Goal: Task Accomplishment & Management: Complete application form

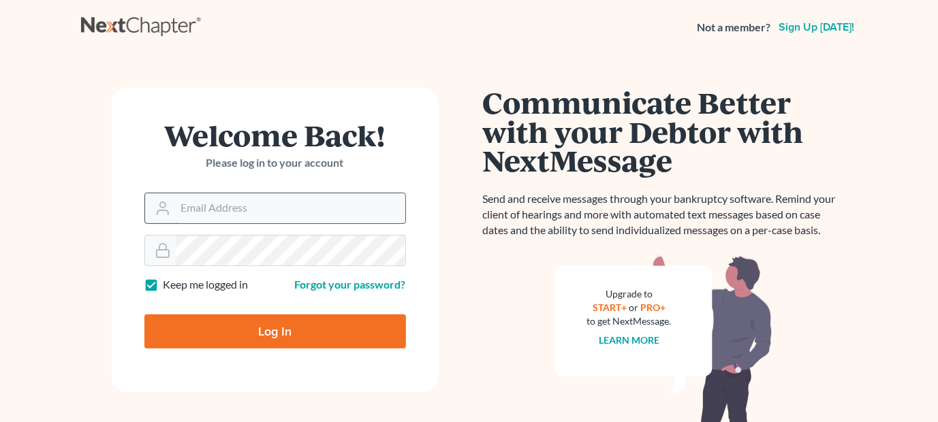
click at [217, 198] on input "Email Address" at bounding box center [290, 208] width 229 height 30
type input "[EMAIL_ADDRESS][DOMAIN_NAME]"
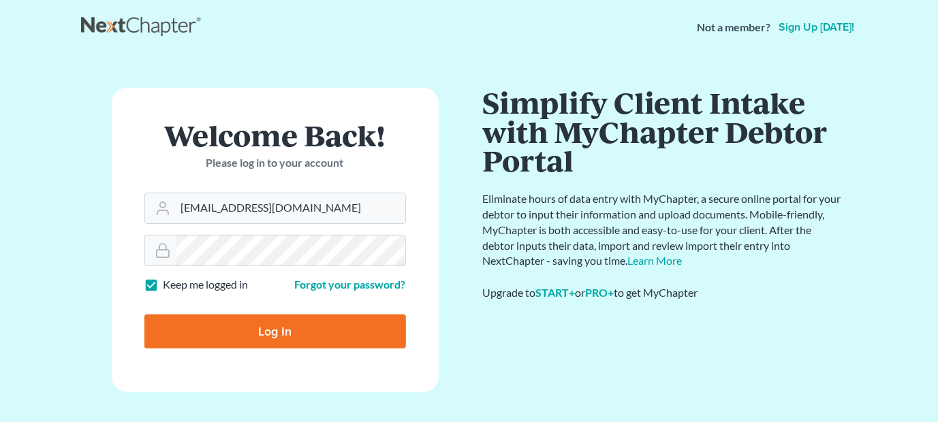
click at [144, 315] on input "Log In" at bounding box center [274, 332] width 261 height 34
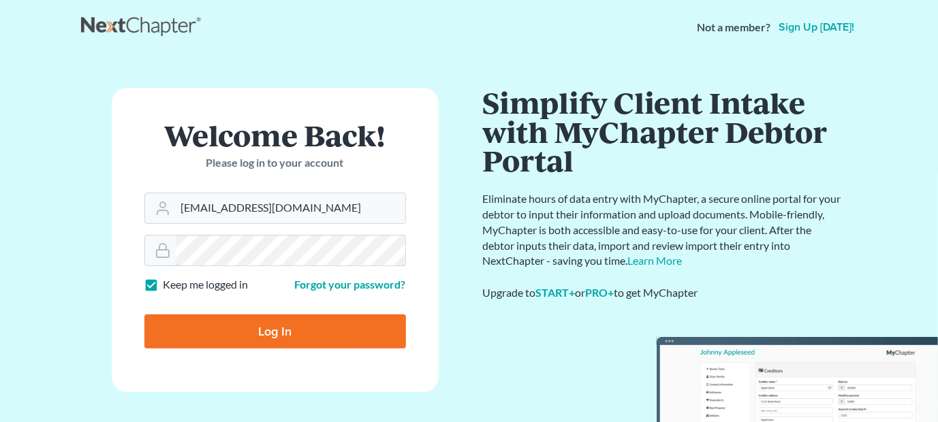
type input "Thinking..."
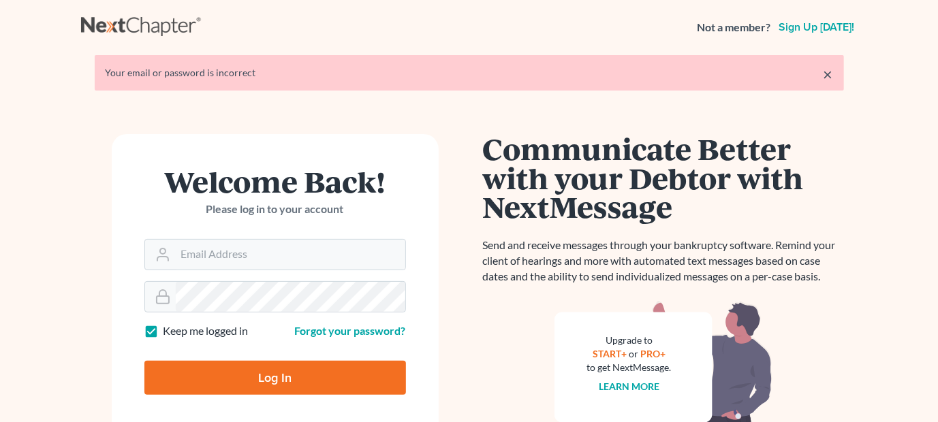
click at [244, 230] on div "Welcome Back! Please log in to your account" at bounding box center [274, 203] width 261 height 72
click at [241, 251] on input "Email Address" at bounding box center [290, 255] width 229 height 30
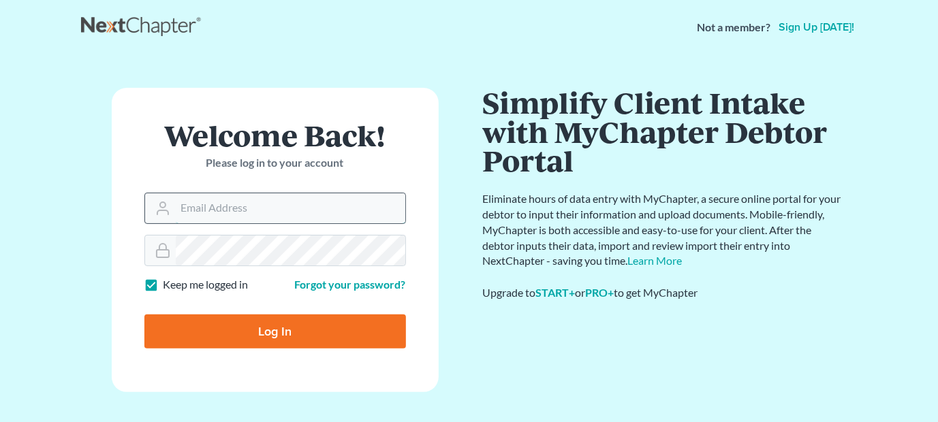
type input "[EMAIL_ADDRESS][DOMAIN_NAME]"
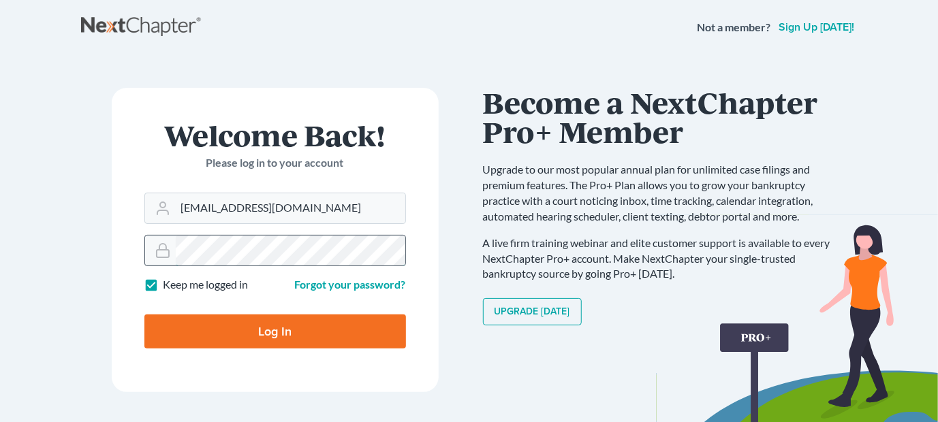
click at [144, 315] on input "Log In" at bounding box center [274, 332] width 261 height 34
type input "Thinking..."
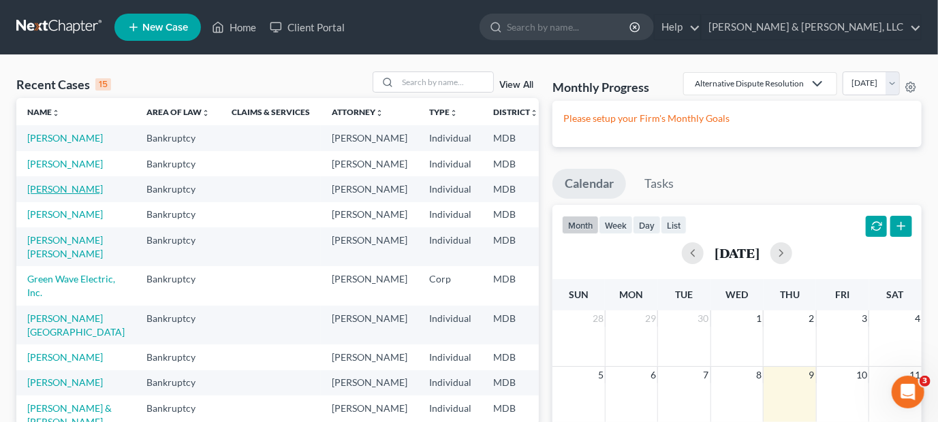
click at [57, 195] on link "[PERSON_NAME]" at bounding box center [65, 189] width 76 height 12
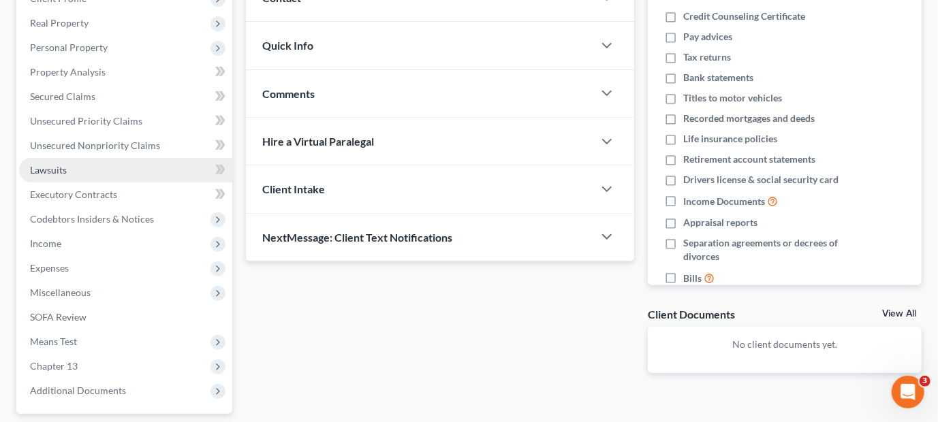
click at [63, 176] on link "Lawsuits" at bounding box center [125, 170] width 213 height 25
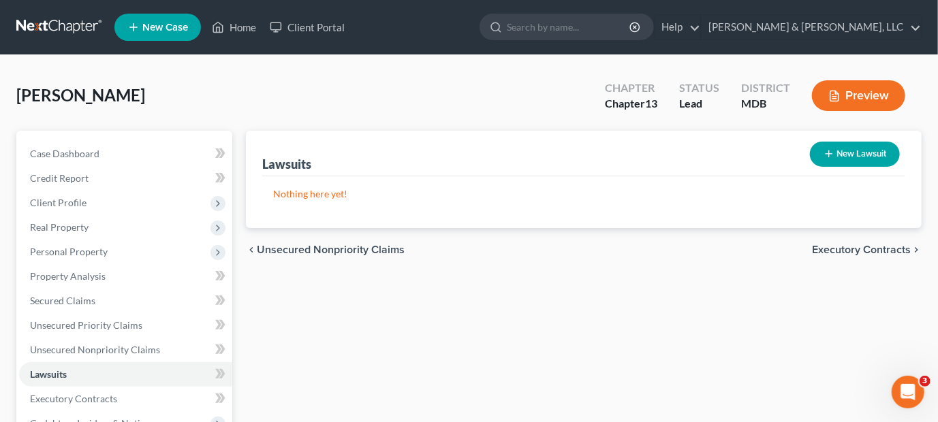
click at [866, 150] on button "New Lawsuit" at bounding box center [855, 154] width 90 height 25
select select "0"
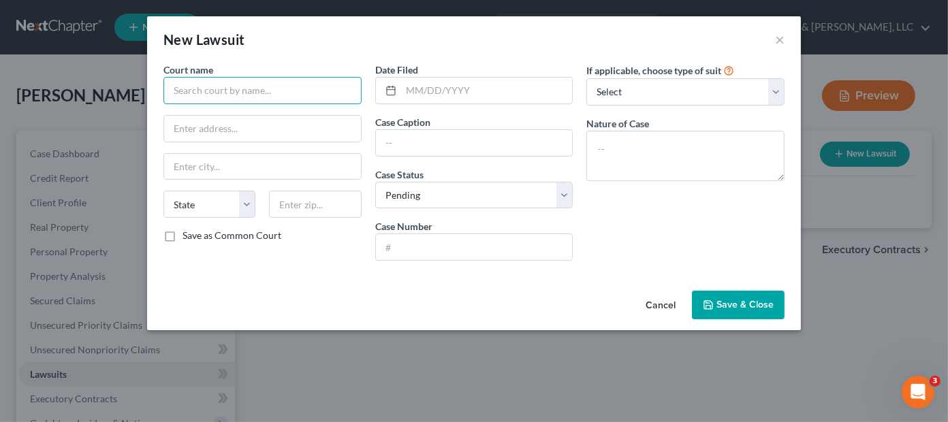
click at [247, 97] on input "text" at bounding box center [262, 90] width 198 height 27
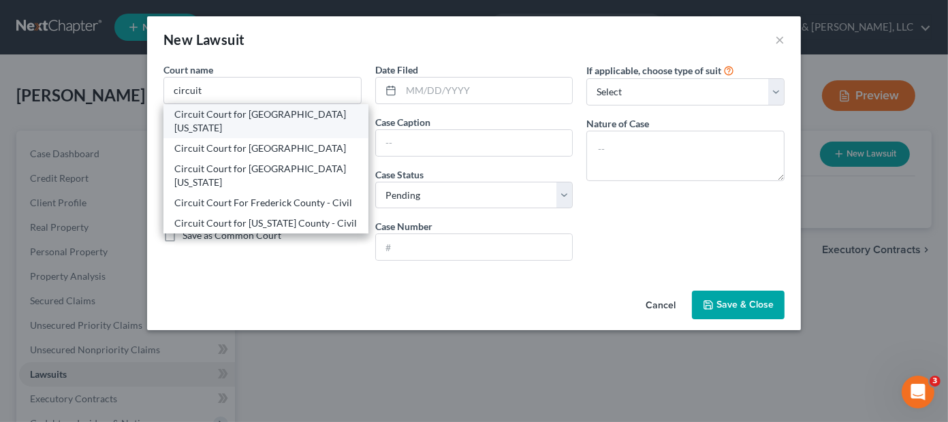
click at [253, 119] on div "Circuit Court for [GEOGRAPHIC_DATA][US_STATE]" at bounding box center [265, 121] width 183 height 27
type input "Circuit Court for [GEOGRAPHIC_DATA][US_STATE]"
type input "[STREET_ADDRESS][PERSON_NAME]"
type input "[PERSON_NAME]"
select select "21"
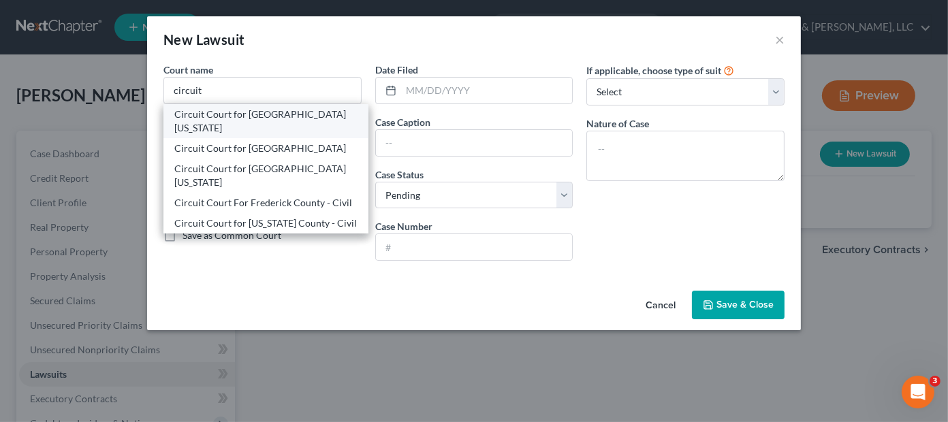
type input "21701"
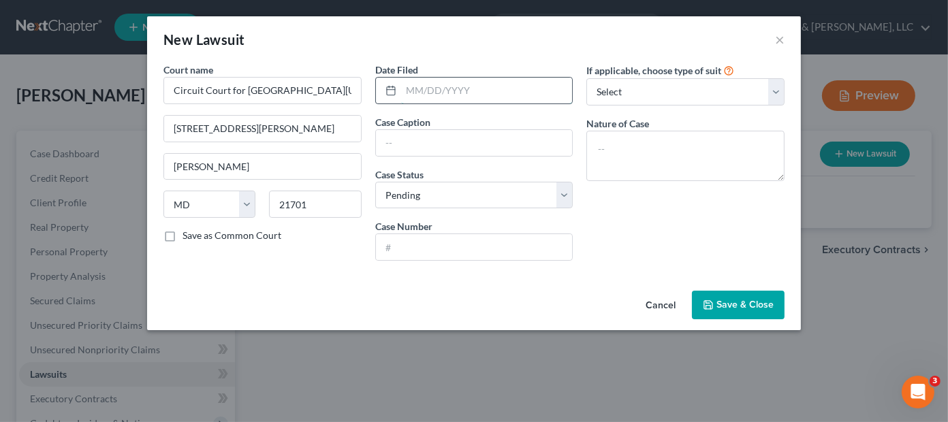
click at [479, 95] on input "text" at bounding box center [487, 91] width 172 height 26
type input "[DATE]"
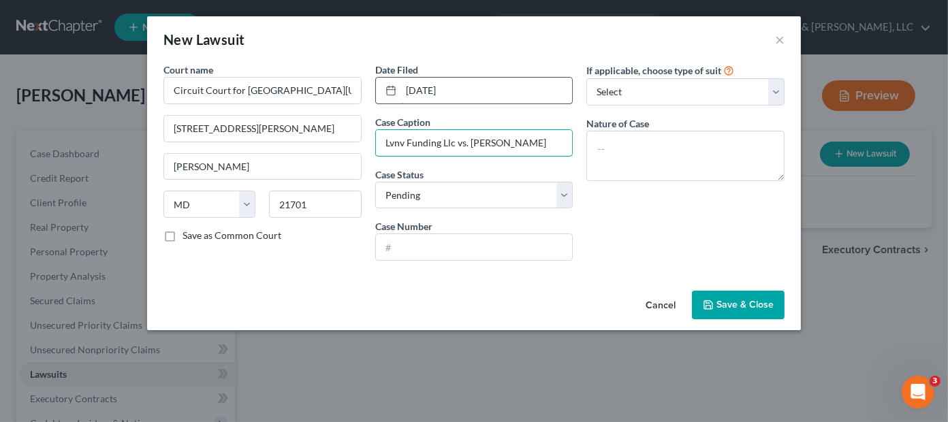
type input "Lvnv Funding Llc vs. [PERSON_NAME]"
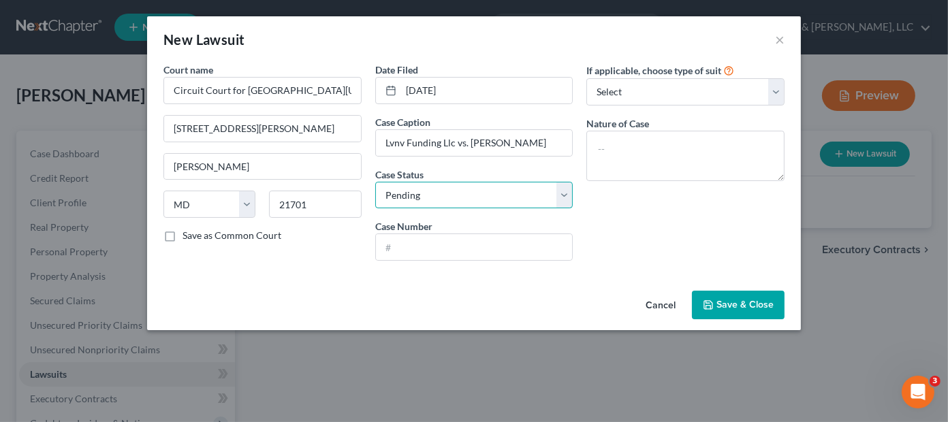
click at [562, 197] on select "Select Pending On Appeal Concluded" at bounding box center [474, 195] width 198 height 27
select select "2"
click at [375, 182] on select "Select Pending On Appeal Concluded" at bounding box center [474, 195] width 198 height 27
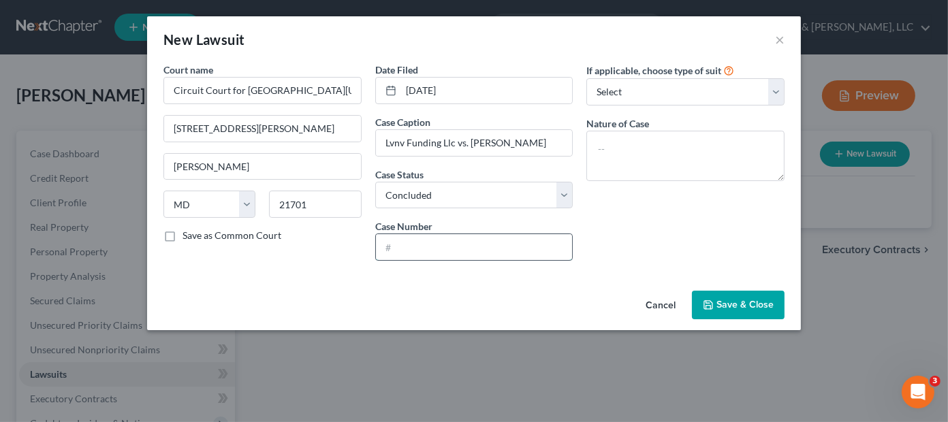
click at [440, 247] on input "text" at bounding box center [474, 247] width 197 height 26
type input "C-10-JG-25-001780"
click at [640, 84] on select "Select Repossession Garnishment Foreclosure Attached, Seized, Or Levied Other" at bounding box center [685, 91] width 198 height 27
select select "4"
click at [586, 78] on select "Select Repossession Garnishment Foreclosure Attached, Seized, Or Levied Other" at bounding box center [685, 91] width 198 height 27
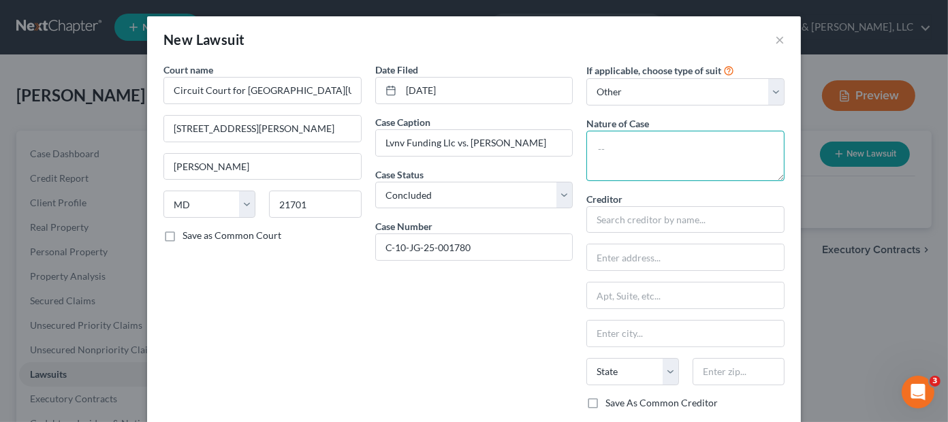
click at [635, 148] on textarea at bounding box center [685, 156] width 198 height 50
type textarea "Judgment - District Court Lien"
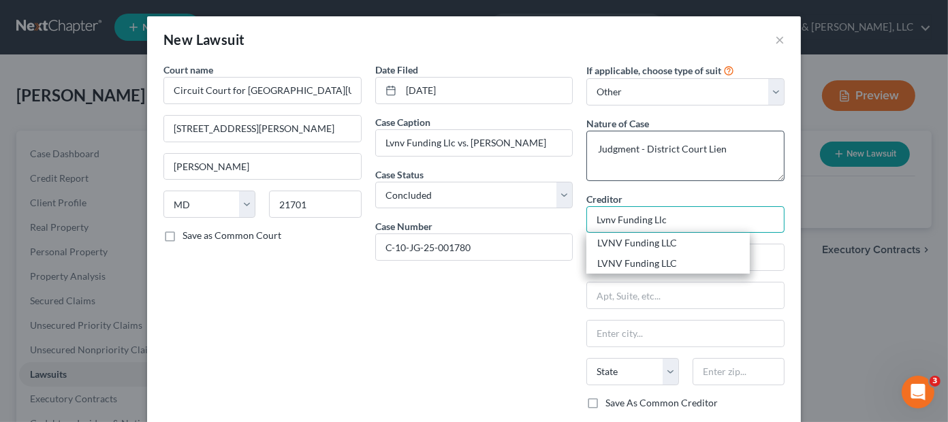
type input "Lvnv Funding Llc"
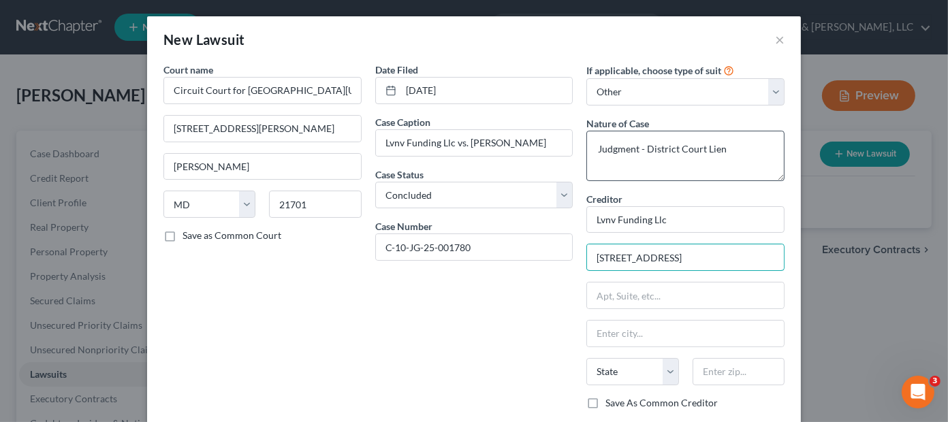
type input "[STREET_ADDRESS]"
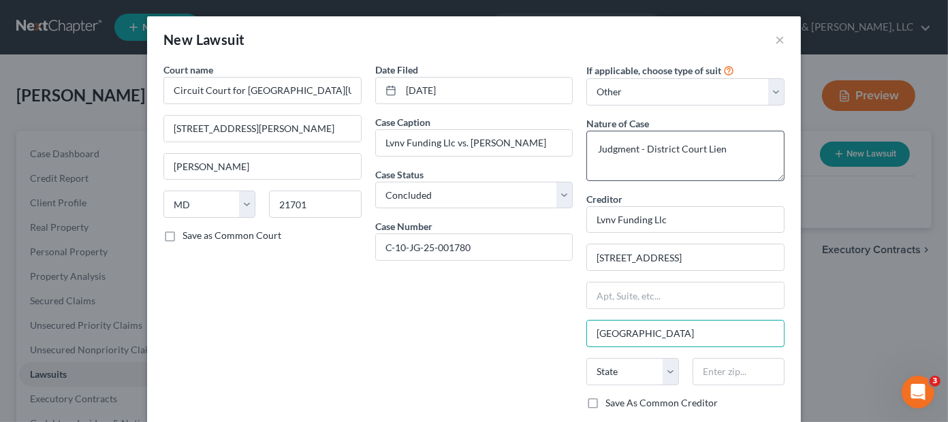
type input "[GEOGRAPHIC_DATA]"
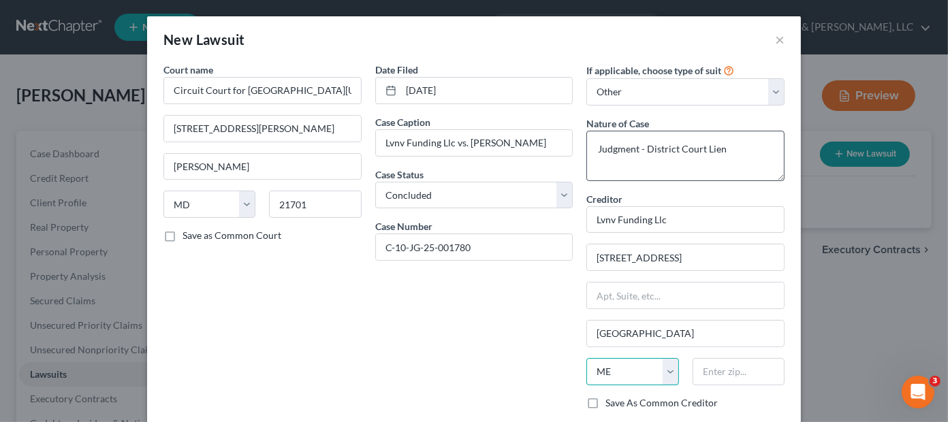
select select "21"
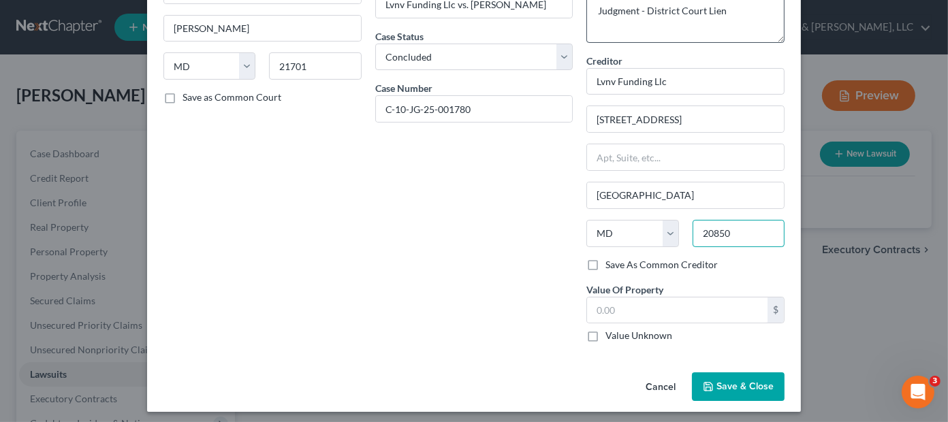
scroll to position [142, 0]
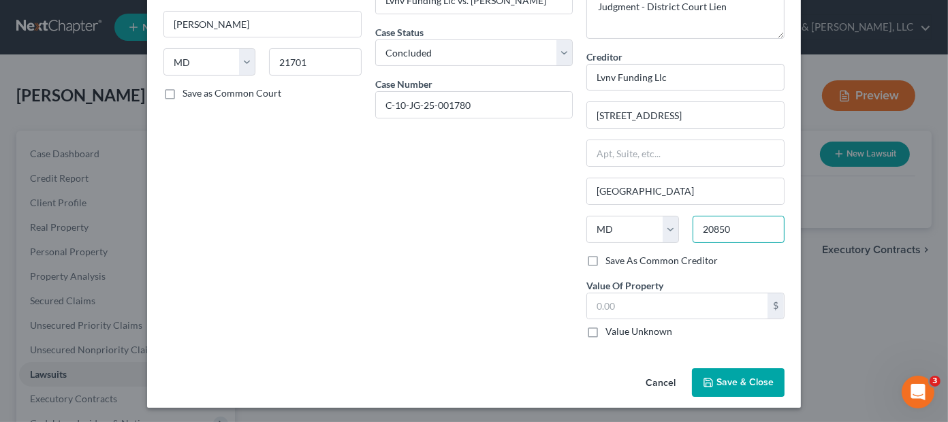
type input "20850"
click at [716, 381] on span "Save & Close" at bounding box center [744, 383] width 57 height 12
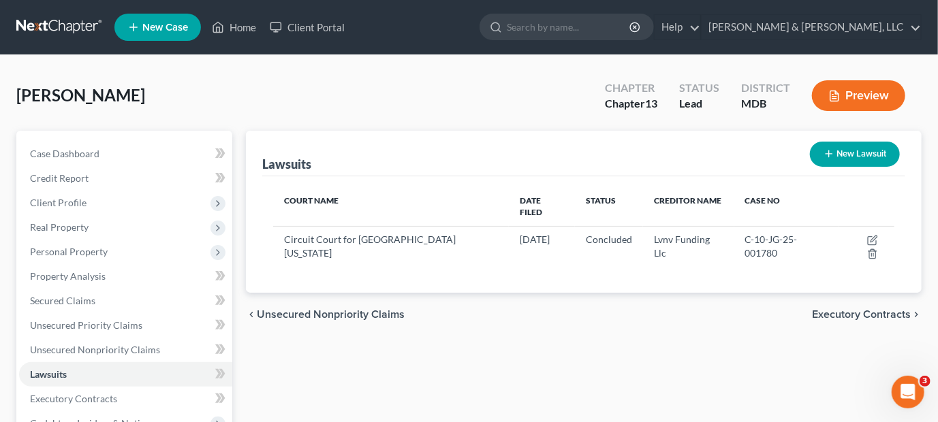
click at [852, 154] on button "New Lawsuit" at bounding box center [855, 154] width 90 height 25
select select "0"
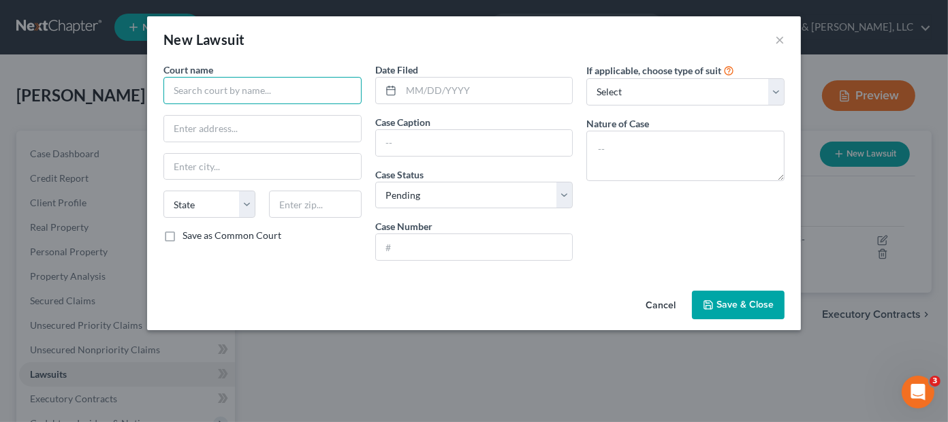
click at [234, 91] on input "text" at bounding box center [262, 90] width 198 height 27
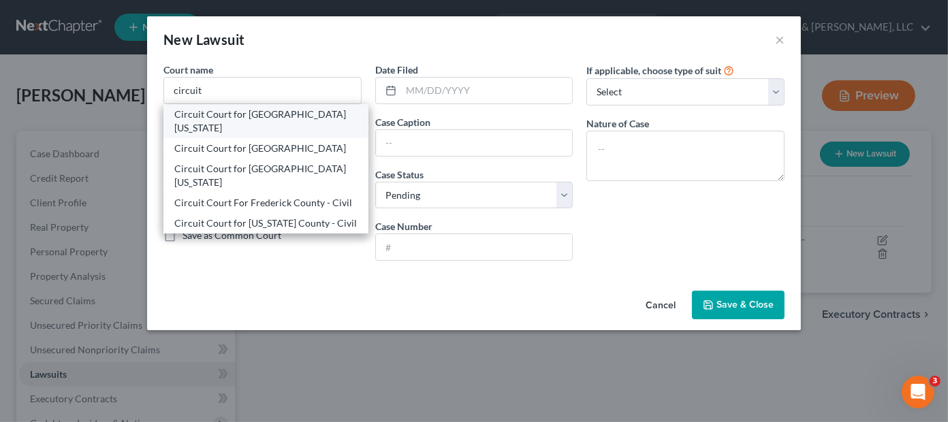
click at [235, 117] on div "Circuit Court for [GEOGRAPHIC_DATA][US_STATE]" at bounding box center [265, 121] width 183 height 27
type input "Circuit Court for [GEOGRAPHIC_DATA][US_STATE]"
type input "[STREET_ADDRESS][PERSON_NAME]"
type input "[PERSON_NAME]"
select select "21"
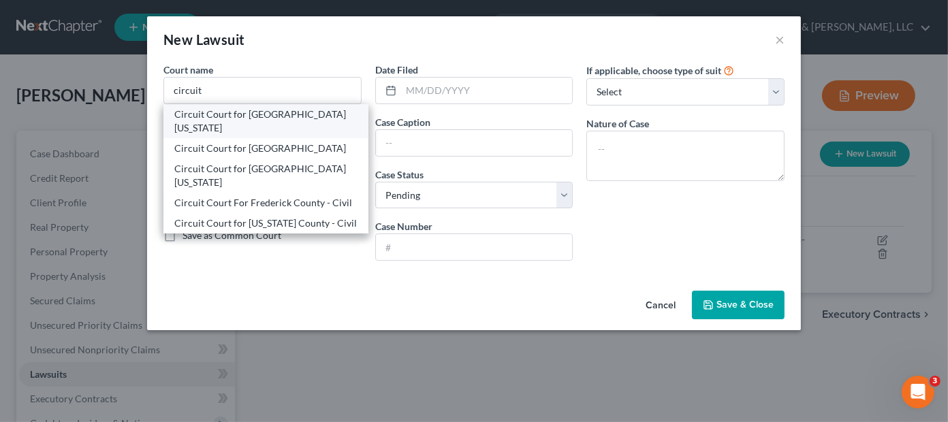
type input "21701"
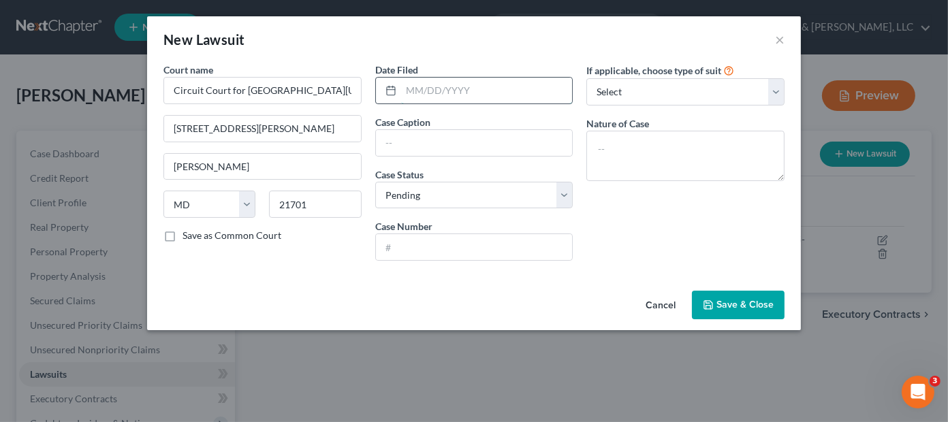
click at [440, 91] on input "text" at bounding box center [487, 91] width 172 height 26
type input "[DATE]"
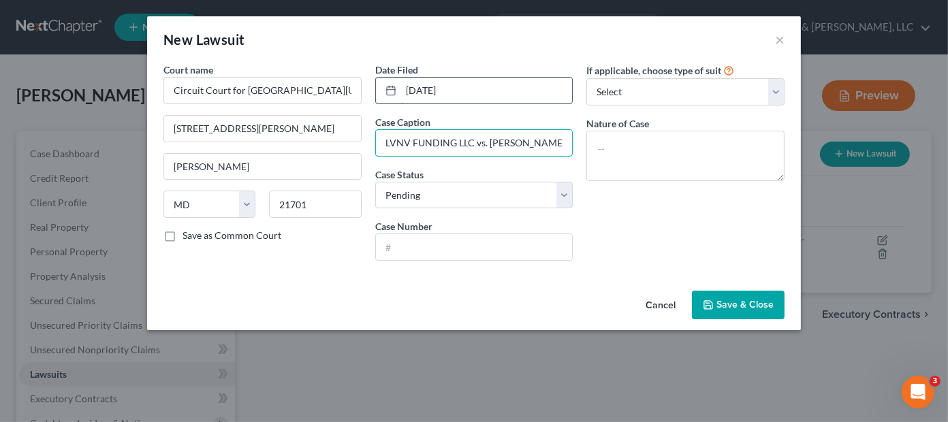
type input "LVNV FUNDING LLC vs. [PERSON_NAME]"
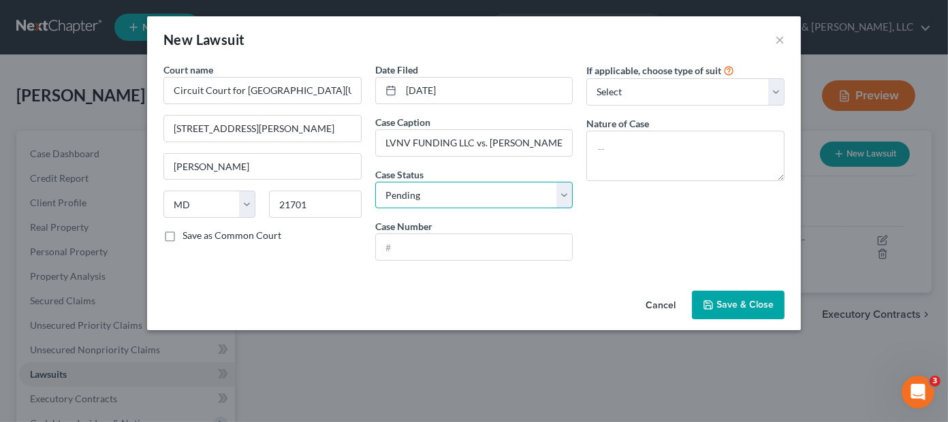
click at [441, 190] on select "Select Pending On Appeal Concluded" at bounding box center [474, 195] width 198 height 27
select select "2"
click at [375, 182] on select "Select Pending On Appeal Concluded" at bounding box center [474, 195] width 198 height 27
click at [426, 229] on label "Case Number" at bounding box center [403, 226] width 57 height 14
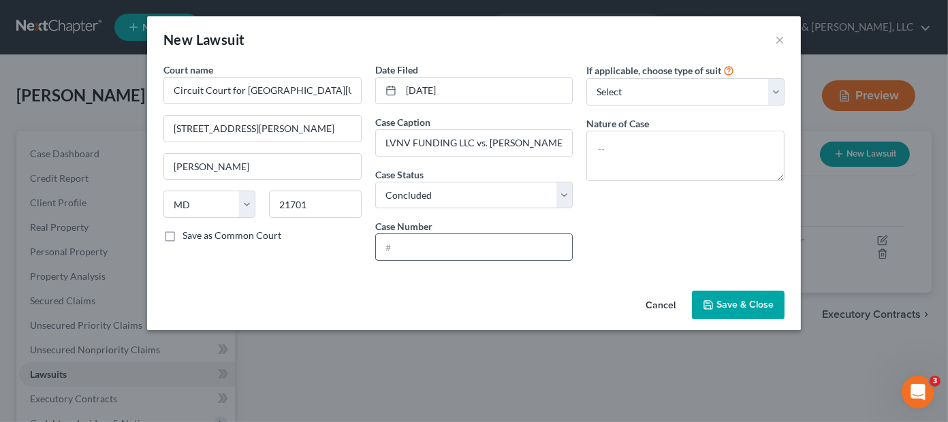
click at [424, 244] on input "text" at bounding box center [474, 247] width 197 height 26
type input "C-10-JG-25-000103"
click at [707, 88] on select "Select Repossession Garnishment Foreclosure Attached, Seized, Or Levied Other" at bounding box center [685, 91] width 198 height 27
select select "4"
click at [586, 78] on select "Select Repossession Garnishment Foreclosure Attached, Seized, Or Levied Other" at bounding box center [685, 91] width 198 height 27
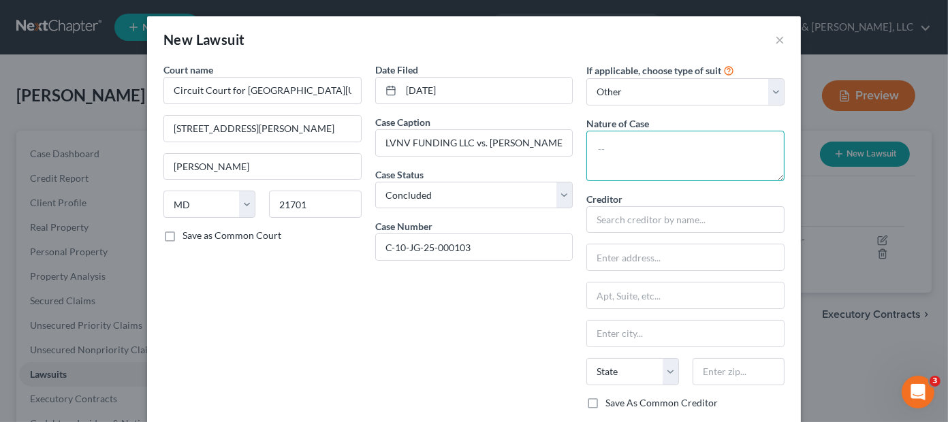
click at [674, 146] on textarea at bounding box center [685, 156] width 198 height 50
type textarea "Judgment - District Court Lien"
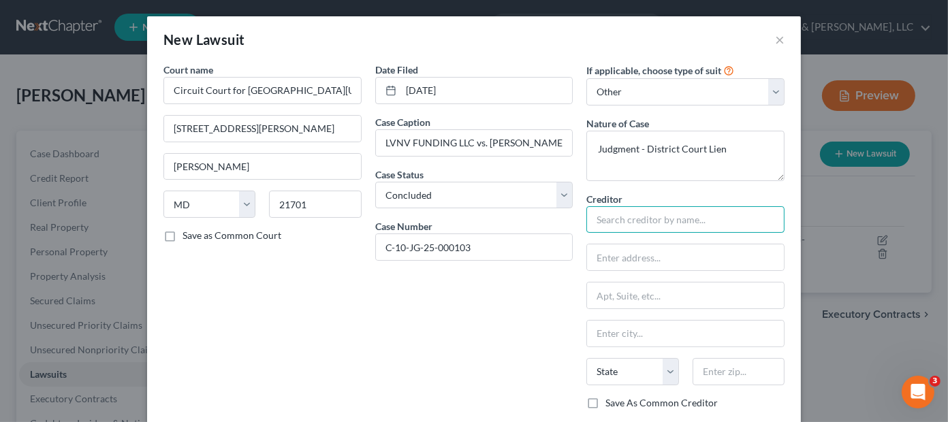
click at [692, 216] on input "text" at bounding box center [685, 219] width 198 height 27
type input "L"
type input "LVNV FUNDING LLC"
type input "[STREET_ADDRESS]"
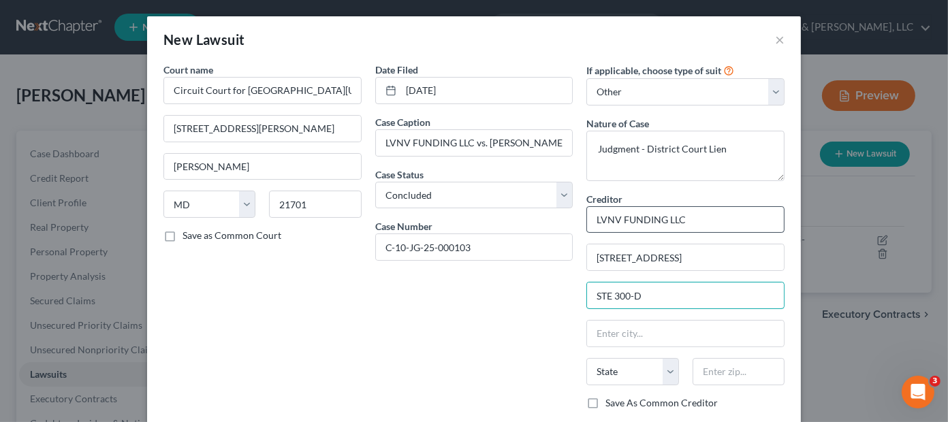
type input "STE 300-D"
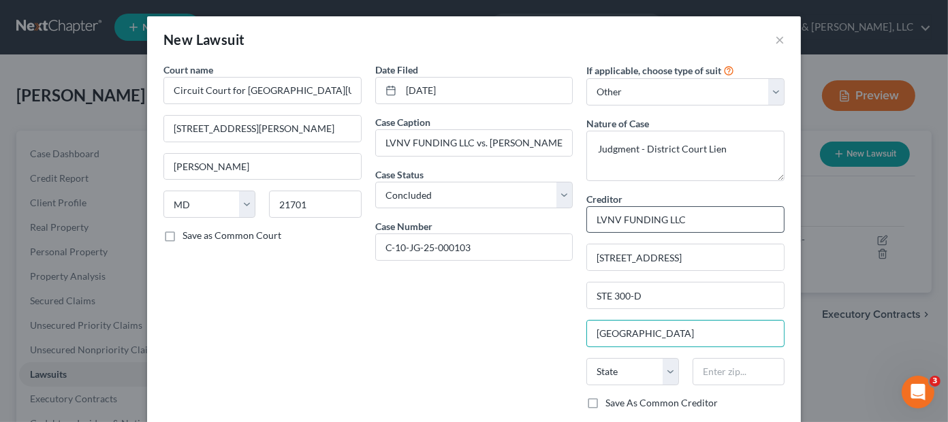
type input "[GEOGRAPHIC_DATA]"
select select "42"
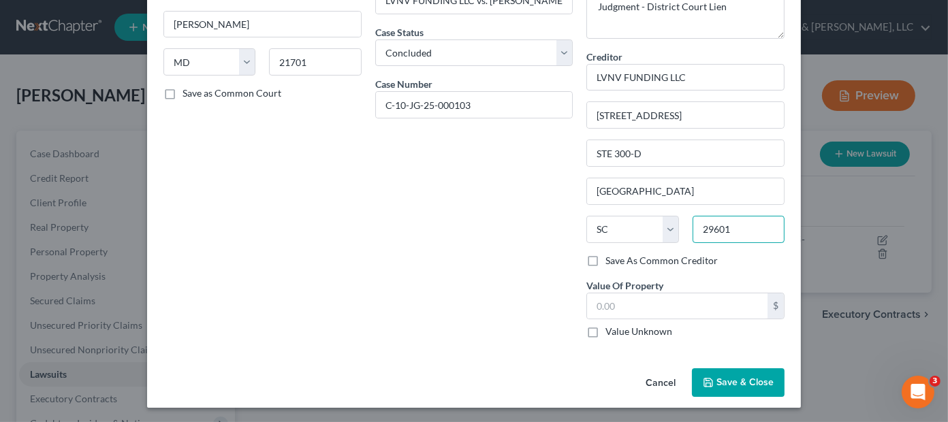
type input "29601"
click at [731, 381] on span "Save & Close" at bounding box center [744, 383] width 57 height 12
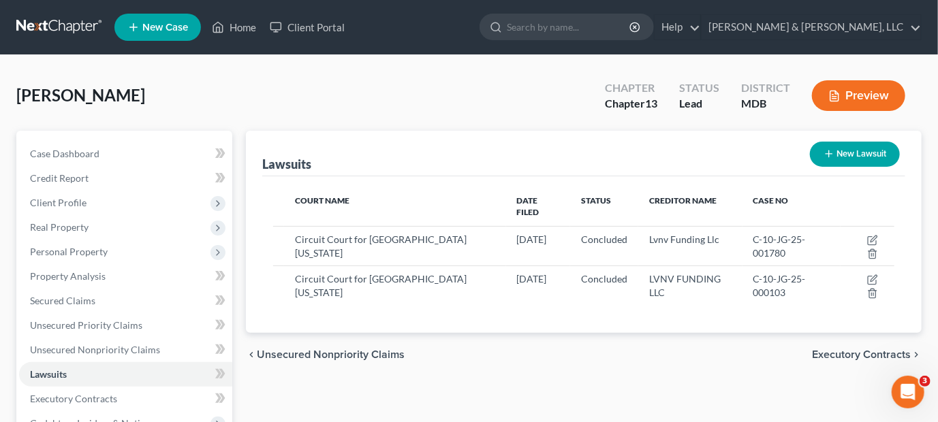
click at [870, 156] on button "New Lawsuit" at bounding box center [855, 154] width 90 height 25
select select "0"
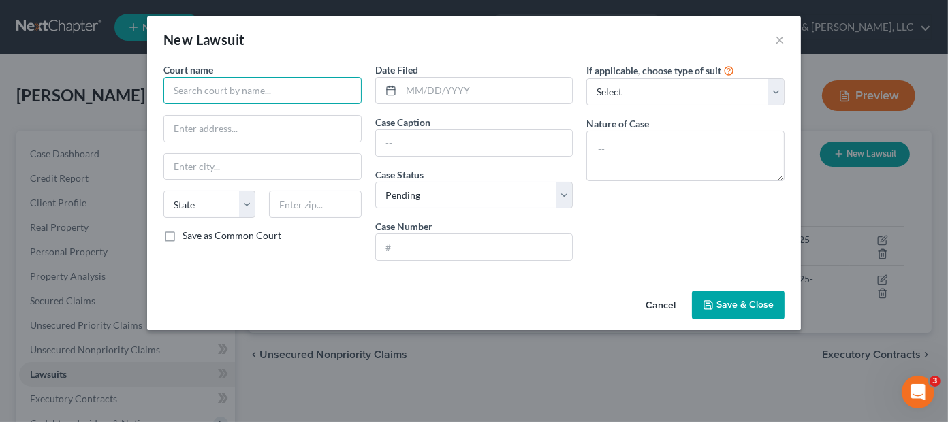
click at [249, 88] on input "text" at bounding box center [262, 90] width 198 height 27
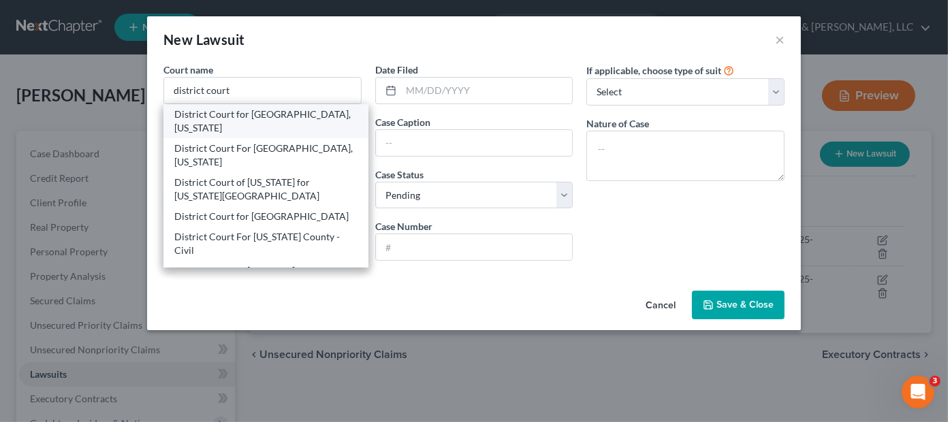
click at [224, 115] on div "District Court for [GEOGRAPHIC_DATA], [US_STATE]" at bounding box center [265, 121] width 183 height 27
type input "District Court for [GEOGRAPHIC_DATA], [US_STATE]"
type input "[STREET_ADDRESS][PERSON_NAME]"
type input "[PERSON_NAME]"
select select "21"
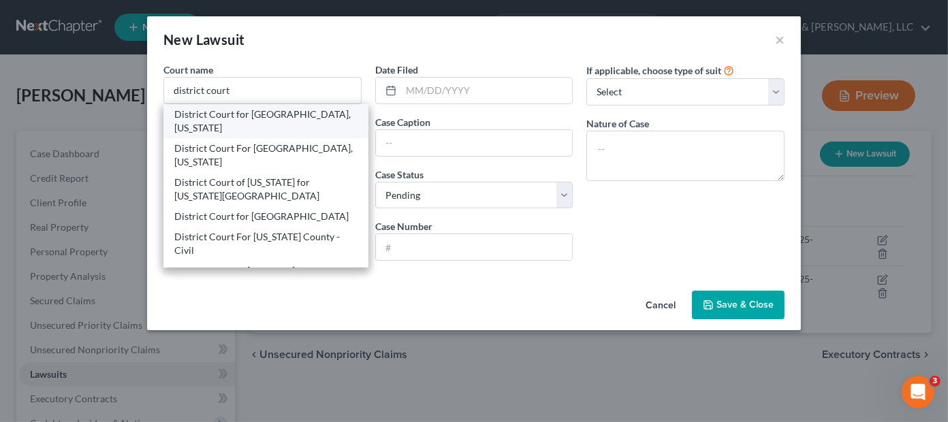
type input "21701"
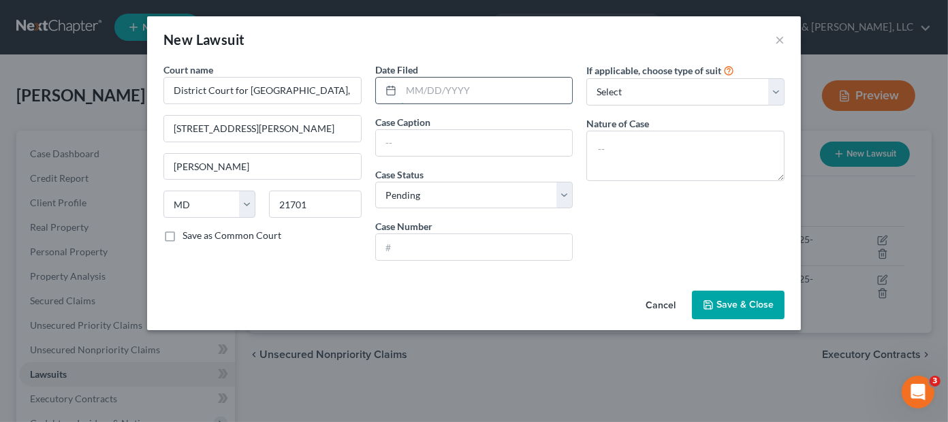
click at [466, 86] on input "text" at bounding box center [487, 91] width 172 height 26
type input "[DATE]"
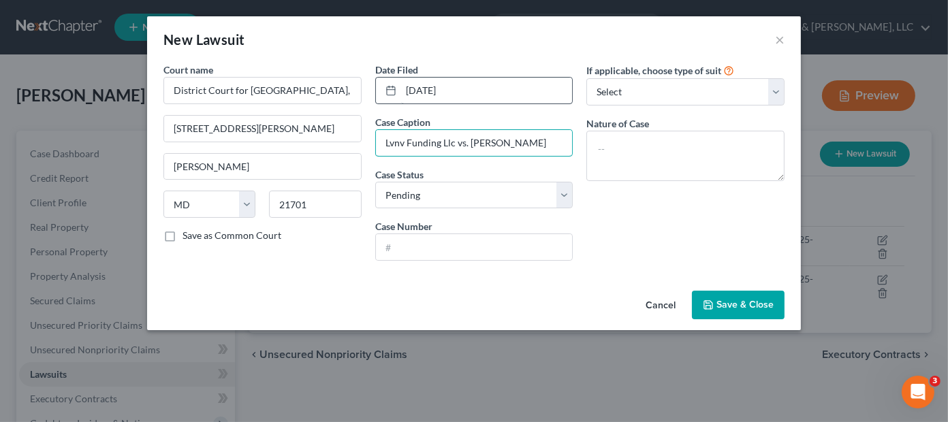
type input "Lvnv Funding Llc vs. [PERSON_NAME]"
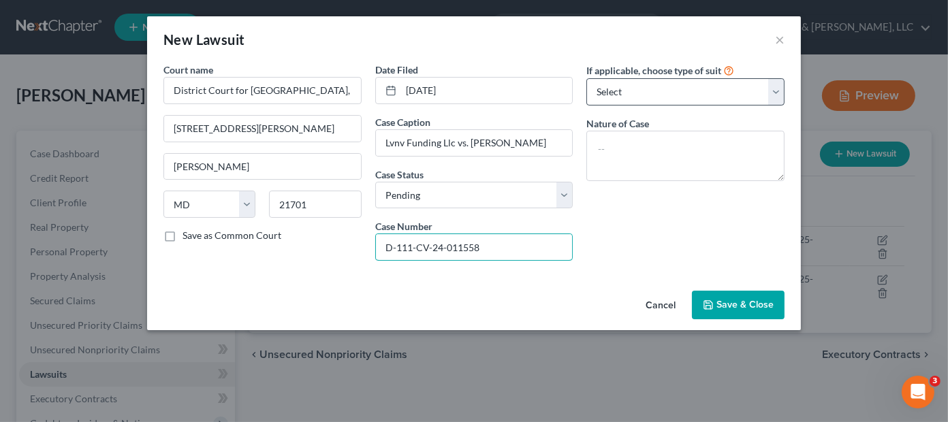
type input "D-111-CV-24-011558"
click at [630, 94] on select "Select Repossession Garnishment Foreclosure Attached, Seized, Or Levied Other" at bounding box center [685, 91] width 198 height 27
select select "4"
click at [586, 78] on select "Select Repossession Garnishment Foreclosure Attached, Seized, Or Levied Other" at bounding box center [685, 91] width 198 height 27
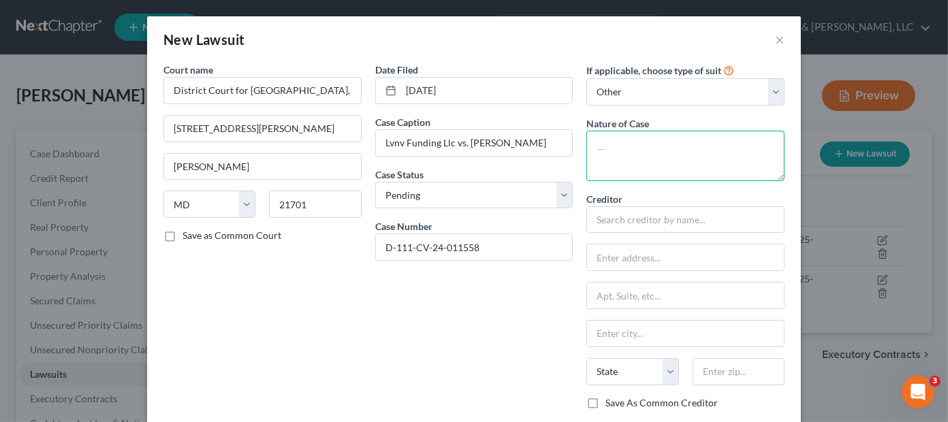
click at [663, 142] on textarea at bounding box center [685, 156] width 198 height 50
type textarea "O"
type textarea "Contract - Small Claims Consumer Debt - Assigned"
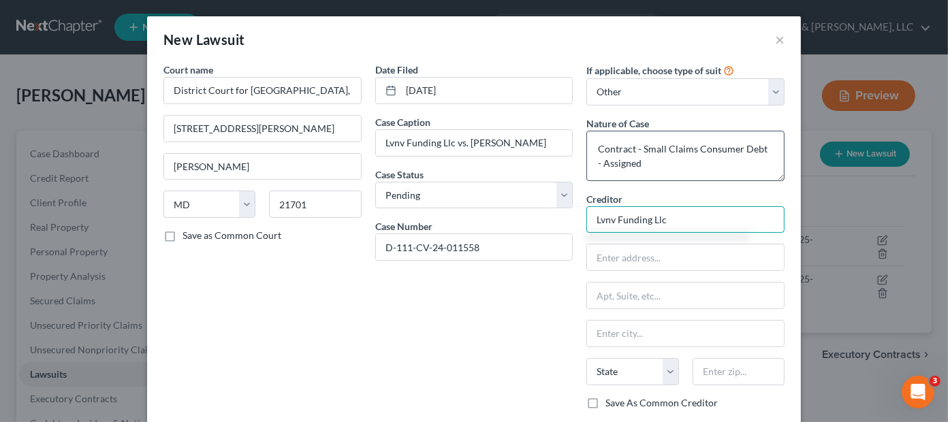
type input "Lvnv Funding Llc"
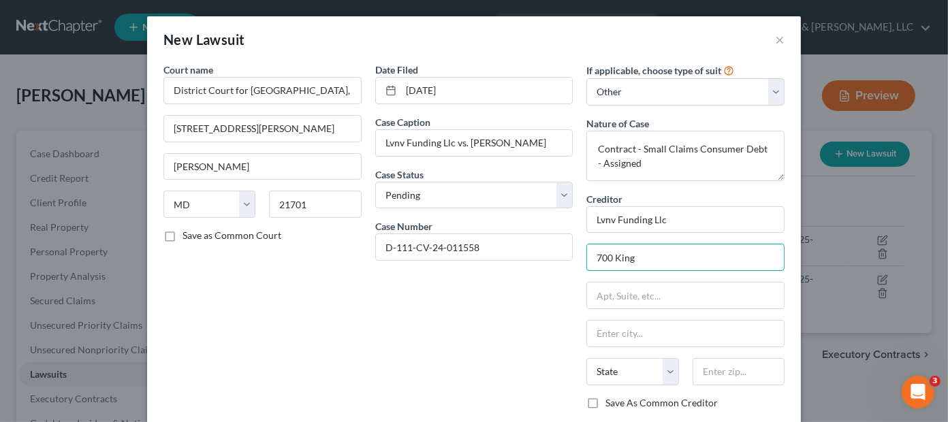
type input "[STREET_ADDRESS]"
click at [652, 330] on input "text" at bounding box center [685, 334] width 197 height 26
type input "[GEOGRAPHIC_DATA]"
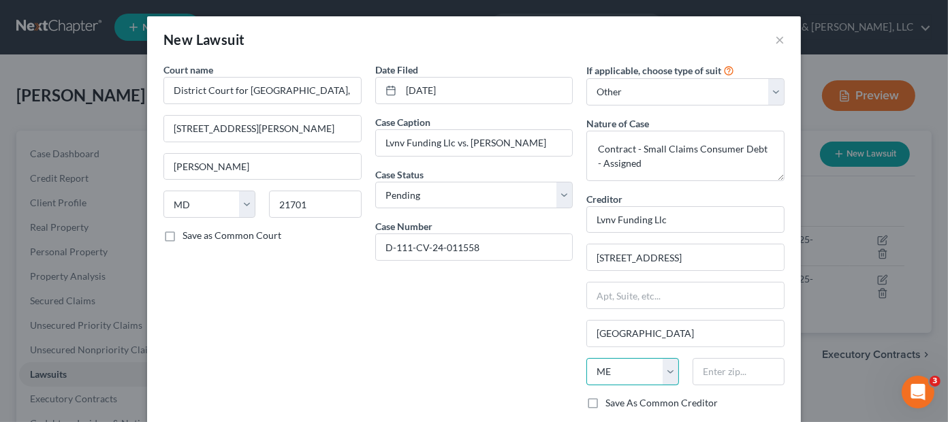
select select "21"
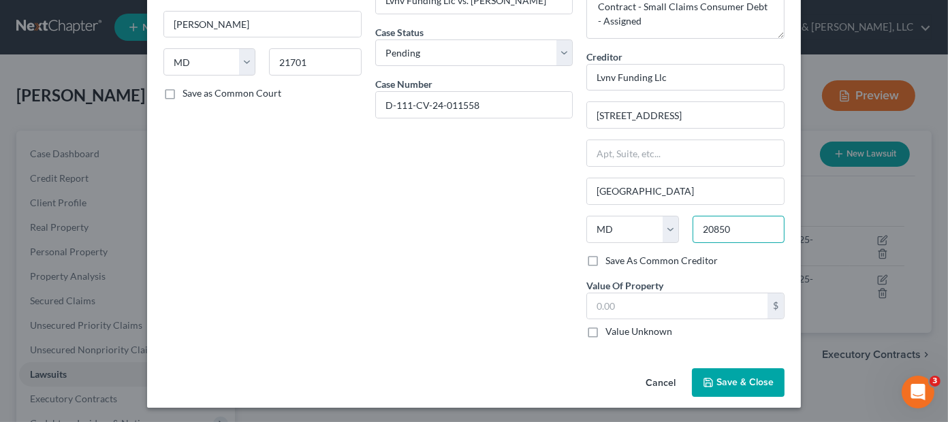
type input "20850"
click at [729, 381] on span "Save & Close" at bounding box center [744, 383] width 57 height 12
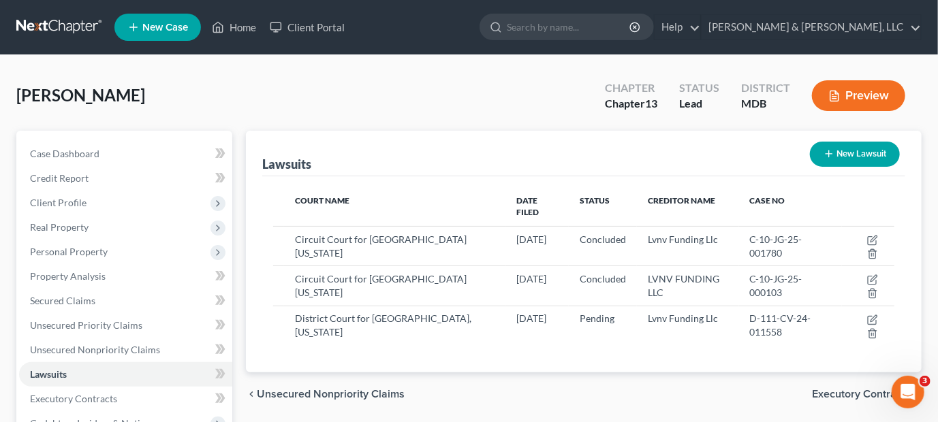
click at [855, 153] on button "New Lawsuit" at bounding box center [855, 154] width 90 height 25
select select "0"
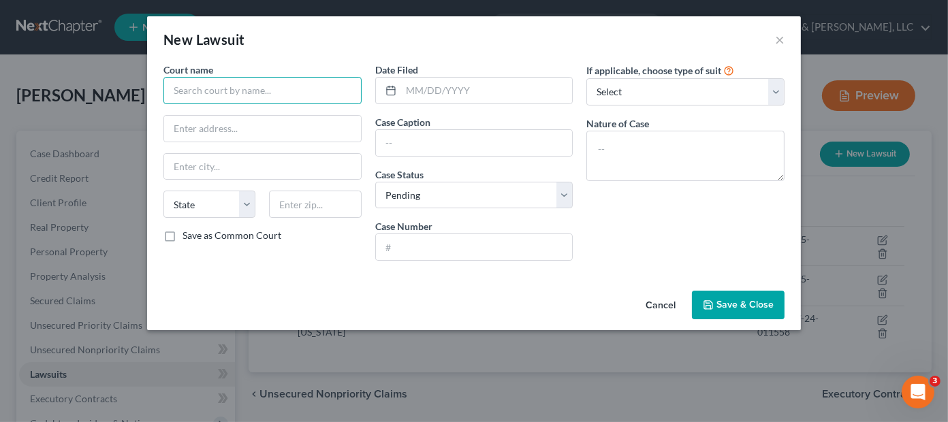
click at [272, 87] on input "text" at bounding box center [262, 90] width 198 height 27
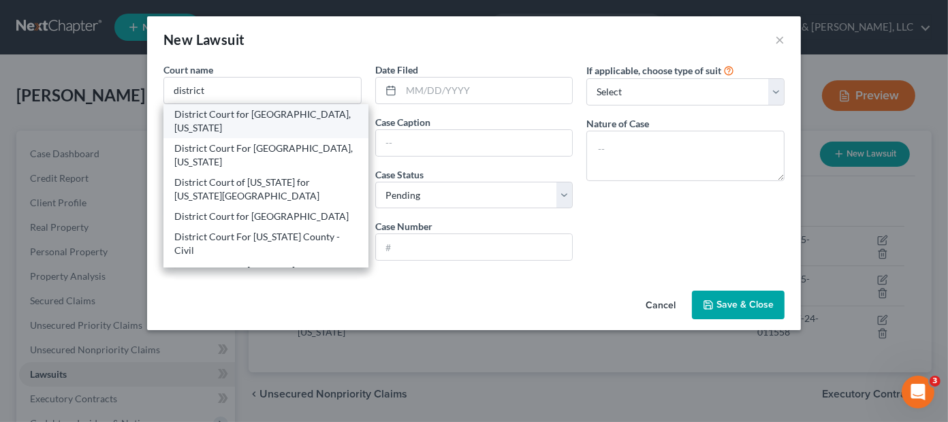
click at [268, 116] on div "District Court for [GEOGRAPHIC_DATA], [US_STATE]" at bounding box center [265, 121] width 183 height 27
type input "District Court for [GEOGRAPHIC_DATA], [US_STATE]"
type input "[STREET_ADDRESS][PERSON_NAME]"
type input "[PERSON_NAME]"
select select "21"
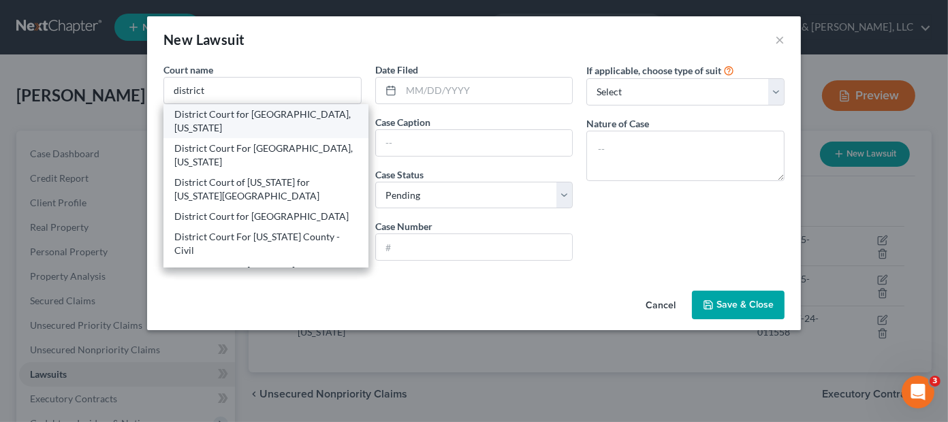
type input "21701"
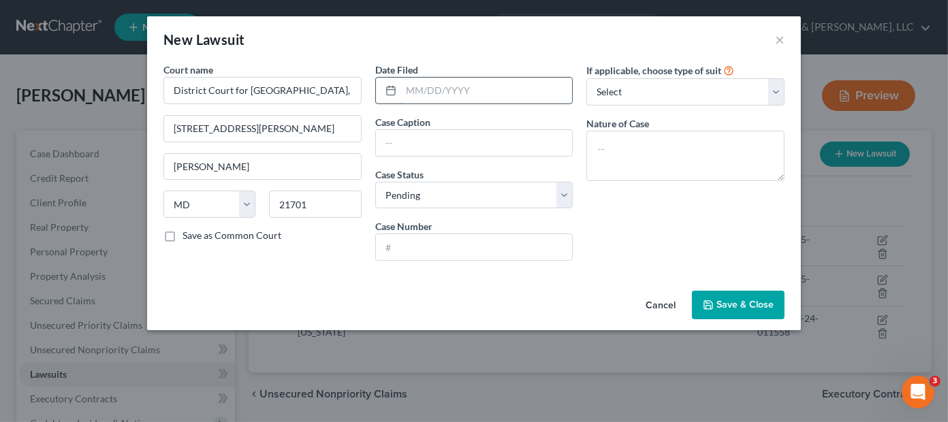
click at [402, 90] on input "text" at bounding box center [487, 91] width 172 height 26
type input "[DATE]"
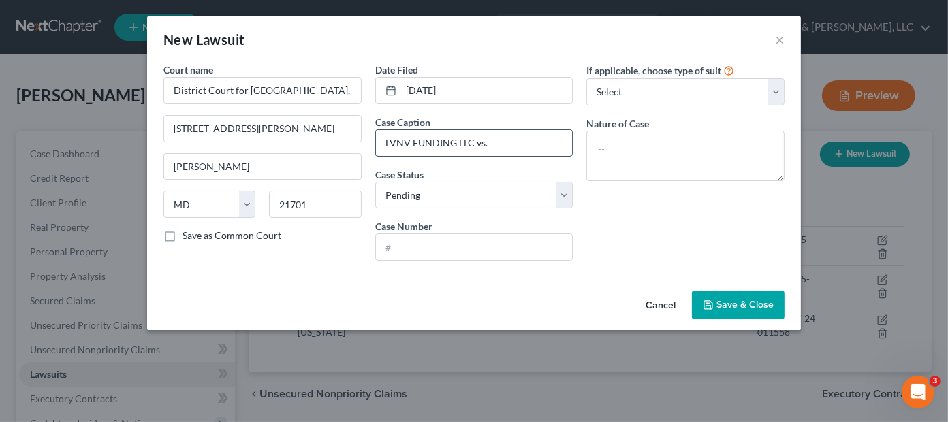
type input "LVNV FUNDING LLC vs. [PERSON_NAME]"
click at [462, 243] on input "text" at bounding box center [474, 247] width 197 height 26
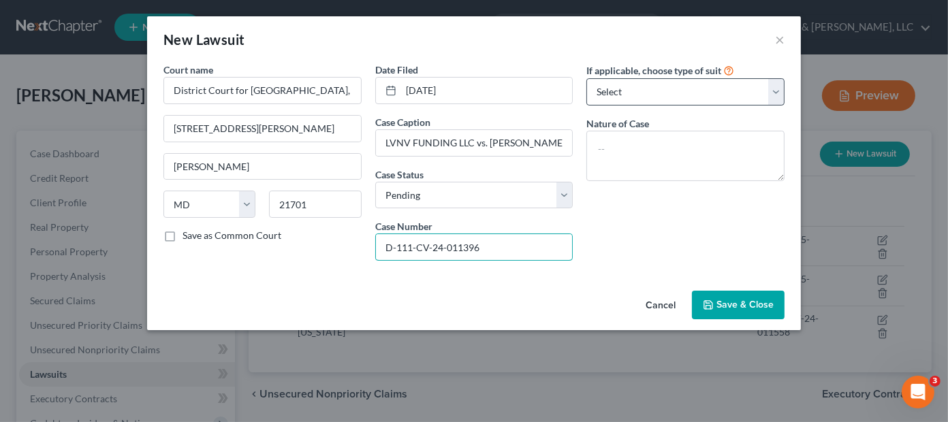
type input "D-111-CV-24-011396"
click at [627, 95] on select "Select Repossession Garnishment Foreclosure Attached, Seized, Or Levied Other" at bounding box center [685, 91] width 198 height 27
select select "4"
click at [586, 78] on select "Select Repossession Garnishment Foreclosure Attached, Seized, Or Levied Other" at bounding box center [685, 91] width 198 height 27
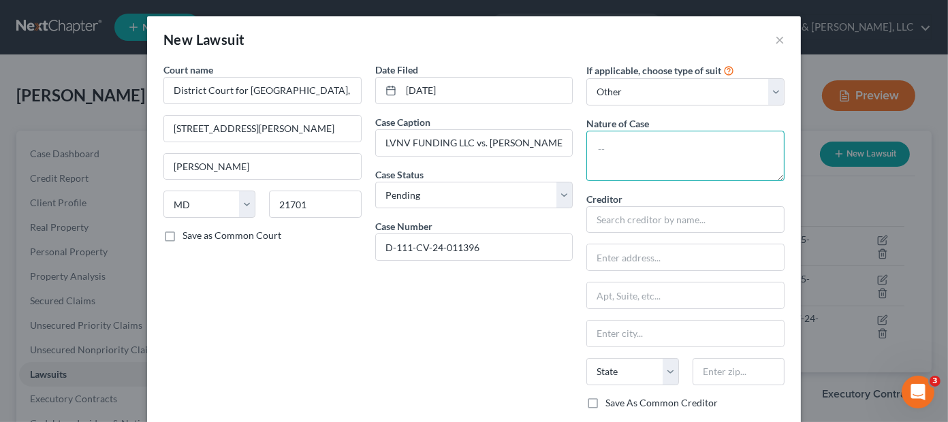
click at [634, 144] on textarea at bounding box center [685, 156] width 198 height 50
type textarea "Contract - Small Claims Consumer Debt - Assinged"
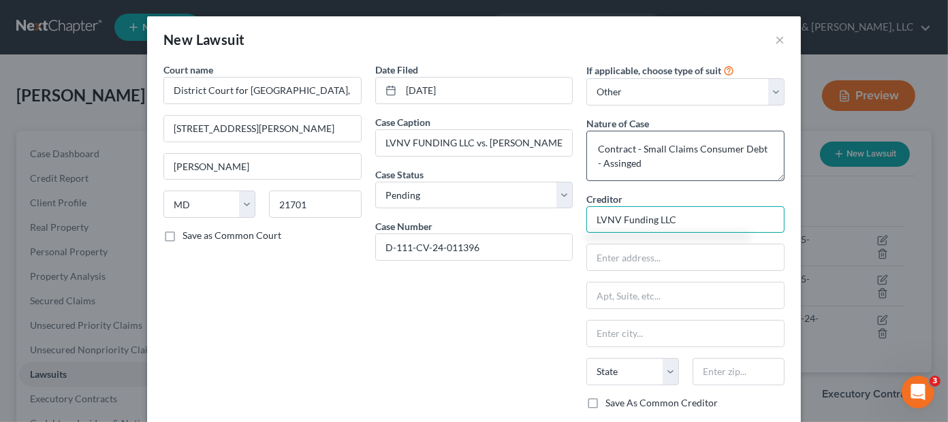
type input "LVNV Funding LLC"
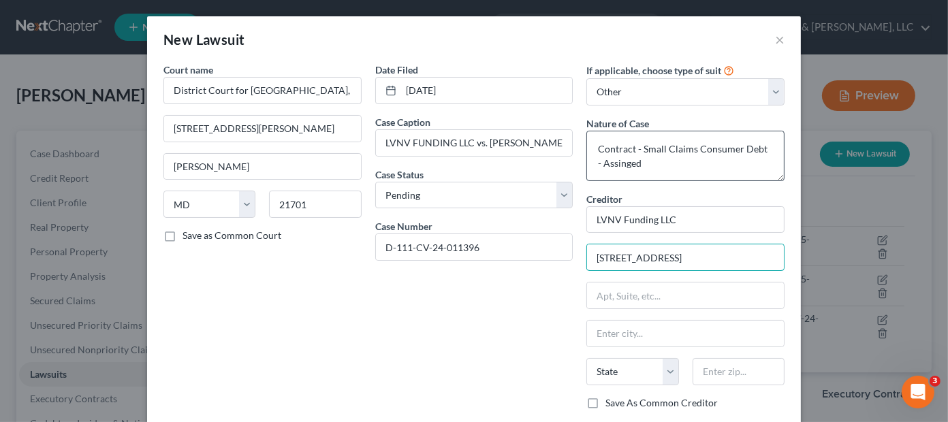
type input "[STREET_ADDRESS]"
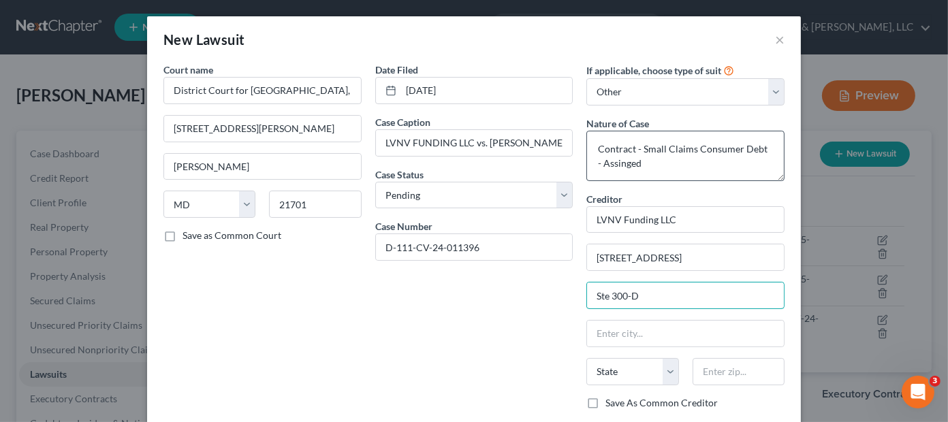
type input "Ste 300-D"
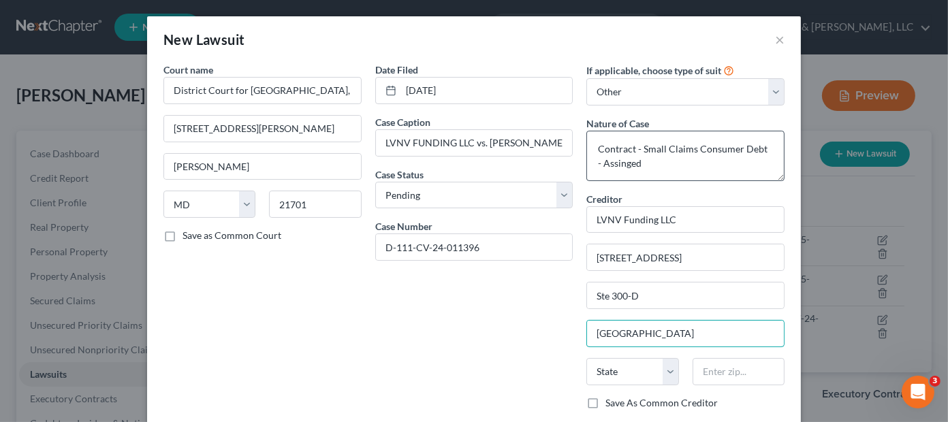
type input "[GEOGRAPHIC_DATA]"
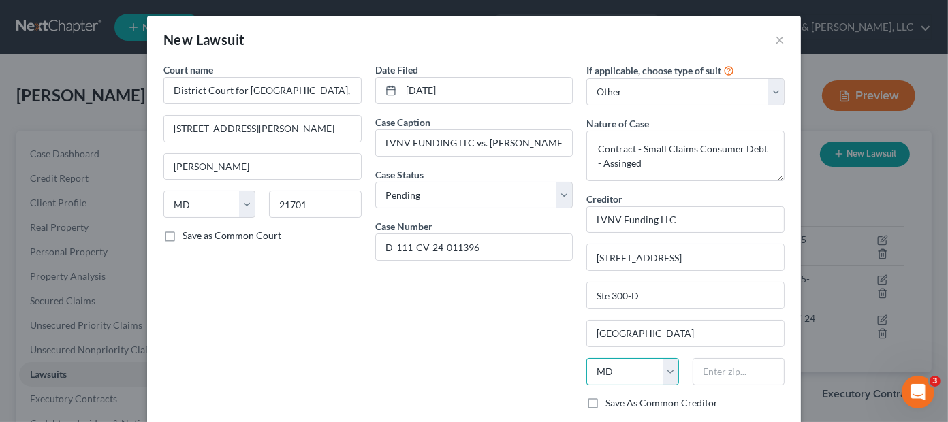
drag, startPoint x: 624, startPoint y: 364, endPoint x: 606, endPoint y: 366, distance: 17.8
click at [606, 366] on select "State [US_STATE] AK AR AZ CA CO CT DE DC [GEOGRAPHIC_DATA] [GEOGRAPHIC_DATA] GU…" at bounding box center [632, 371] width 92 height 27
select select "42"
click at [586, 358] on select "State [US_STATE] AK AR AZ CA CO CT DE DC [GEOGRAPHIC_DATA] [GEOGRAPHIC_DATA] GU…" at bounding box center [632, 371] width 92 height 27
type input "29601"
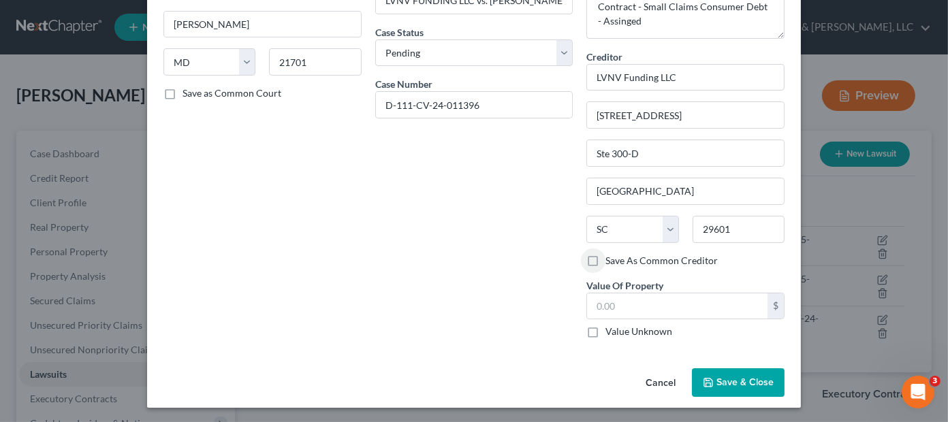
click at [739, 384] on span "Save & Close" at bounding box center [744, 383] width 57 height 12
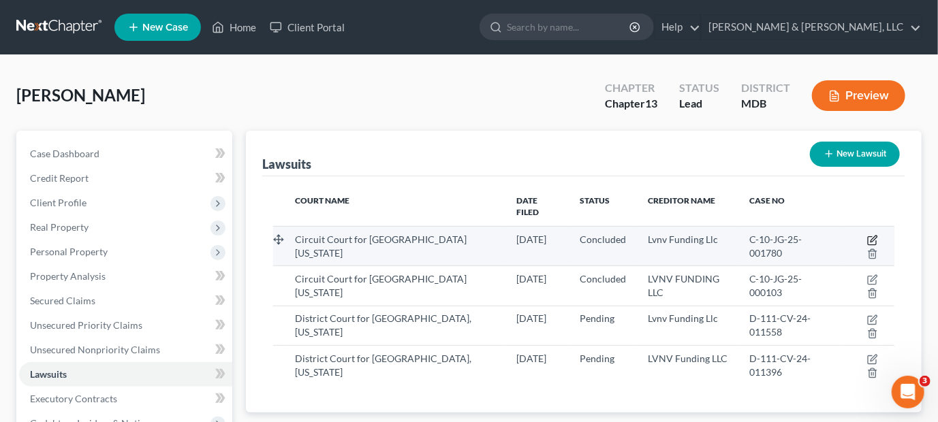
click at [874, 235] on icon "button" at bounding box center [872, 240] width 11 height 11
select select "21"
select select "2"
select select "4"
select select "21"
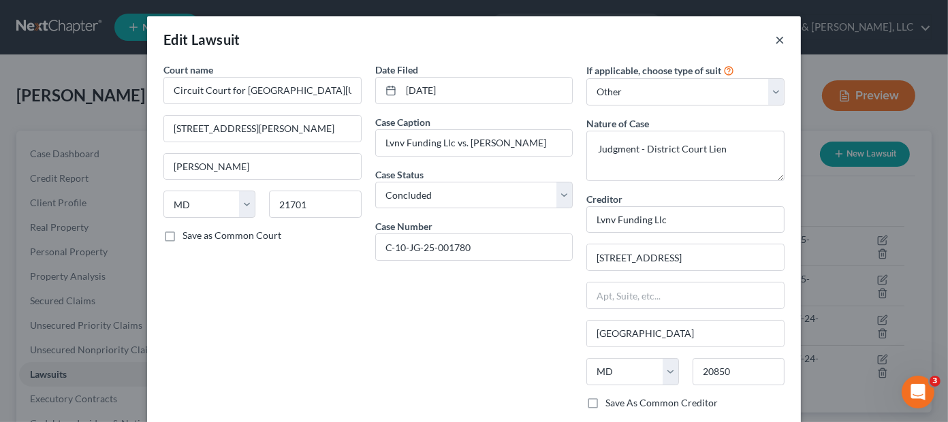
click at [775, 38] on button "×" at bounding box center [780, 39] width 10 height 16
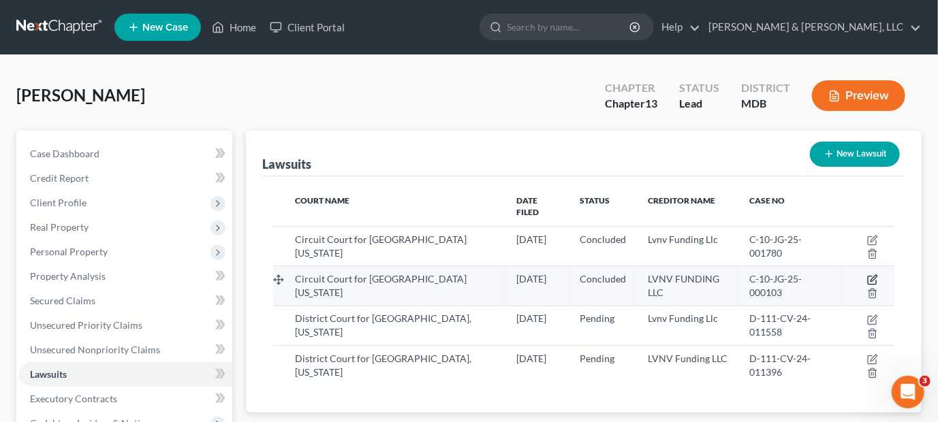
click at [872, 274] on icon "button" at bounding box center [872, 279] width 11 height 11
select select "21"
select select "2"
select select "4"
select select "42"
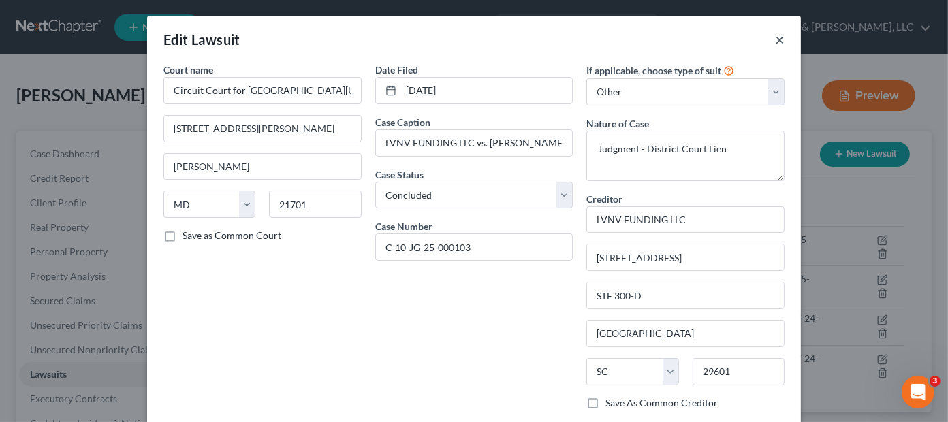
click at [775, 37] on button "×" at bounding box center [780, 39] width 10 height 16
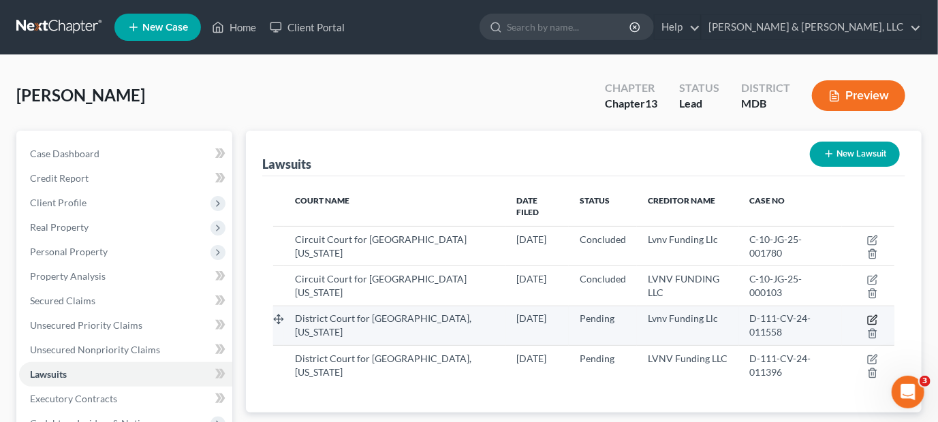
click at [872, 317] on icon "button" at bounding box center [871, 321] width 8 height 8
select select "21"
select select "0"
select select "4"
select select "21"
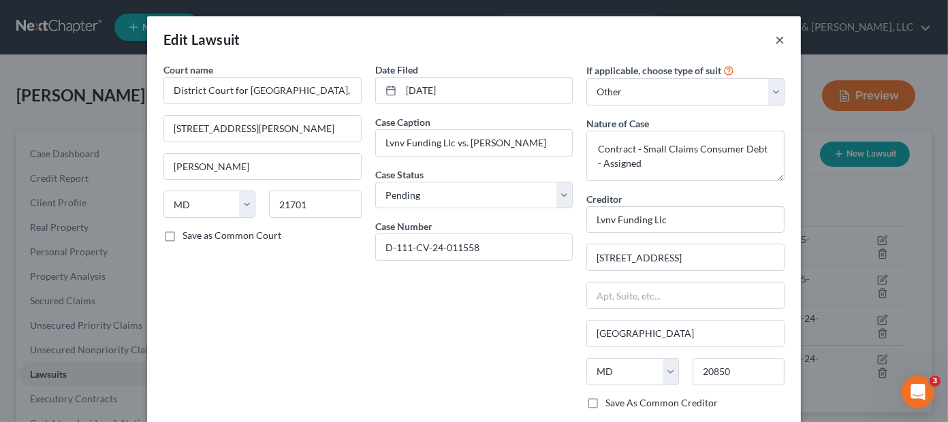
click at [775, 44] on button "×" at bounding box center [780, 39] width 10 height 16
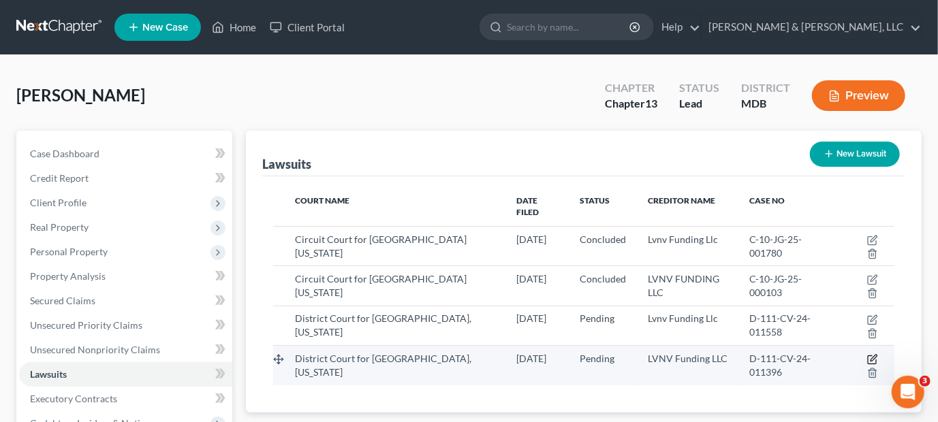
click at [872, 355] on icon "button" at bounding box center [873, 358] width 6 height 6
select select "21"
select select "0"
select select "4"
select select "42"
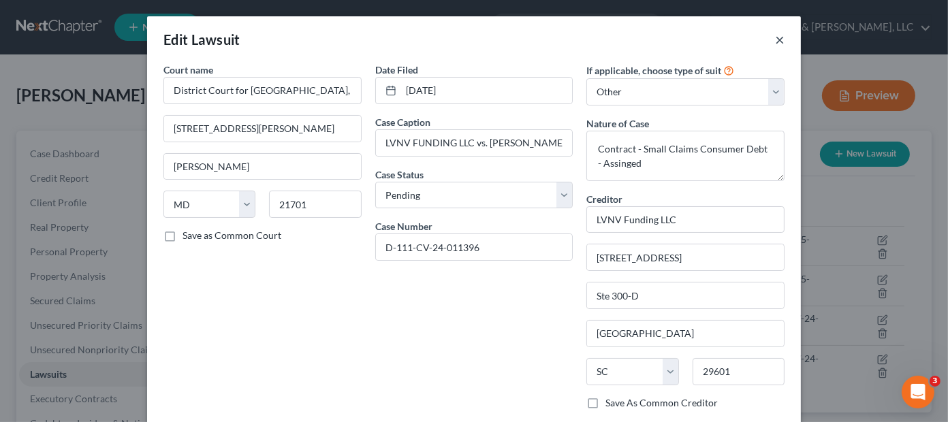
click at [775, 40] on button "×" at bounding box center [780, 39] width 10 height 16
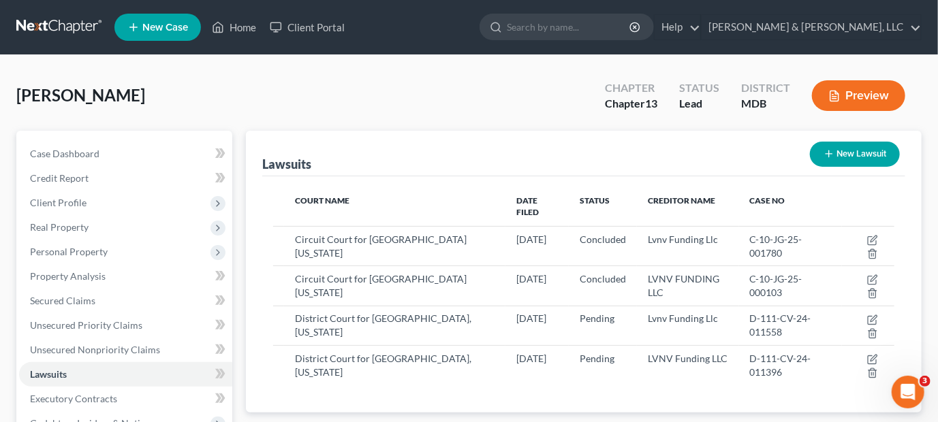
click at [850, 150] on button "New Lawsuit" at bounding box center [855, 154] width 90 height 25
select select "0"
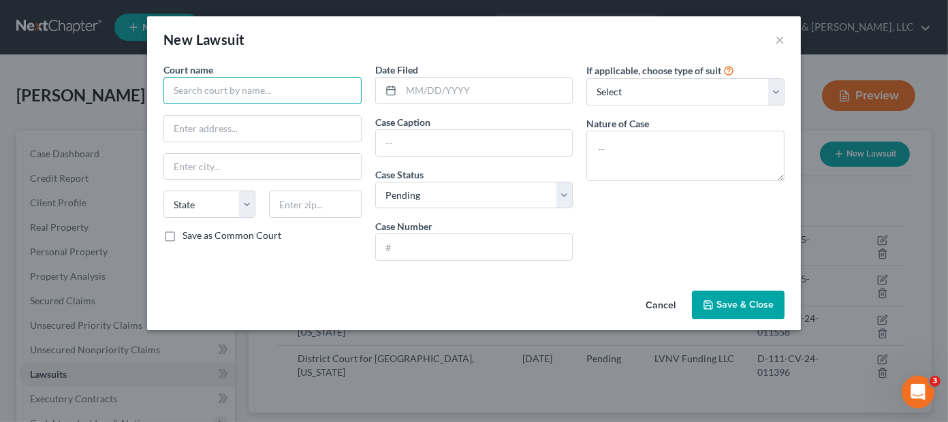
click at [279, 90] on input "text" at bounding box center [262, 90] width 198 height 27
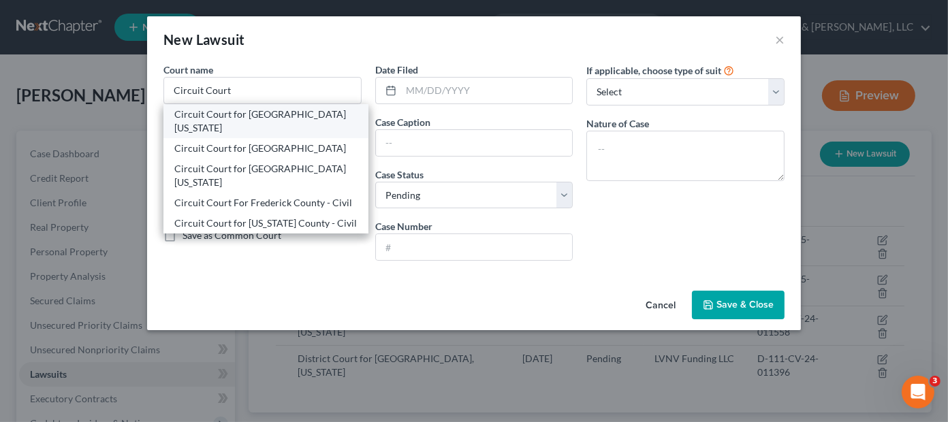
click at [256, 116] on div "Circuit Court for [GEOGRAPHIC_DATA][US_STATE]" at bounding box center [265, 121] width 183 height 27
type input "Circuit Court for [GEOGRAPHIC_DATA][US_STATE]"
type input "[STREET_ADDRESS][PERSON_NAME]"
type input "[PERSON_NAME]"
select select "21"
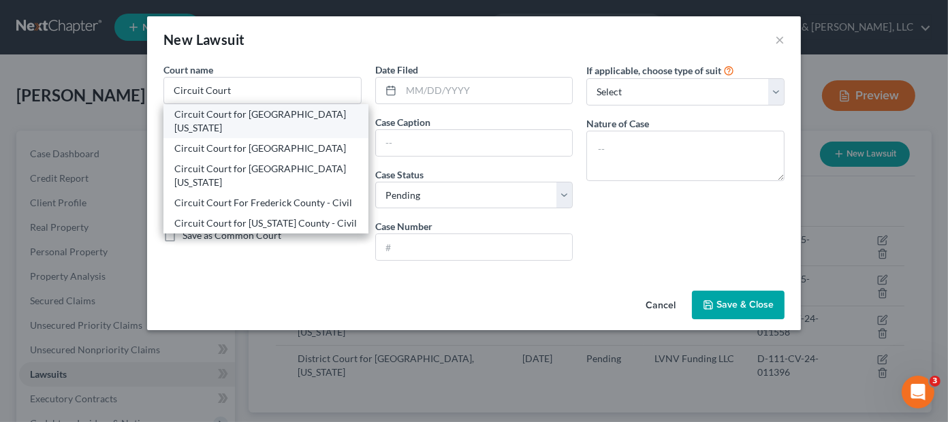
type input "21701"
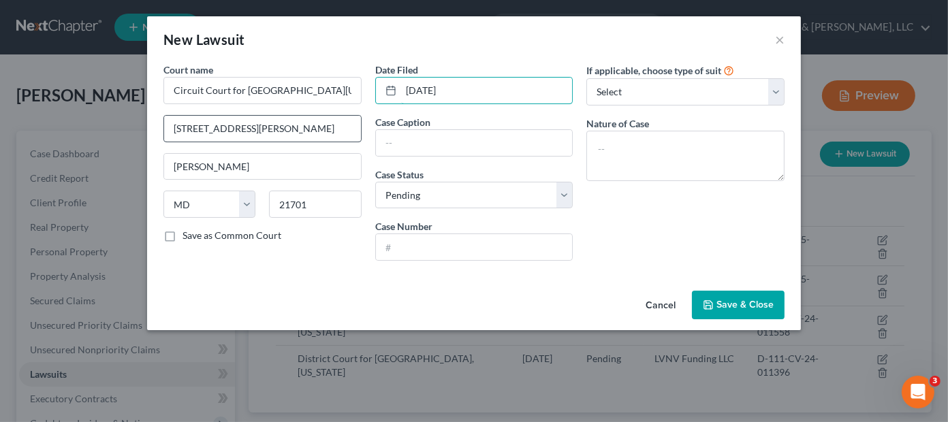
type input "[DATE]"
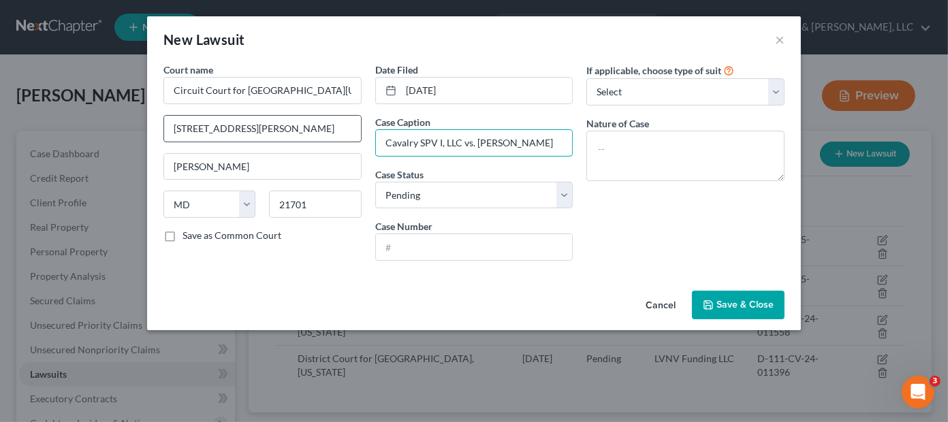
type input "Cavalry SPV I, LLC vs. [PERSON_NAME]"
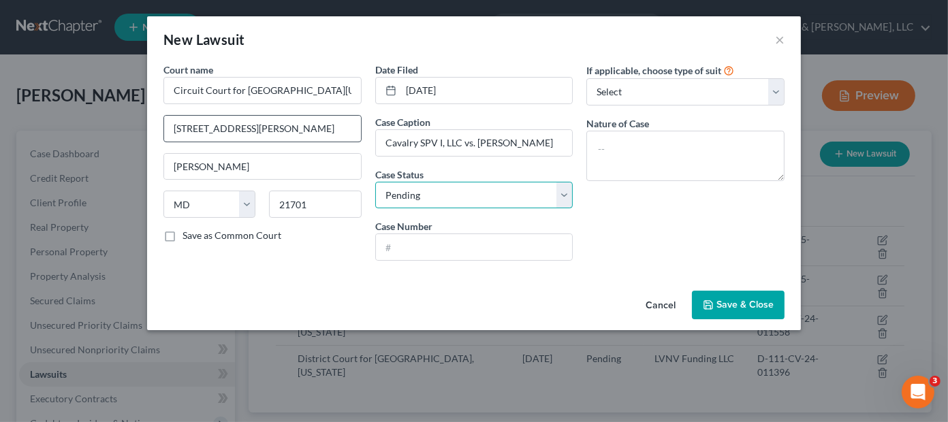
select select "2"
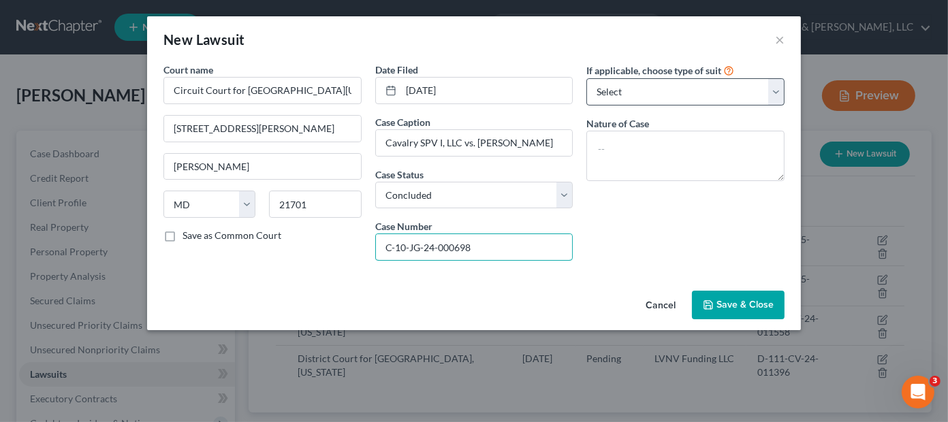
type input "C-10-JG-24-000698"
click at [644, 93] on select "Select Repossession Garnishment Foreclosure Attached, Seized, Or Levied Other" at bounding box center [685, 91] width 198 height 27
select select "4"
click at [586, 78] on select "Select Repossession Garnishment Foreclosure Attached, Seized, Or Levied Other" at bounding box center [685, 91] width 198 height 27
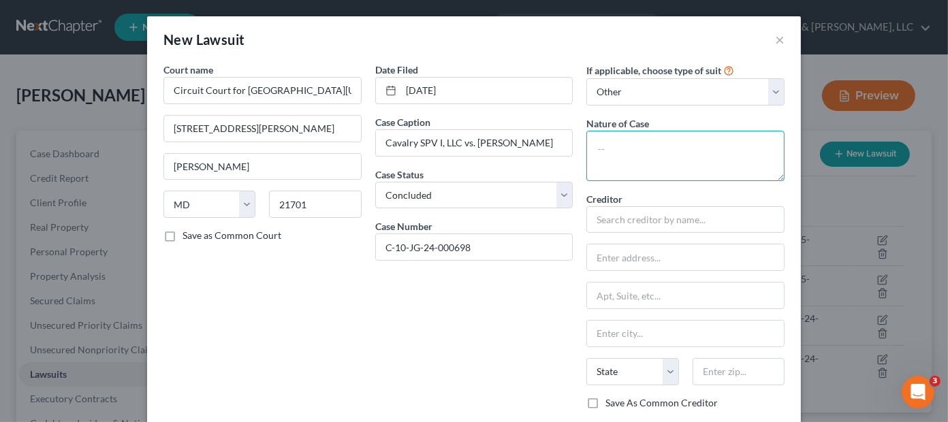
click at [627, 153] on textarea at bounding box center [685, 156] width 198 height 50
type textarea "Judgment - District Court Lien"
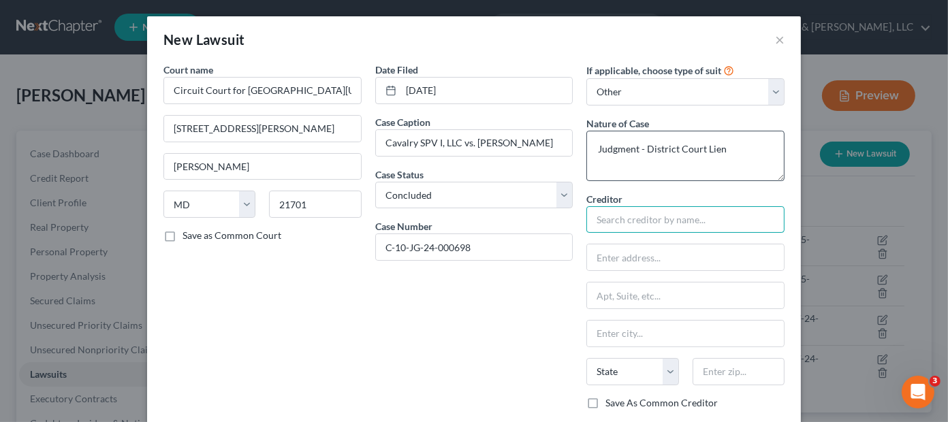
type input "k"
type input "Cavalry SPV I, LLC"
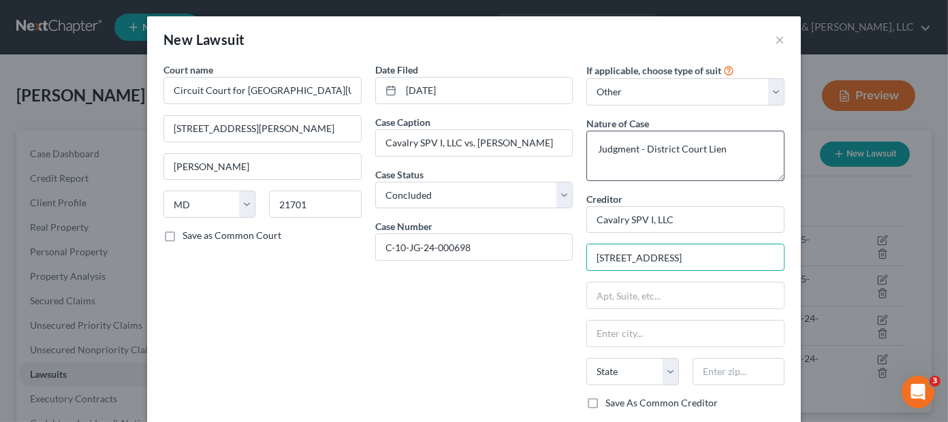
type input "[STREET_ADDRESS]"
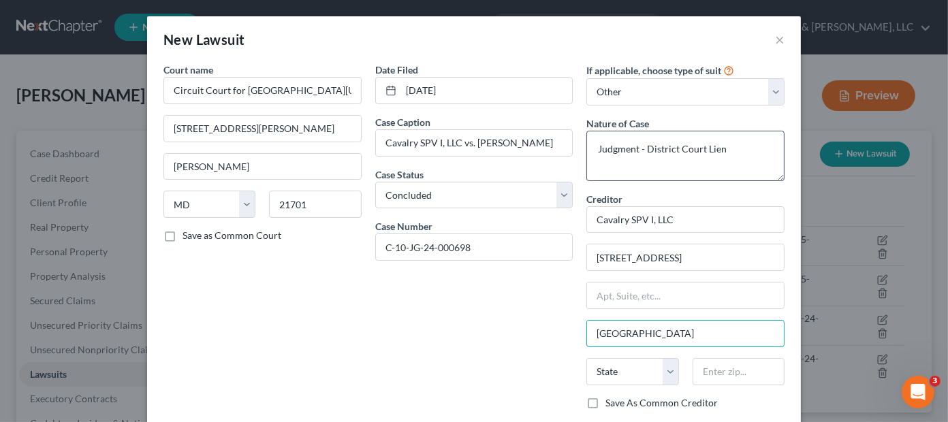
type input "[GEOGRAPHIC_DATA]"
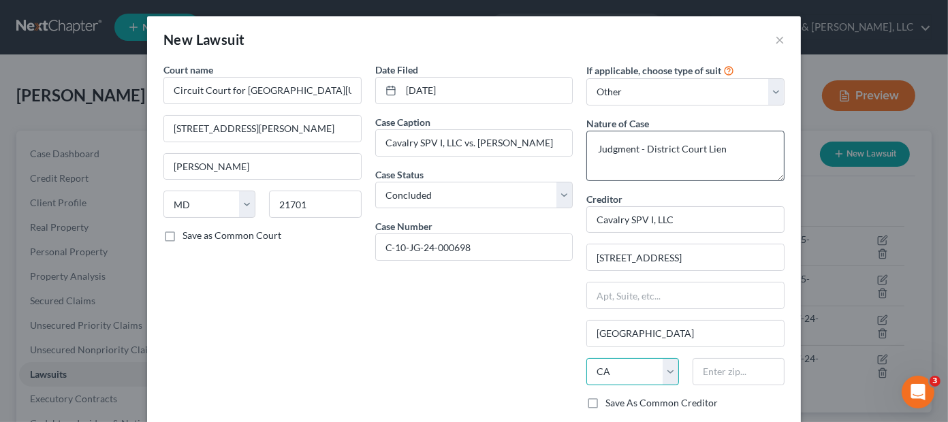
select select "6"
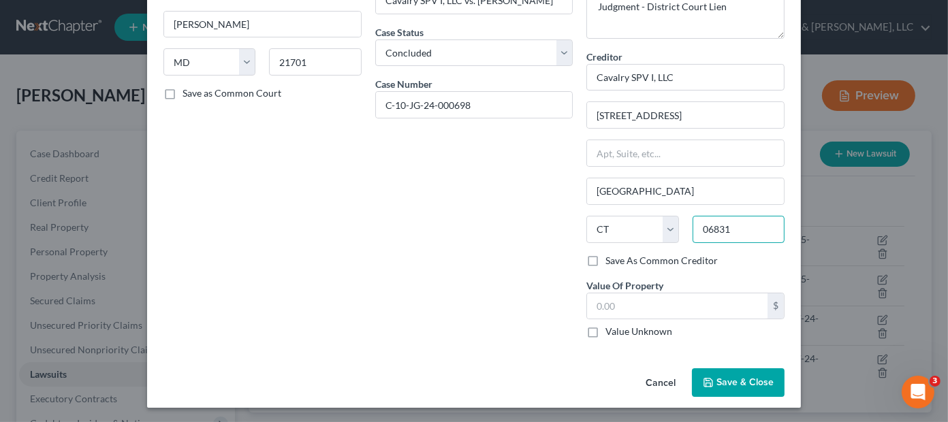
type input "06831"
click at [709, 381] on icon "button" at bounding box center [708, 382] width 11 height 11
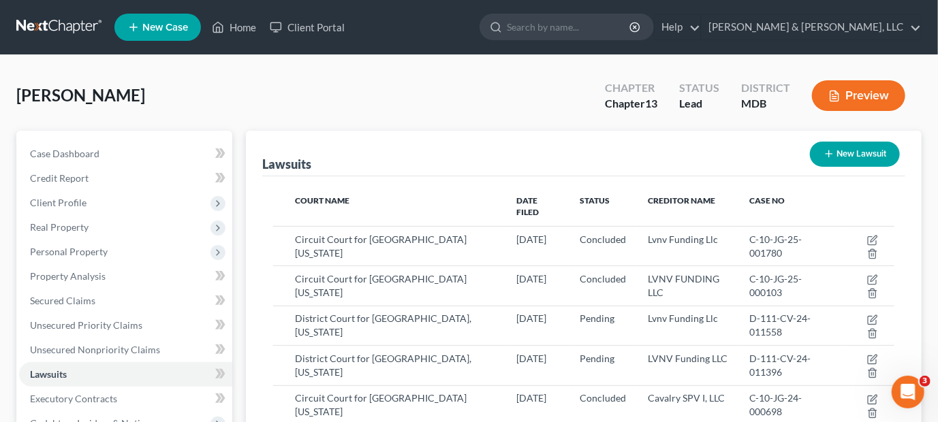
click at [889, 148] on button "New Lawsuit" at bounding box center [855, 154] width 90 height 25
select select "0"
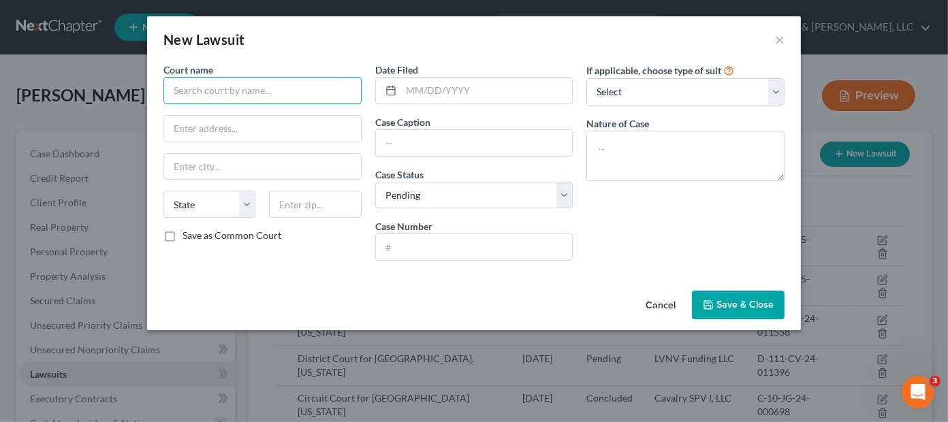
click at [231, 86] on input "text" at bounding box center [262, 90] width 198 height 27
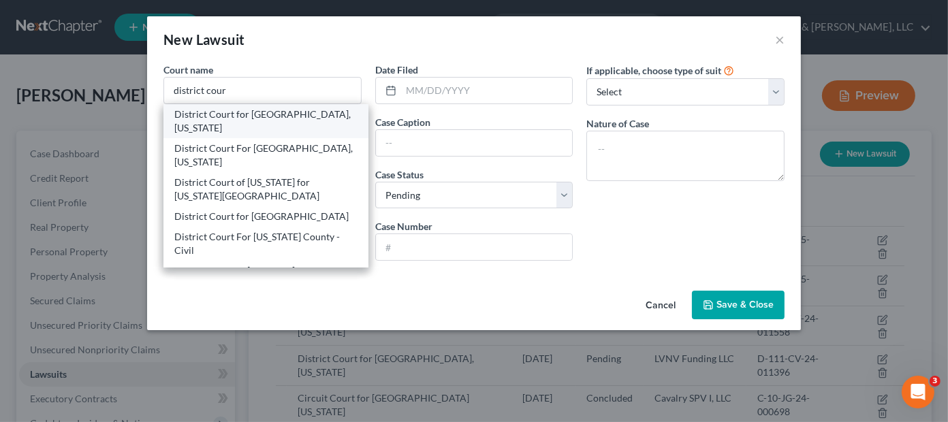
click at [236, 126] on div "District Court for [GEOGRAPHIC_DATA], [US_STATE]" at bounding box center [265, 121] width 183 height 27
type input "District Court for [GEOGRAPHIC_DATA], [US_STATE]"
type input "[STREET_ADDRESS][PERSON_NAME]"
type input "[PERSON_NAME]"
select select "21"
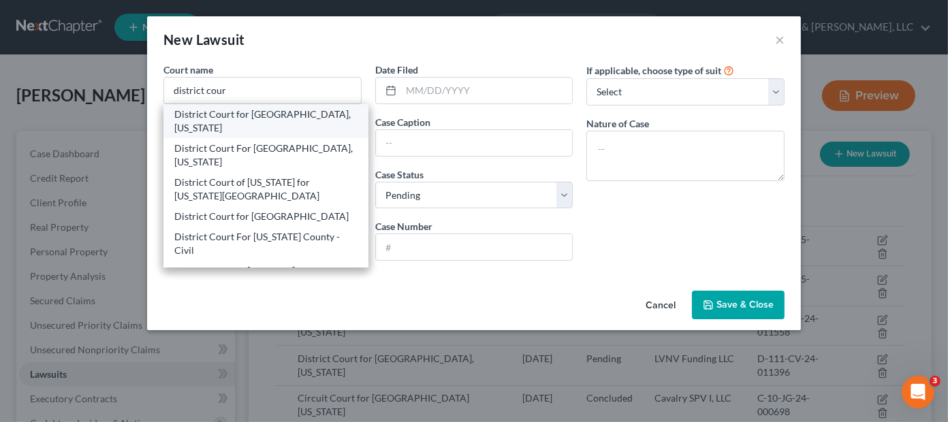
type input "21701"
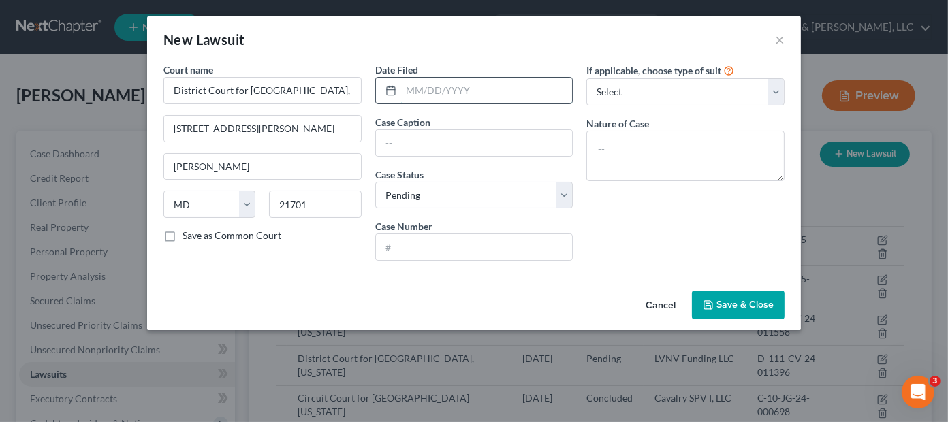
click at [454, 99] on input "text" at bounding box center [487, 91] width 172 height 26
type input "[DATE]"
type input "Cavalry SPV I, LLC vs. [PERSON_NAME]"
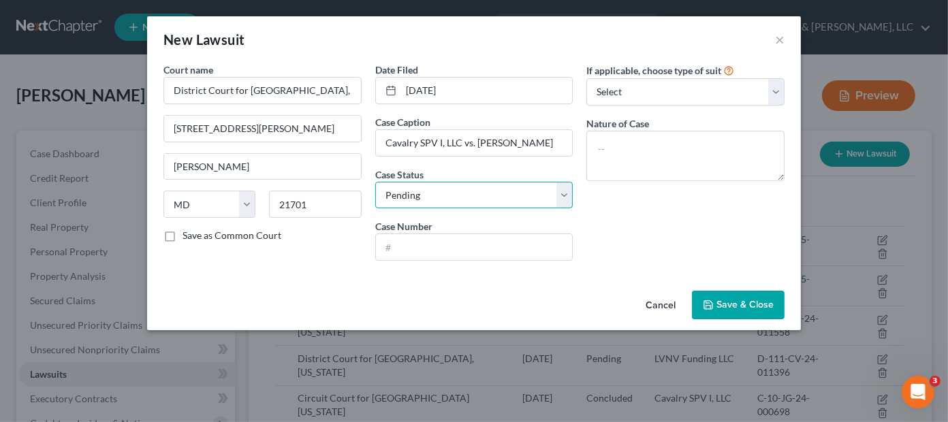
click at [407, 194] on select "Select Pending On Appeal Concluded" at bounding box center [474, 195] width 198 height 27
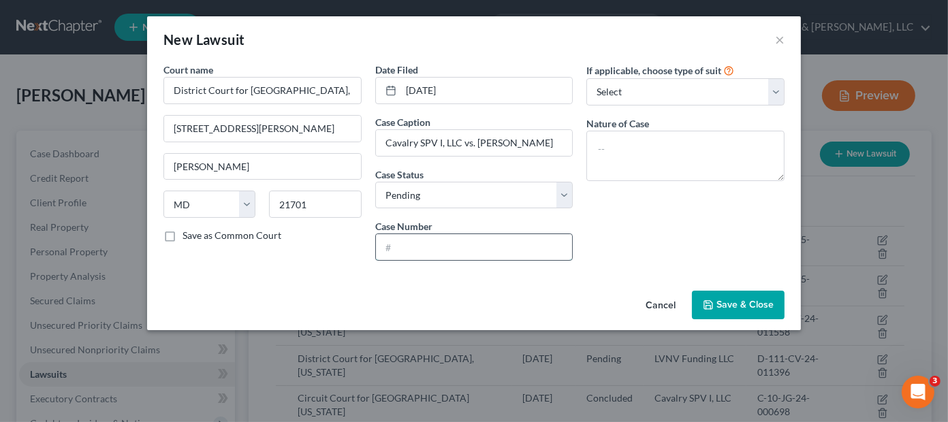
click at [399, 252] on input "text" at bounding box center [474, 247] width 197 height 26
type input "D-111-CV-23-010528"
click at [640, 91] on select "Select Repossession Garnishment Foreclosure Attached, Seized, Or Levied Other" at bounding box center [685, 91] width 198 height 27
select select "4"
click at [586, 78] on select "Select Repossession Garnishment Foreclosure Attached, Seized, Or Levied Other" at bounding box center [685, 91] width 198 height 27
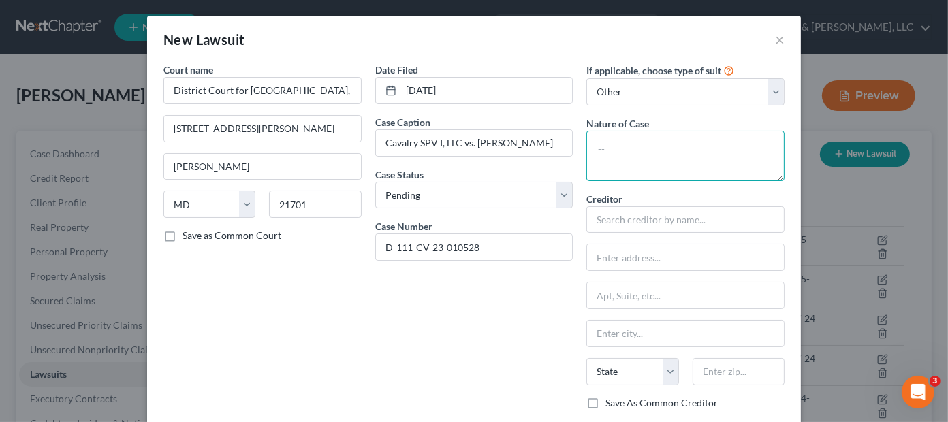
click at [628, 149] on textarea at bounding box center [685, 156] width 198 height 50
type textarea "Contract - Small Claims Consumer Debt - Assigned"
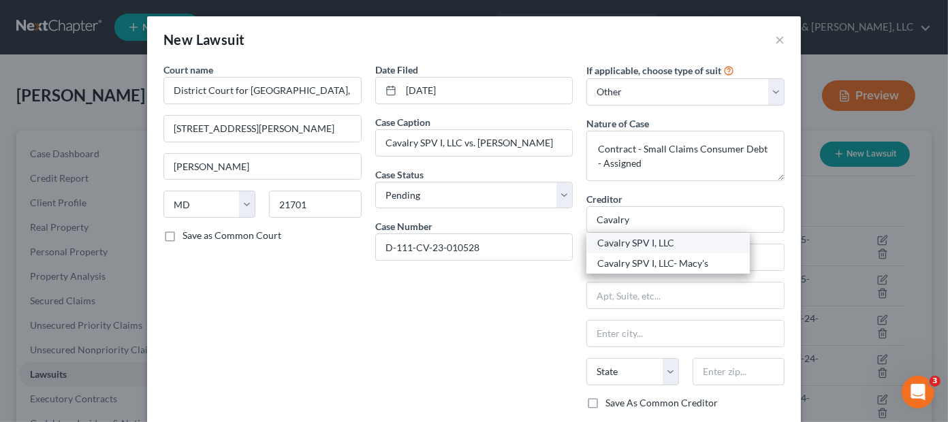
click at [657, 244] on div "Cavalry SPV I, LLC" at bounding box center [668, 243] width 142 height 14
type input "Cavalry SPV I, LLC"
type input "[STREET_ADDRESS]"
type input "Valhalla"
select select "35"
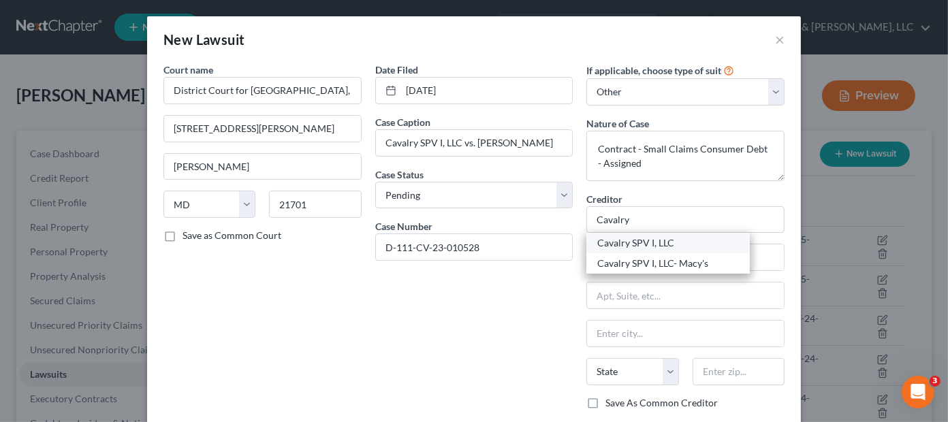
type input "10595"
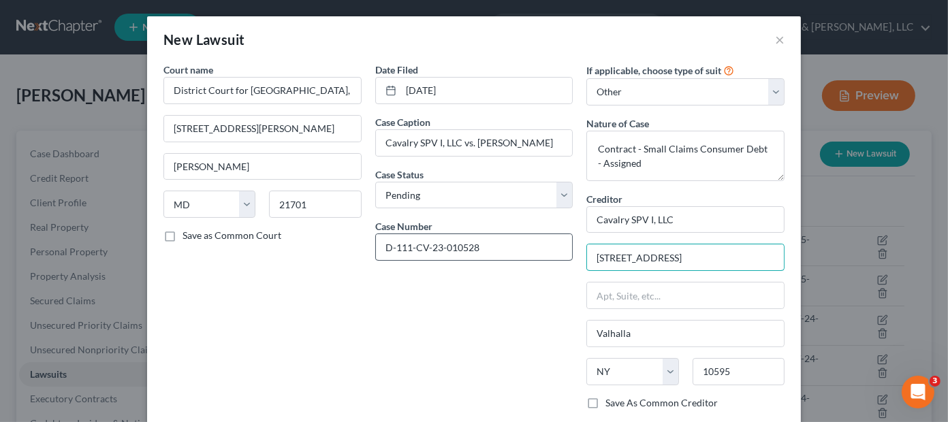
drag, startPoint x: 741, startPoint y: 259, endPoint x: 497, endPoint y: 253, distance: 243.8
click at [497, 253] on div "Court name * District Court for [GEOGRAPHIC_DATA], [US_STATE] 100 [PERSON_NAME]…" at bounding box center [474, 277] width 635 height 429
type input "[STREET_ADDRESS]"
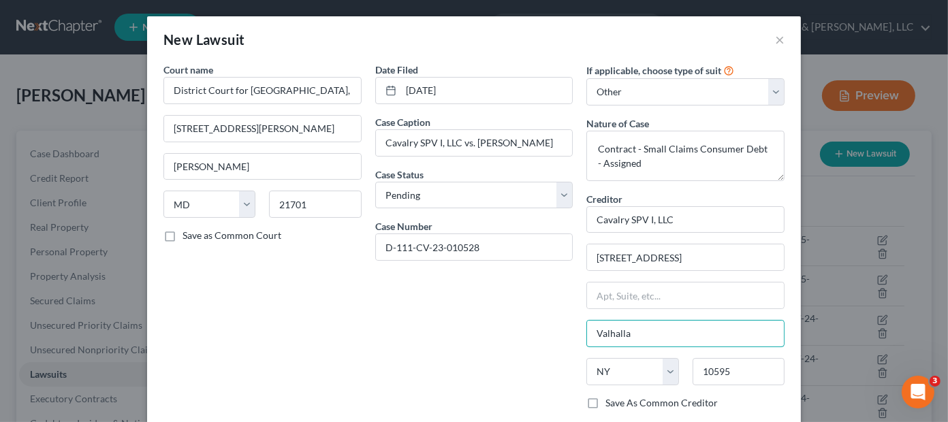
drag, startPoint x: 660, startPoint y: 340, endPoint x: 521, endPoint y: 344, distance: 139.6
click at [521, 344] on div "Court name * District Court for [GEOGRAPHIC_DATA], [US_STATE] 100 [PERSON_NAME]…" at bounding box center [474, 277] width 635 height 429
type input "[GEOGRAPHIC_DATA]"
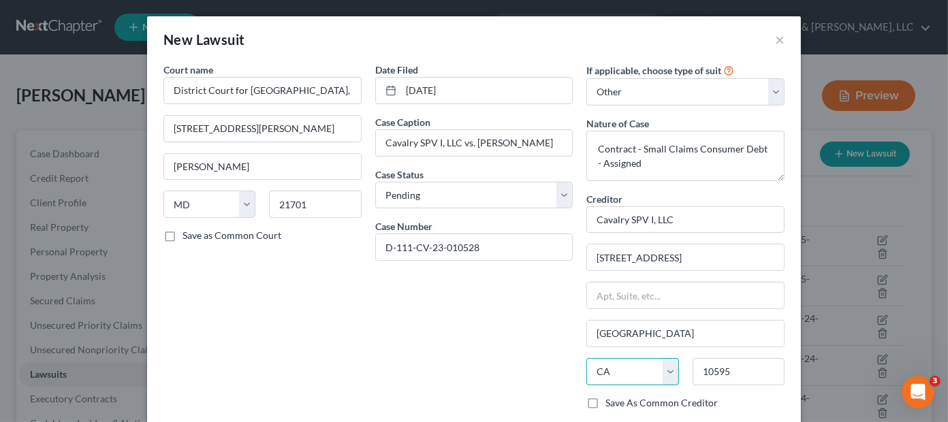
select select "6"
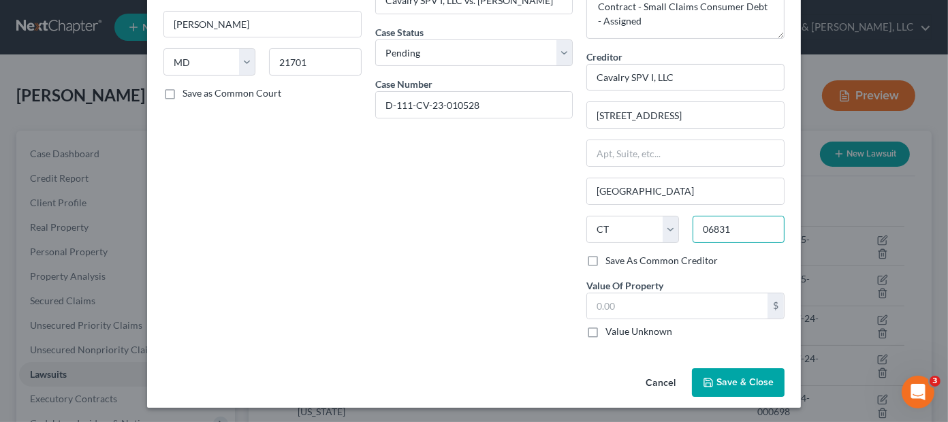
type input "06831"
click at [716, 382] on span "Save & Close" at bounding box center [744, 383] width 57 height 12
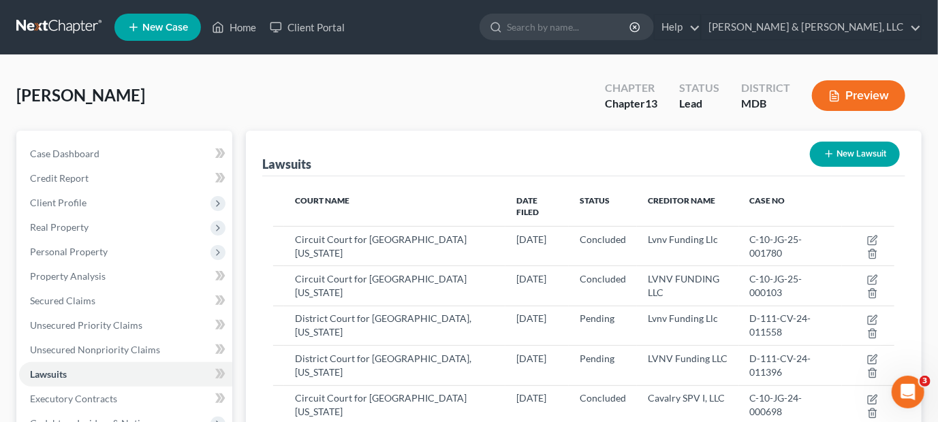
click at [854, 154] on button "New Lawsuit" at bounding box center [855, 154] width 90 height 25
select select "0"
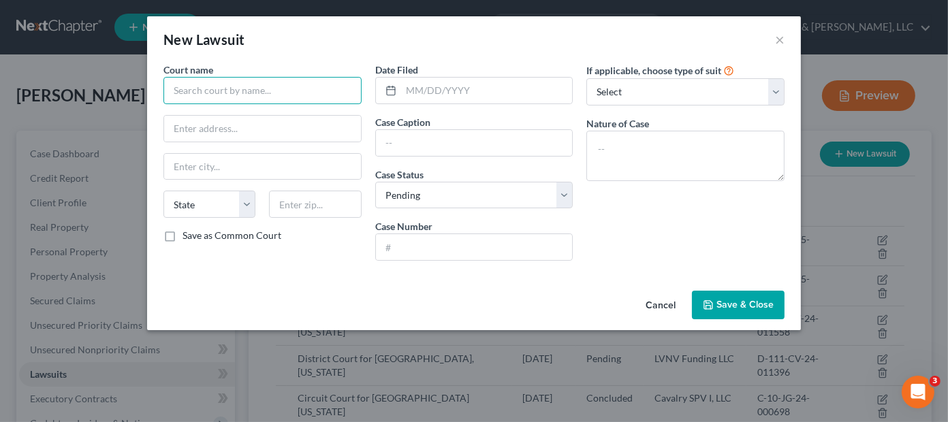
click at [232, 91] on input "text" at bounding box center [262, 90] width 198 height 27
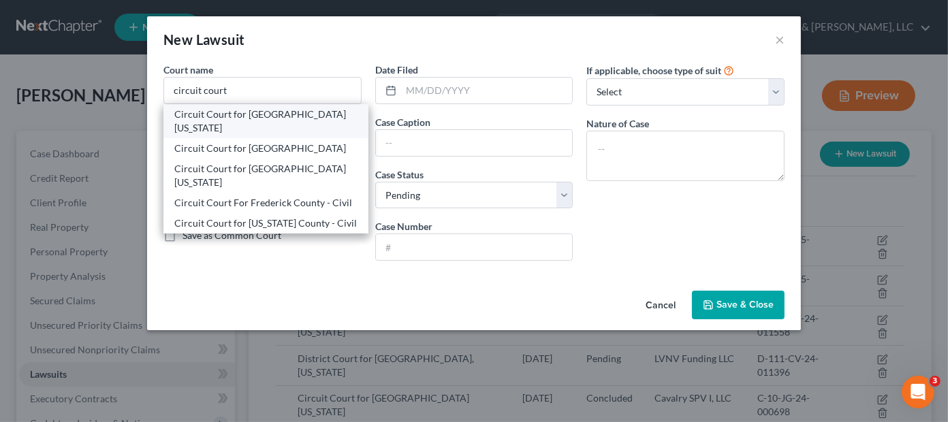
click at [251, 121] on div "Circuit Court for [GEOGRAPHIC_DATA][US_STATE]" at bounding box center [265, 121] width 183 height 27
type input "Circuit Court for [GEOGRAPHIC_DATA][US_STATE]"
type input "[STREET_ADDRESS][PERSON_NAME]"
type input "[PERSON_NAME]"
select select "21"
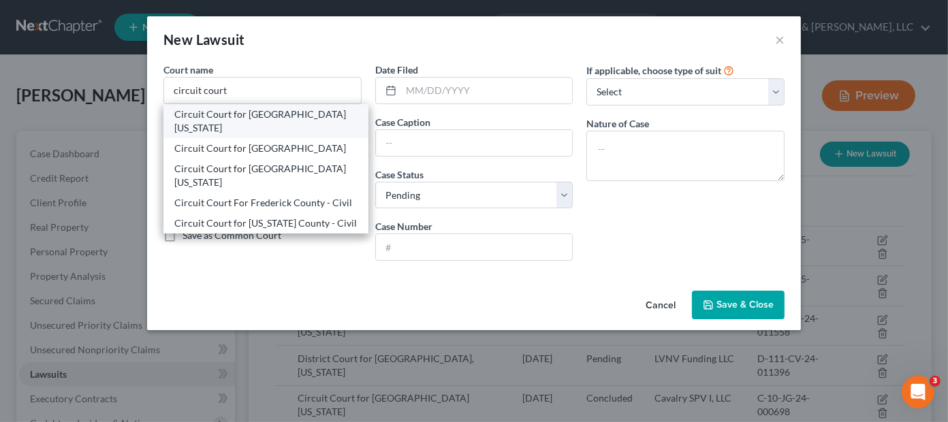
type input "21701"
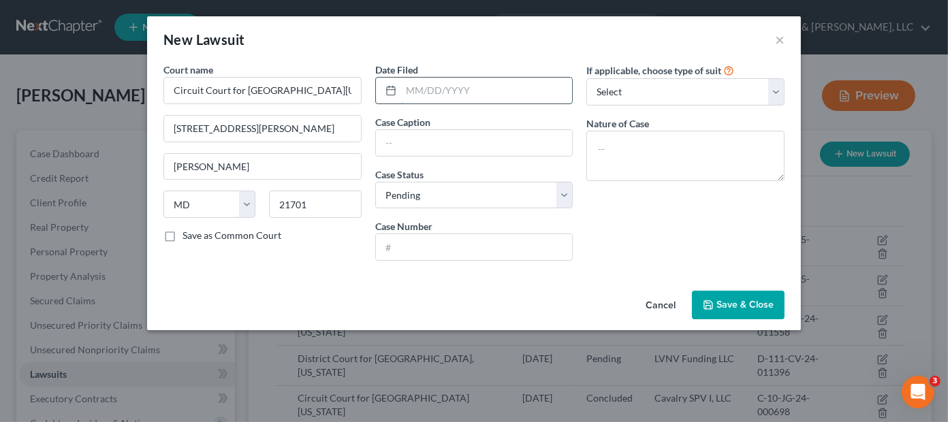
click at [493, 90] on input "text" at bounding box center [487, 91] width 172 height 26
type input "[DATE]"
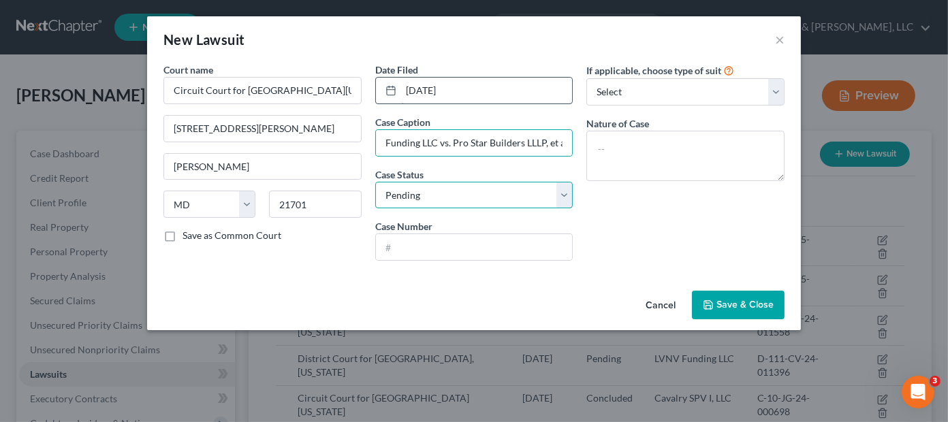
scroll to position [0, 0]
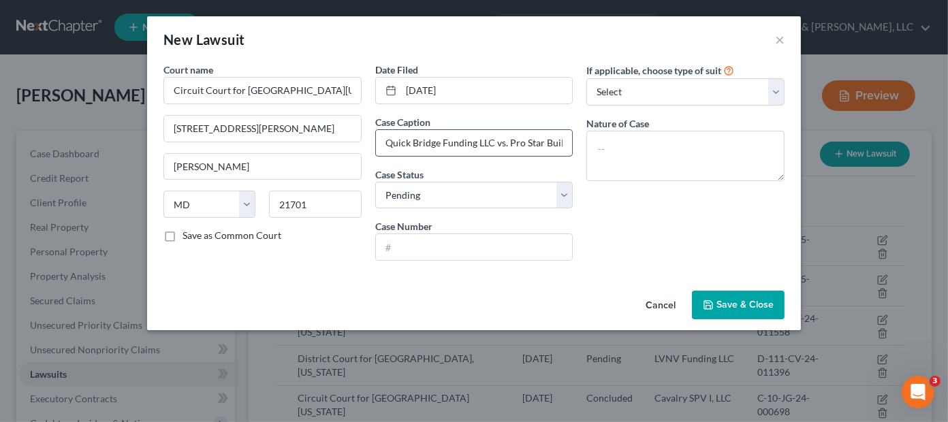
click at [490, 150] on input "Quick Bridge Funding LLC vs. Pro Star Builders LLLP, et al" at bounding box center [474, 143] width 197 height 26
type input "Quick Bridge Funding LLC vs. Pro Star Builders LLLP, et al."
click at [471, 194] on select "Select Pending On Appeal Concluded" at bounding box center [474, 195] width 198 height 27
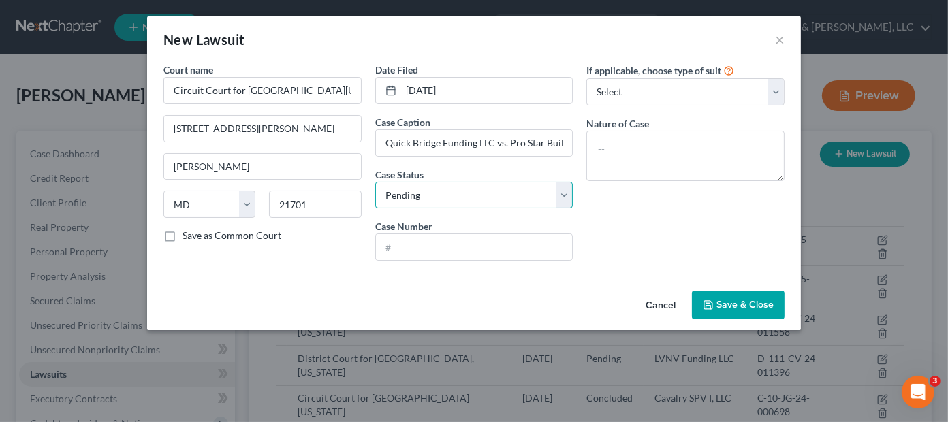
select select "2"
click at [375, 182] on select "Select Pending On Appeal Concluded" at bounding box center [474, 195] width 198 height 27
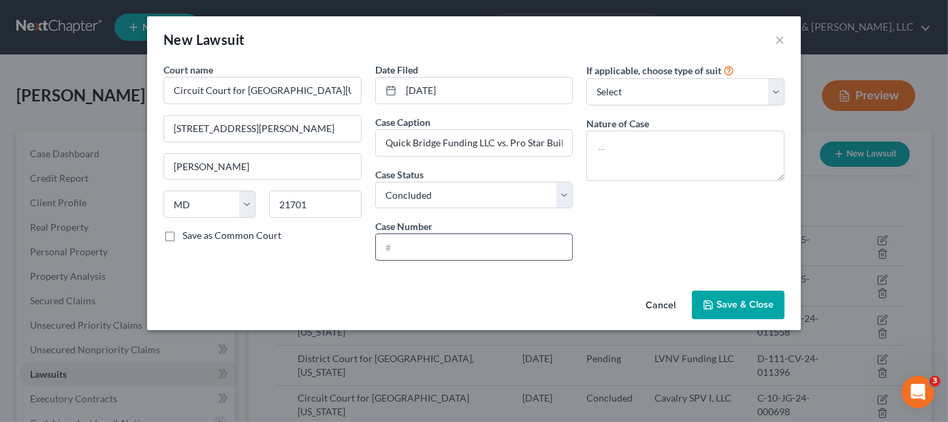
click at [441, 253] on input "text" at bounding box center [474, 247] width 197 height 26
type input "C-10-JG-23-000300"
click at [656, 97] on select "Select Repossession Garnishment Foreclosure Attached, Seized, Or Levied Other" at bounding box center [685, 91] width 198 height 27
click at [586, 78] on select "Select Repossession Garnishment Foreclosure Attached, Seized, Or Levied Other" at bounding box center [685, 91] width 198 height 27
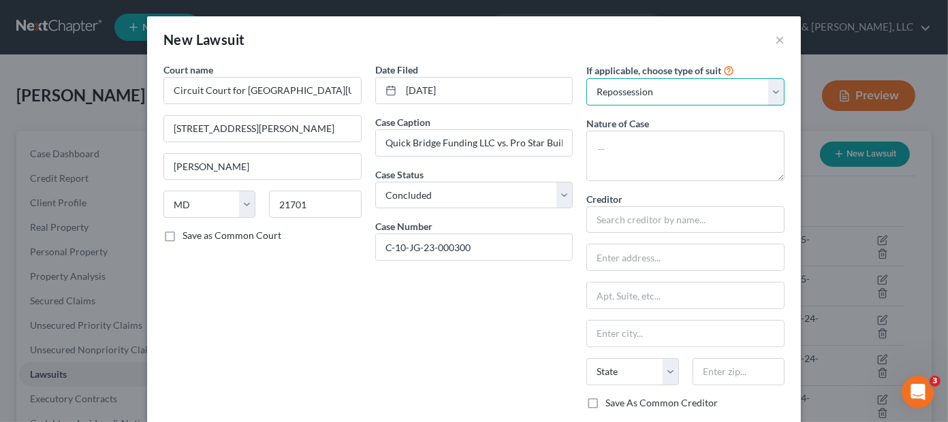
click at [635, 93] on select "Select Repossession Garnishment Foreclosure Attached, Seized, Or Levied Other" at bounding box center [685, 91] width 198 height 27
click at [586, 78] on select "Select Repossession Garnishment Foreclosure Attached, Seized, Or Levied Other" at bounding box center [685, 91] width 198 height 27
click at [635, 93] on select "Select Repossession Garnishment Foreclosure Attached, Seized, Or Levied Other" at bounding box center [685, 91] width 198 height 27
click at [586, 78] on select "Select Repossession Garnishment Foreclosure Attached, Seized, Or Levied Other" at bounding box center [685, 91] width 198 height 27
click at [638, 92] on select "Select Repossession Garnishment Foreclosure Attached, Seized, Or Levied Other" at bounding box center [685, 91] width 198 height 27
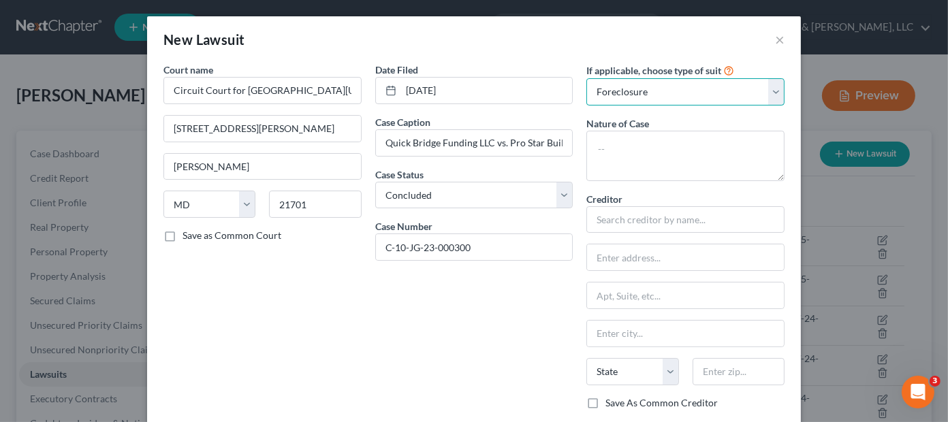
select select "4"
click at [586, 78] on select "Select Repossession Garnishment Foreclosure Attached, Seized, Or Levied Other" at bounding box center [685, 91] width 198 height 27
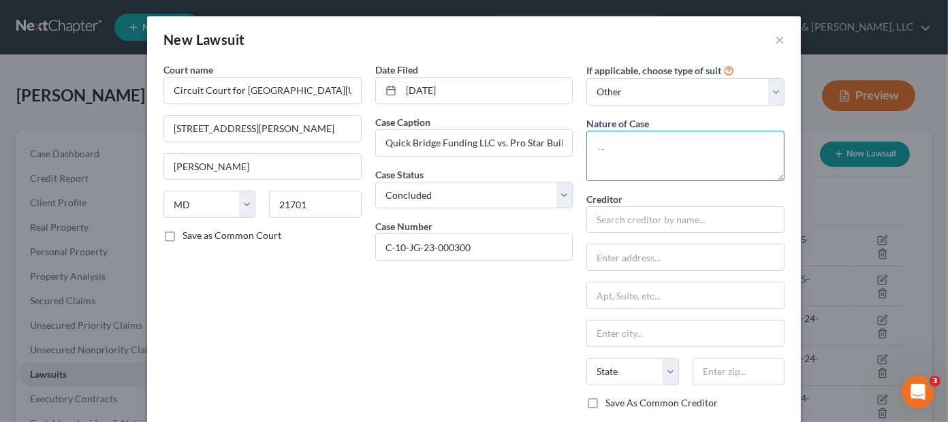
click at [619, 149] on textarea at bounding box center [685, 156] width 198 height 50
type textarea "Judgment - Foreign"
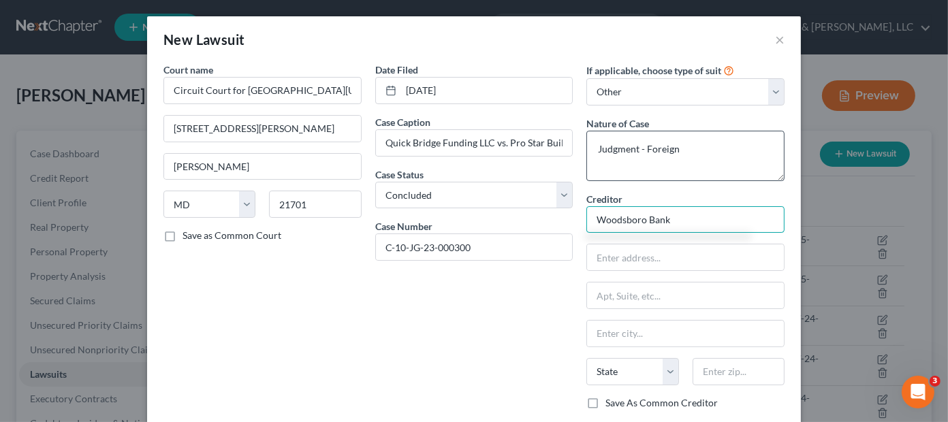
type input "Woodsboro Bank"
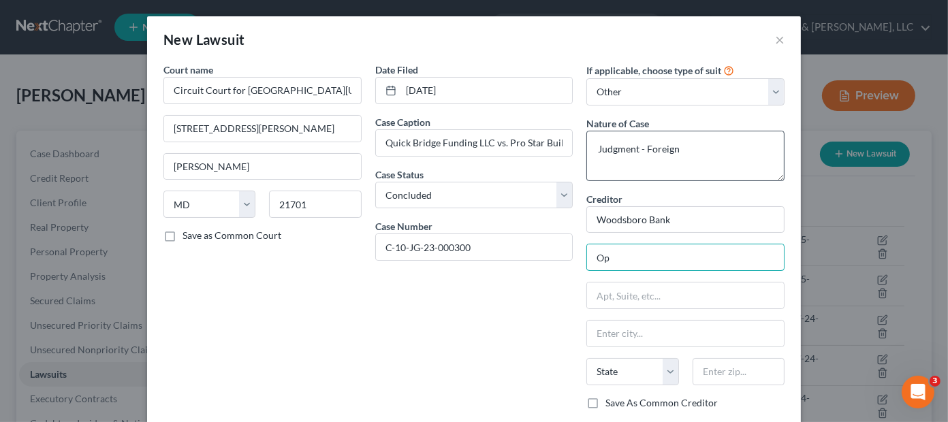
type input "O"
type input "Serve on: Operations Department"
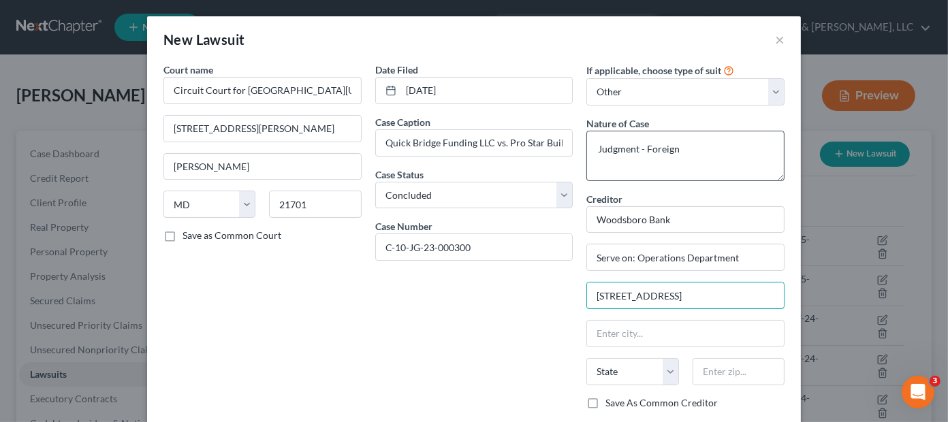
type input "[STREET_ADDRESS]"
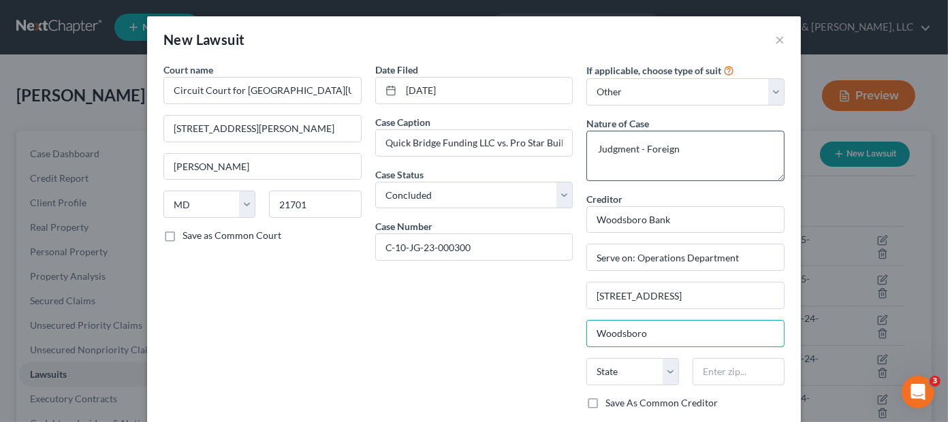
type input "Woodsboro"
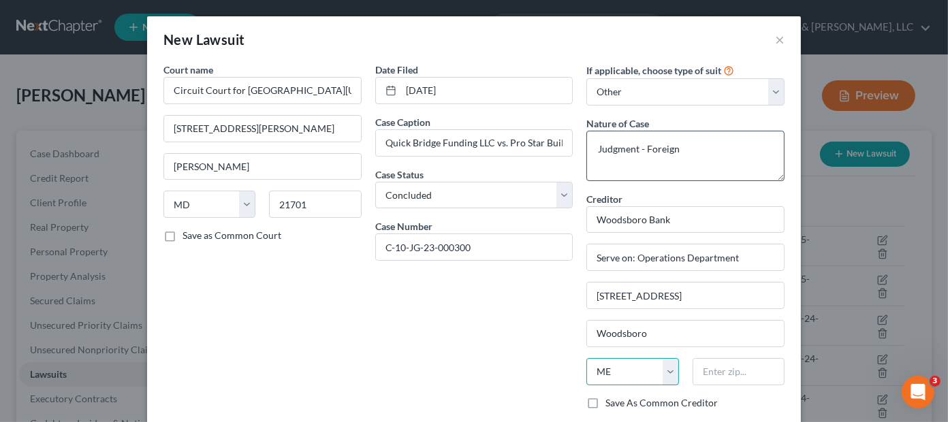
select select "21"
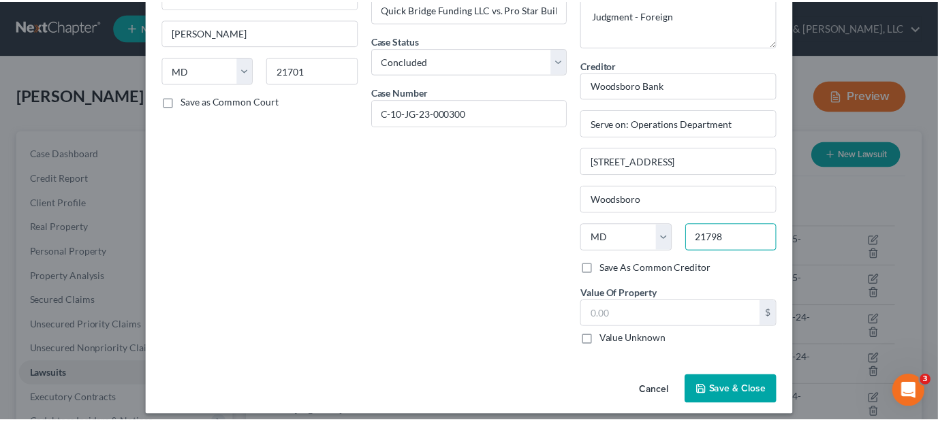
scroll to position [142, 0]
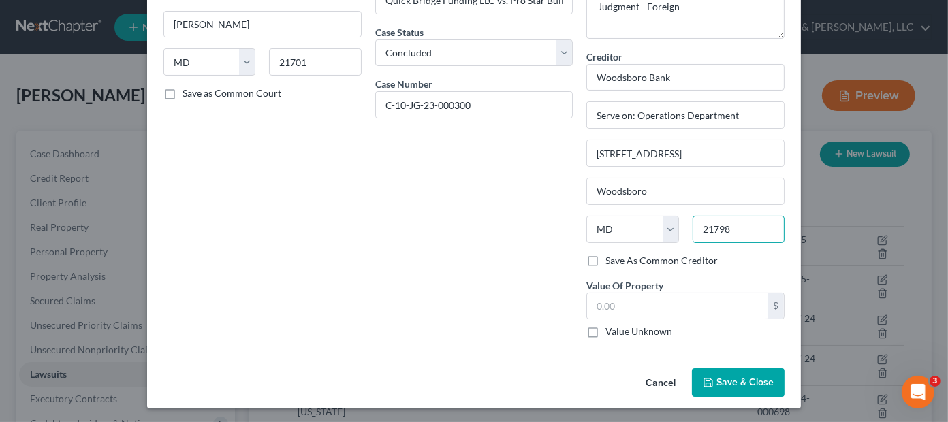
type input "21798"
click at [721, 378] on span "Save & Close" at bounding box center [744, 383] width 57 height 12
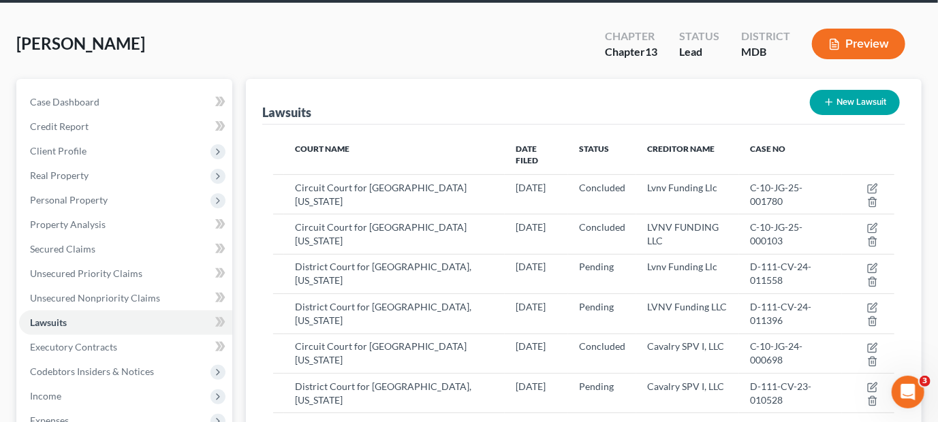
scroll to position [0, 0]
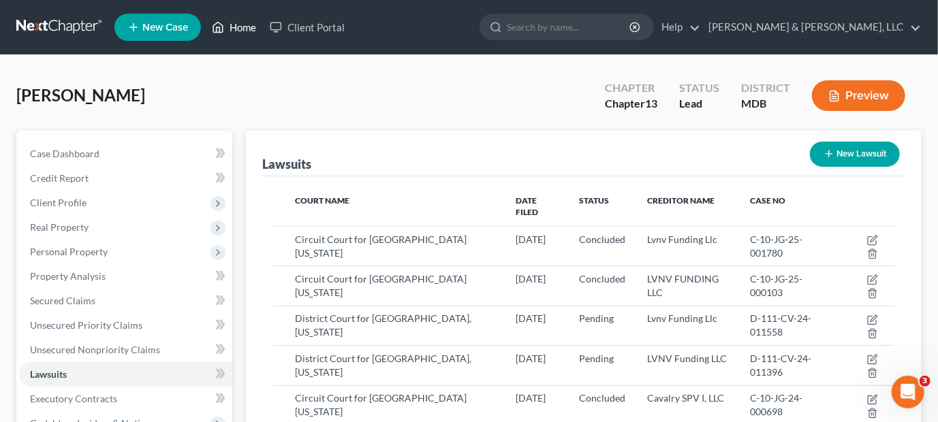
click at [245, 29] on link "Home" at bounding box center [234, 27] width 58 height 25
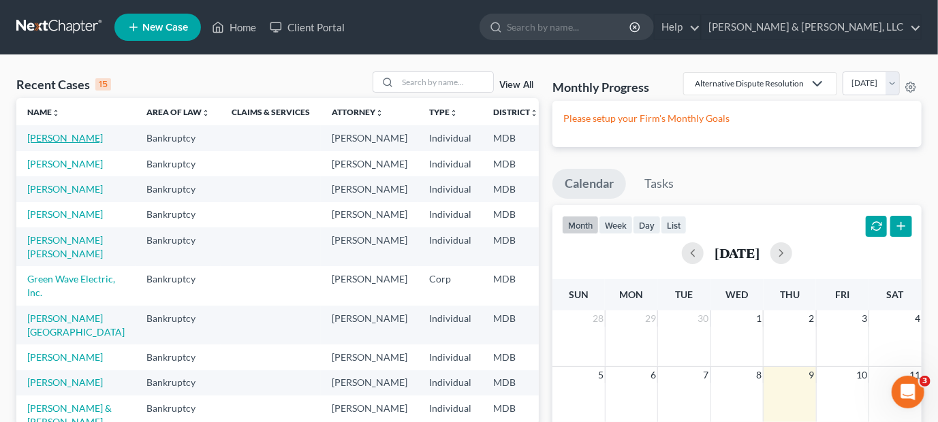
click at [64, 138] on link "[PERSON_NAME]" at bounding box center [65, 138] width 76 height 12
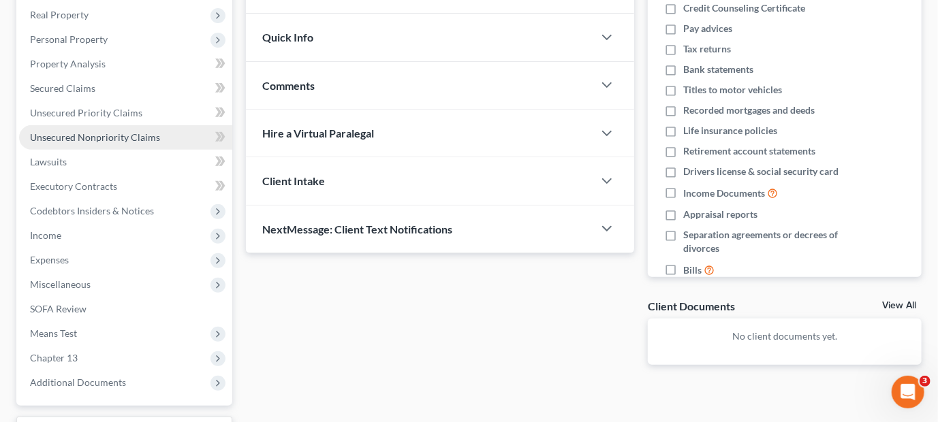
scroll to position [188, 0]
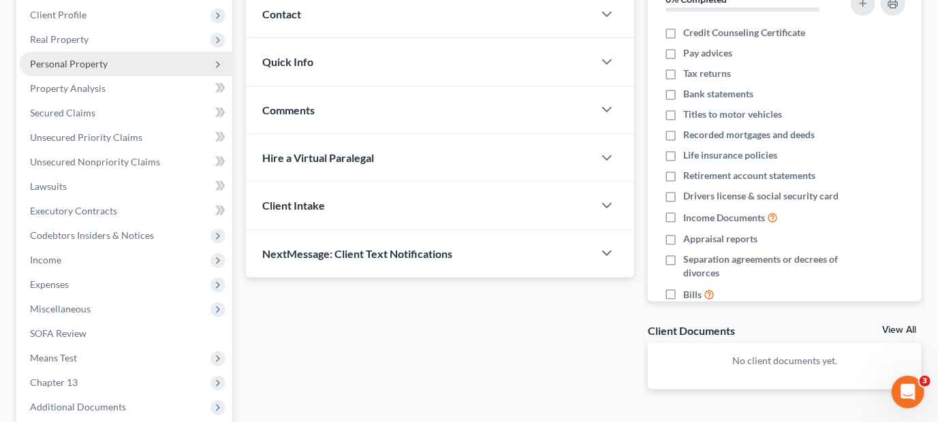
click at [78, 65] on span "Personal Property" at bounding box center [69, 64] width 78 height 12
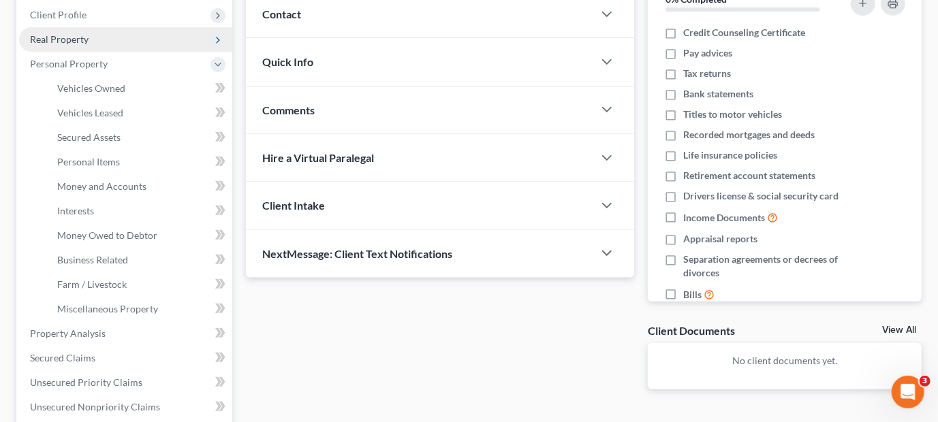
click at [70, 37] on span "Real Property" at bounding box center [59, 39] width 59 height 12
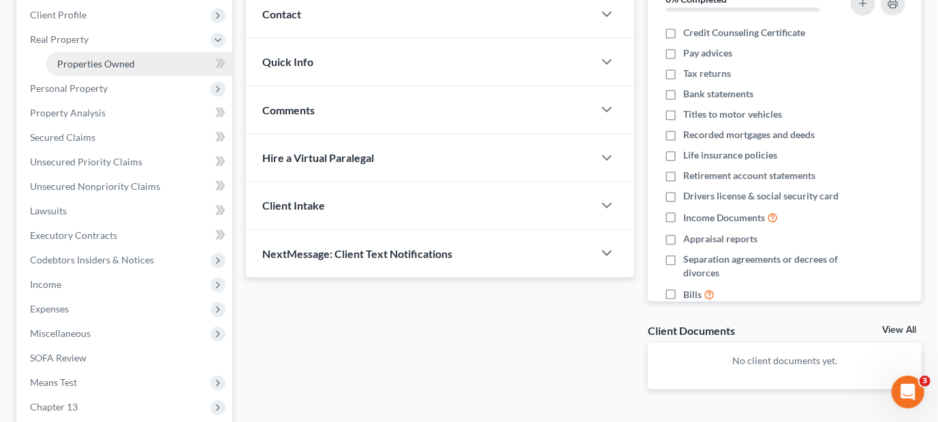
click at [101, 59] on span "Properties Owned" at bounding box center [96, 64] width 78 height 12
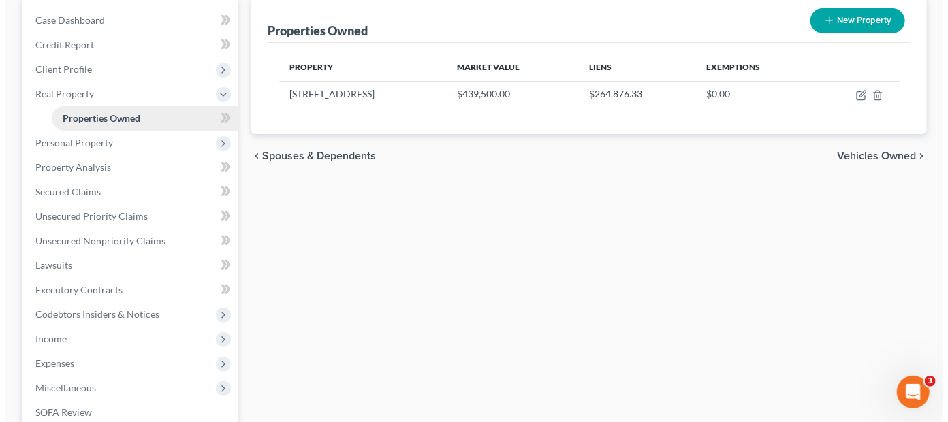
scroll to position [136, 0]
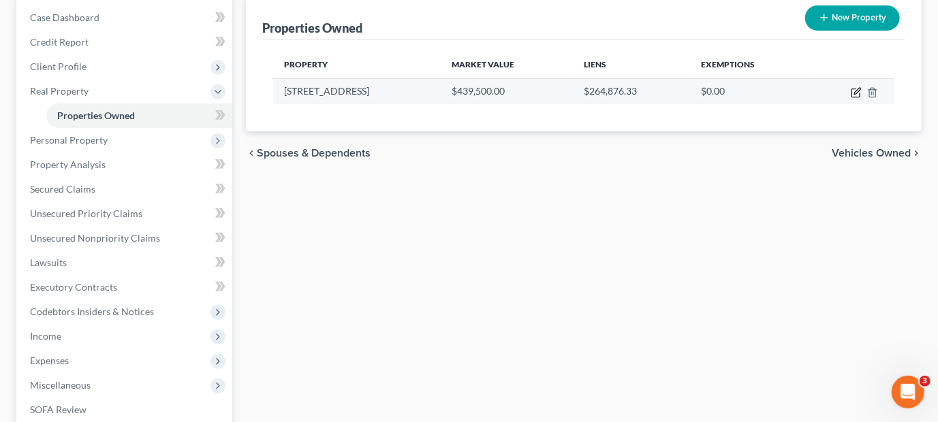
click at [851, 90] on icon "button" at bounding box center [855, 93] width 8 height 8
select select "21"
select select "0"
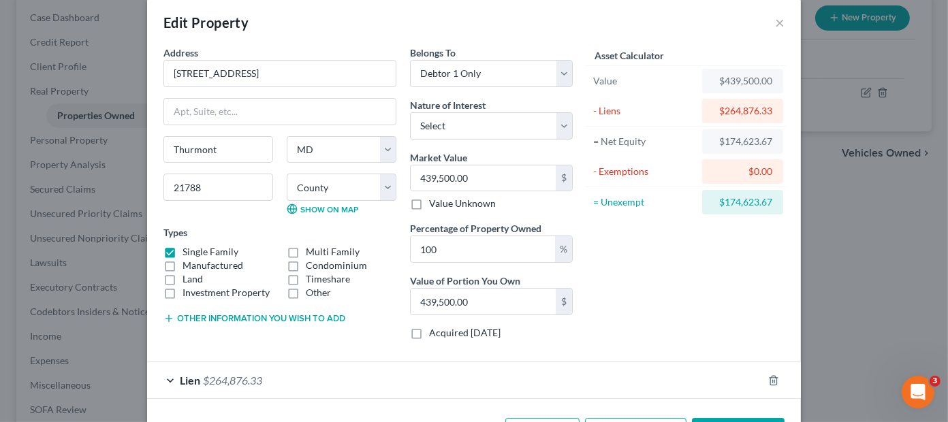
scroll to position [67, 0]
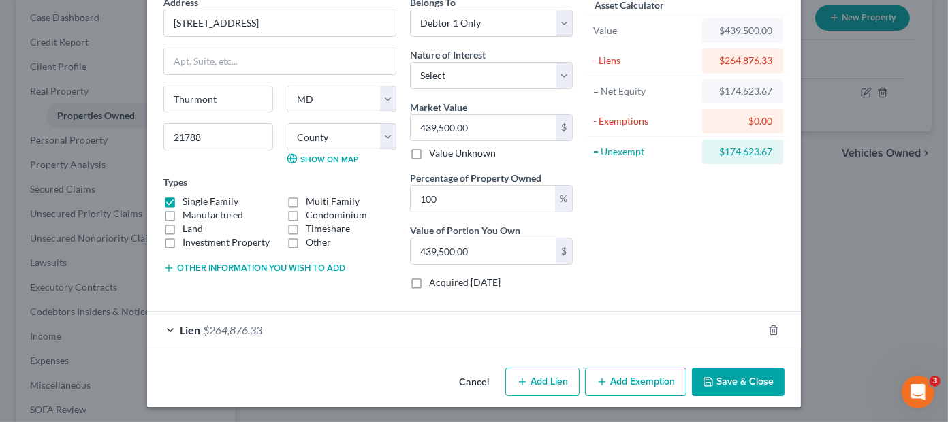
click at [222, 321] on div "Lien $264,876.33" at bounding box center [455, 330] width 616 height 36
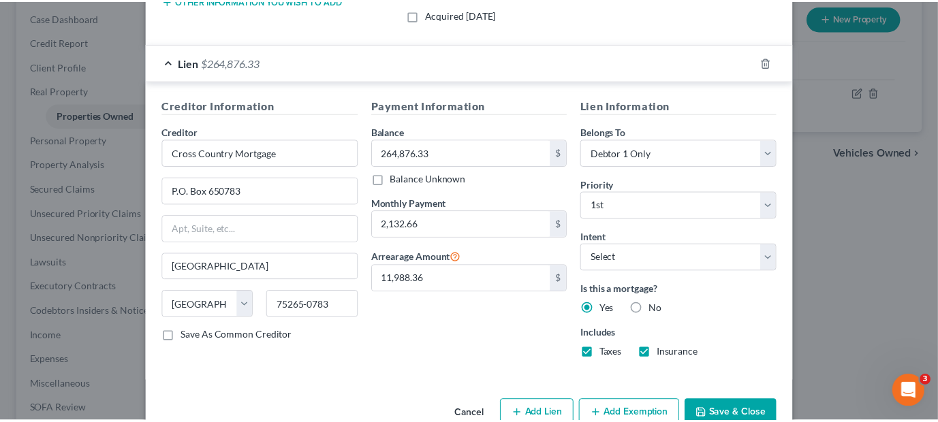
scroll to position [367, 0]
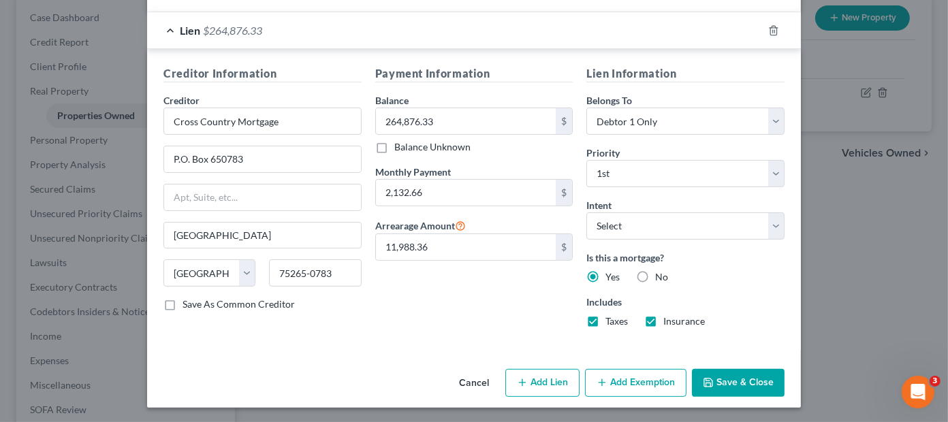
click at [458, 381] on button "Cancel" at bounding box center [474, 383] width 52 height 27
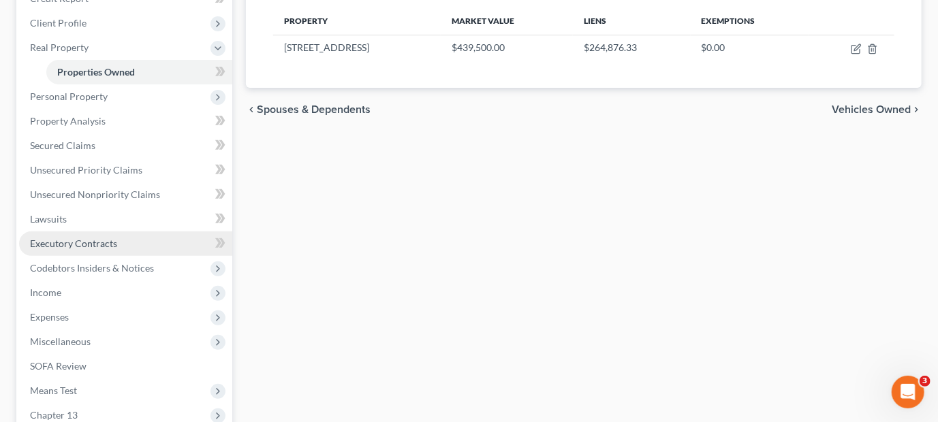
scroll to position [272, 0]
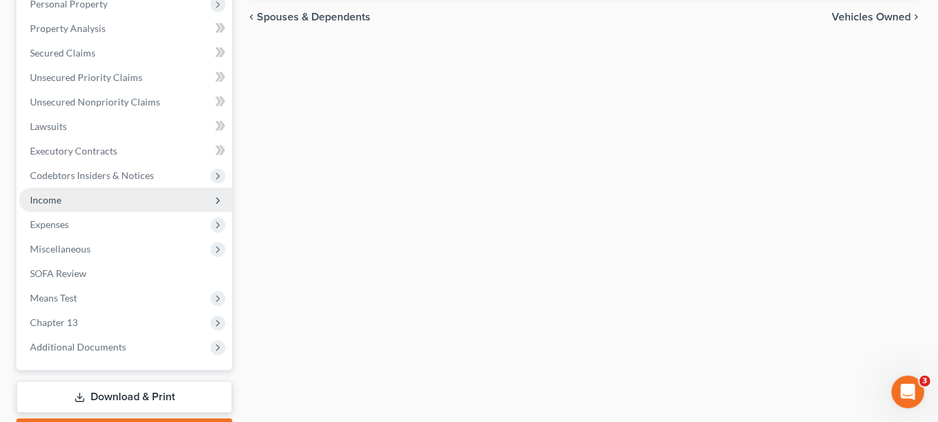
click at [82, 195] on span "Income" at bounding box center [125, 200] width 213 height 25
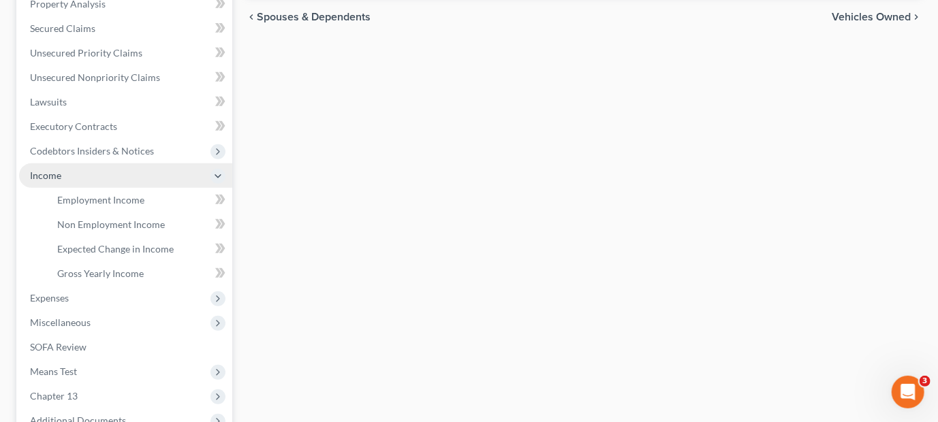
scroll to position [248, 0]
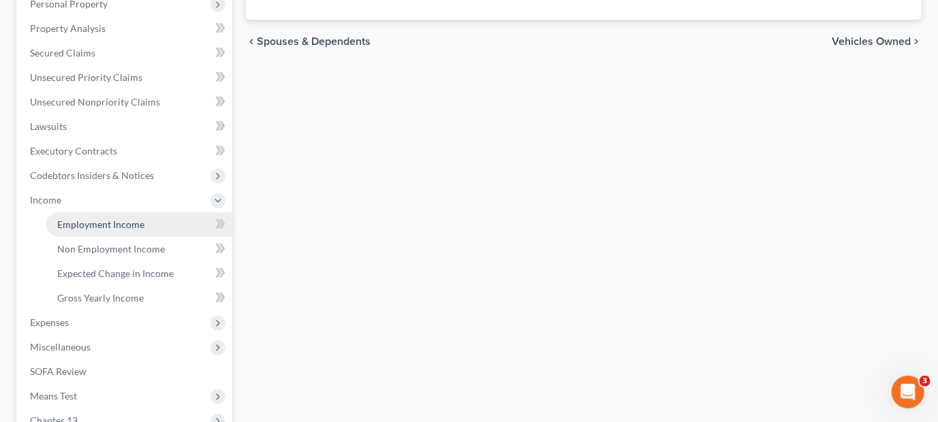
click at [84, 223] on span "Employment Income" at bounding box center [100, 225] width 87 height 12
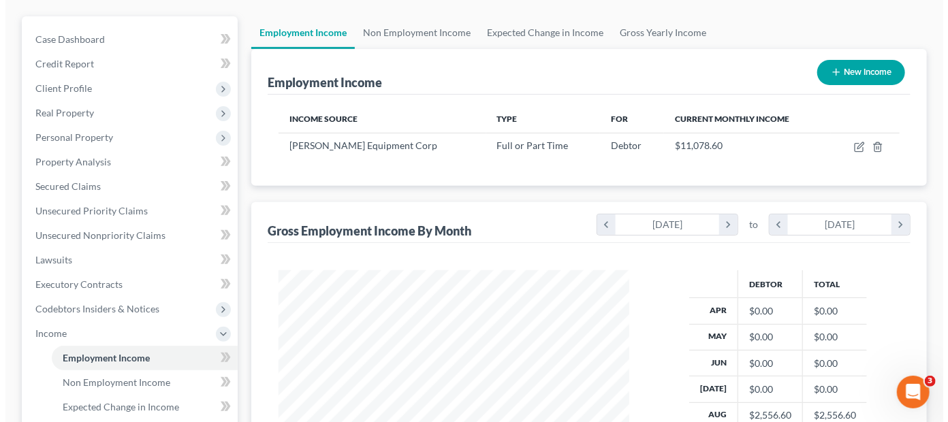
scroll to position [136, 0]
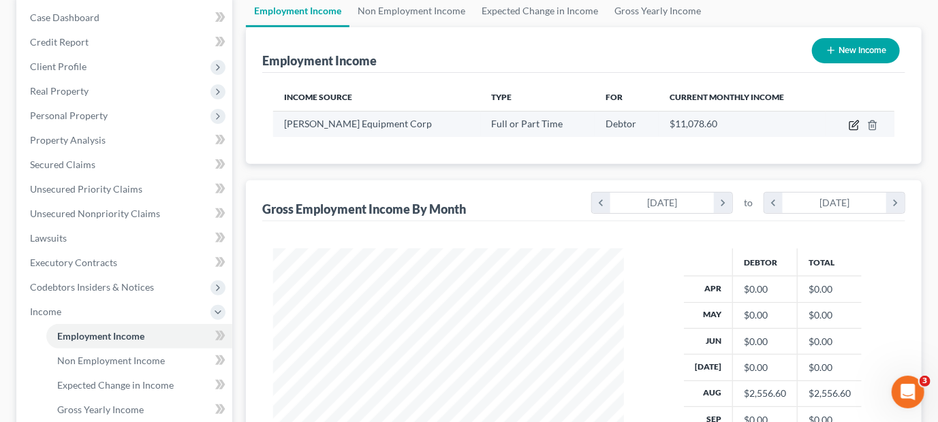
click at [855, 122] on icon "button" at bounding box center [855, 124] width 6 height 6
select select "0"
select select "48"
select select "3"
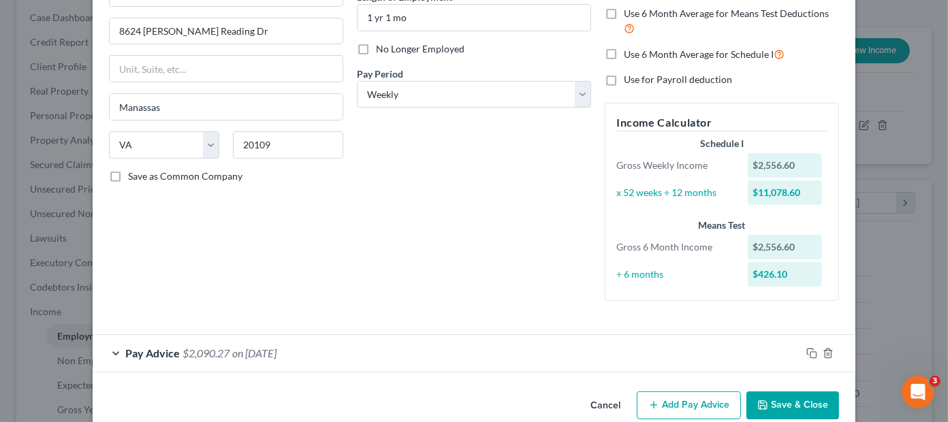
scroll to position [173, 0]
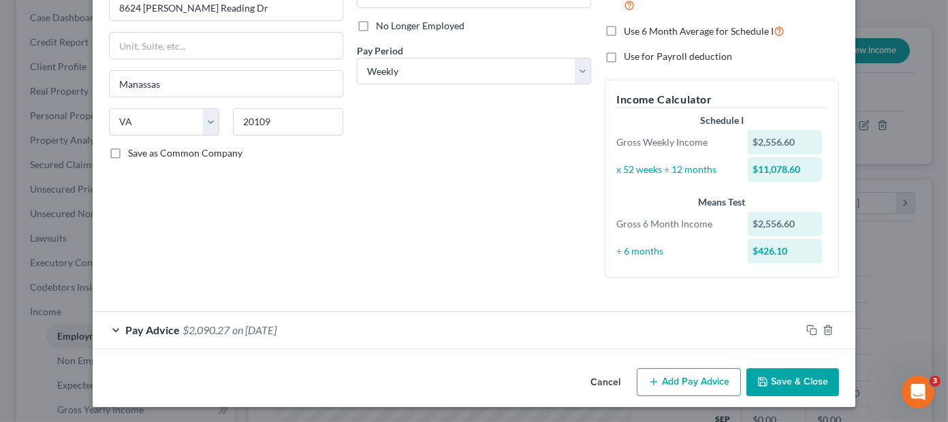
click at [214, 325] on span "$2,090.27" at bounding box center [205, 329] width 47 height 13
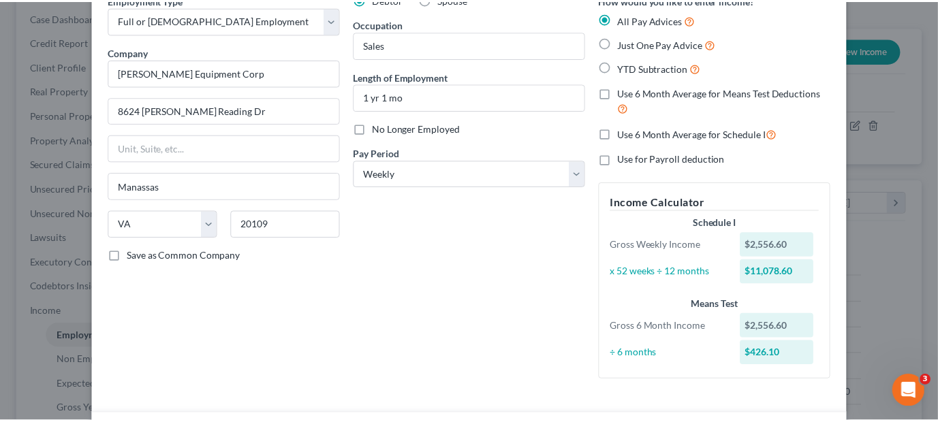
scroll to position [0, 0]
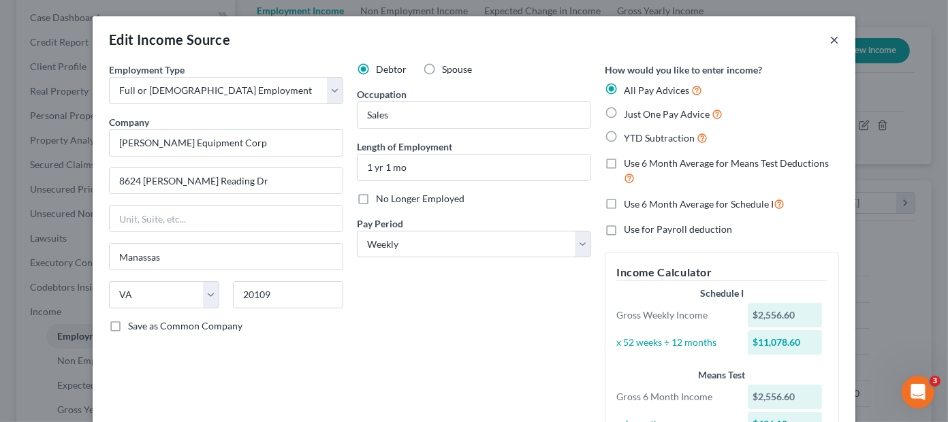
click at [829, 38] on button "×" at bounding box center [834, 39] width 10 height 16
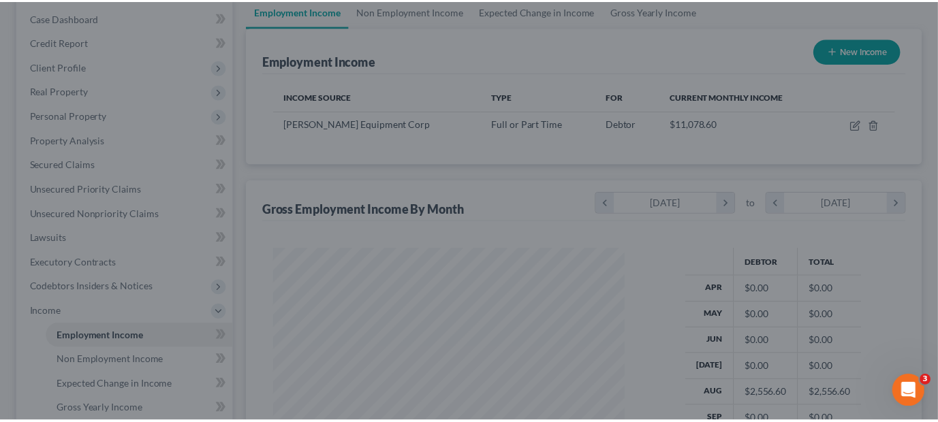
scroll to position [680645, 680510]
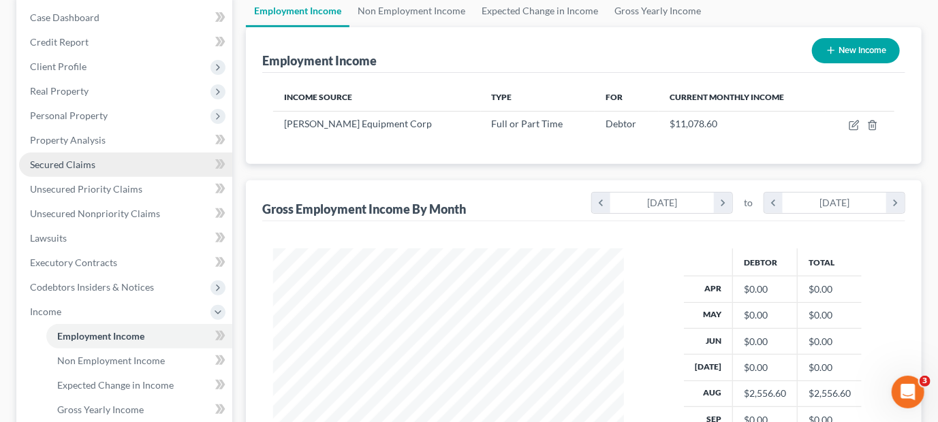
click at [89, 159] on span "Secured Claims" at bounding box center [62, 165] width 65 height 12
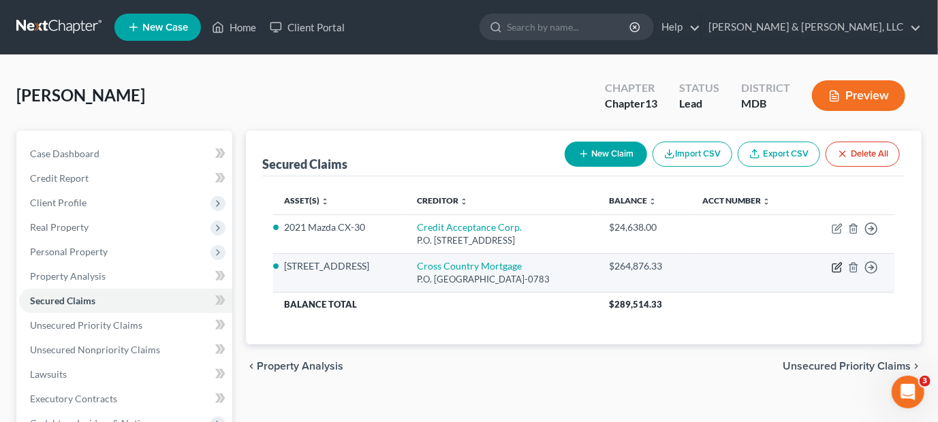
click at [839, 264] on icon "button" at bounding box center [836, 267] width 11 height 11
select select "45"
select select "0"
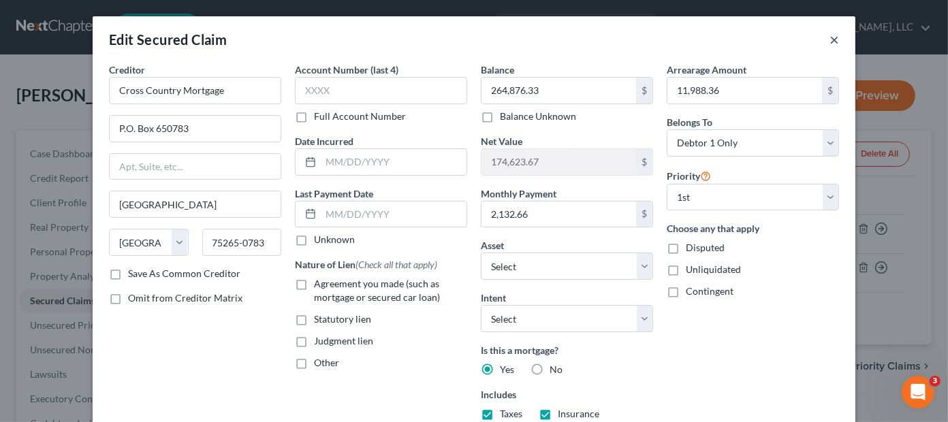
click at [831, 39] on button "×" at bounding box center [834, 39] width 10 height 16
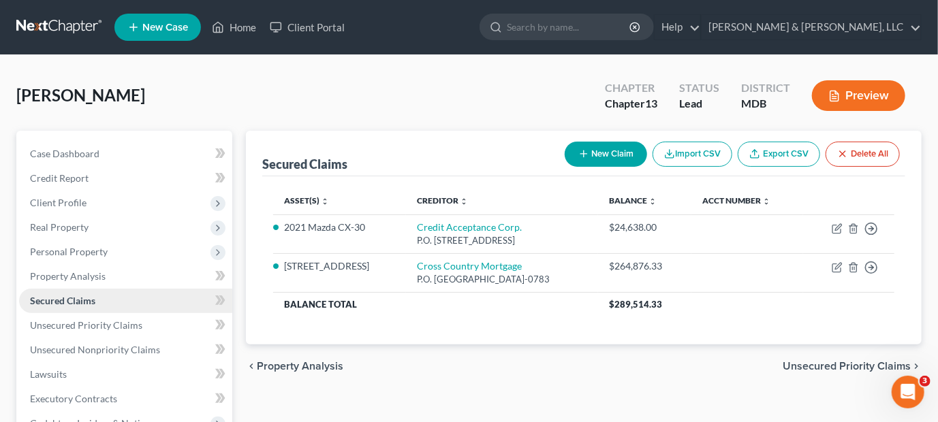
click at [76, 299] on span "Secured Claims" at bounding box center [62, 301] width 65 height 12
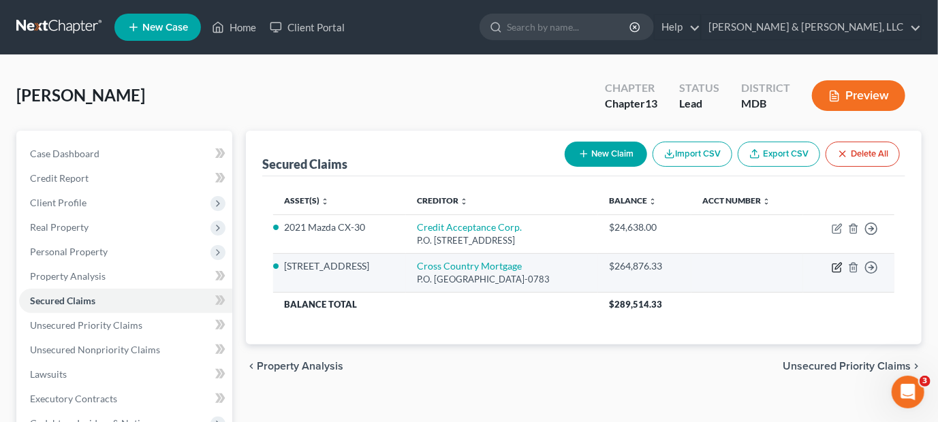
click at [835, 264] on icon "button" at bounding box center [836, 267] width 11 height 11
select select "45"
select select "2"
select select "0"
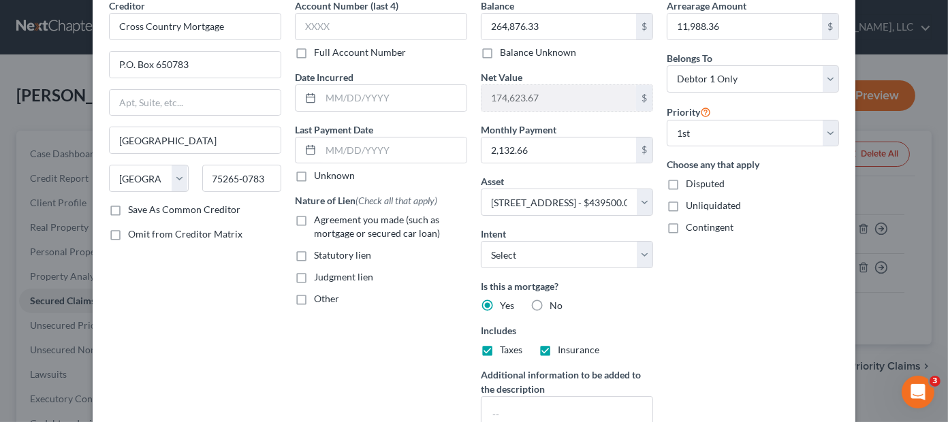
scroll to position [222, 0]
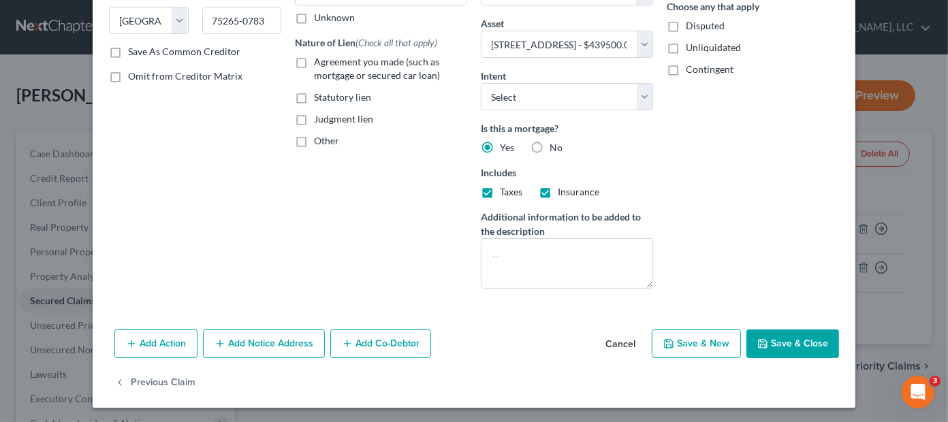
click at [242, 340] on button "Add Notice Address" at bounding box center [264, 344] width 122 height 29
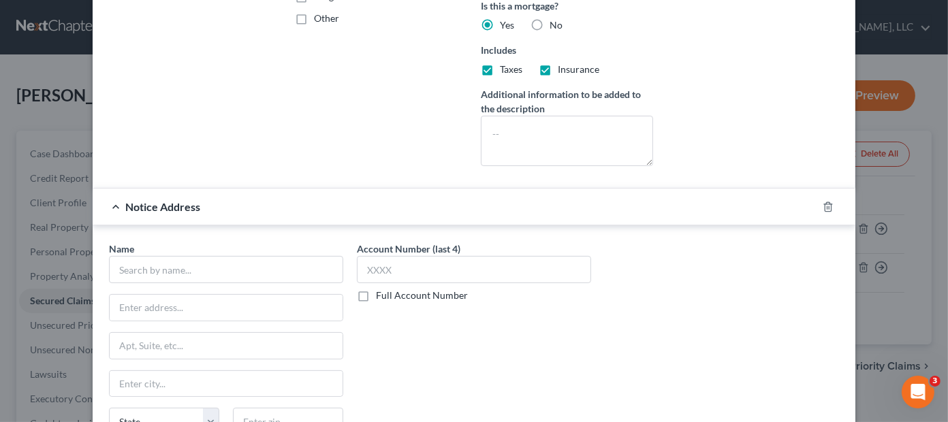
scroll to position [358, 0]
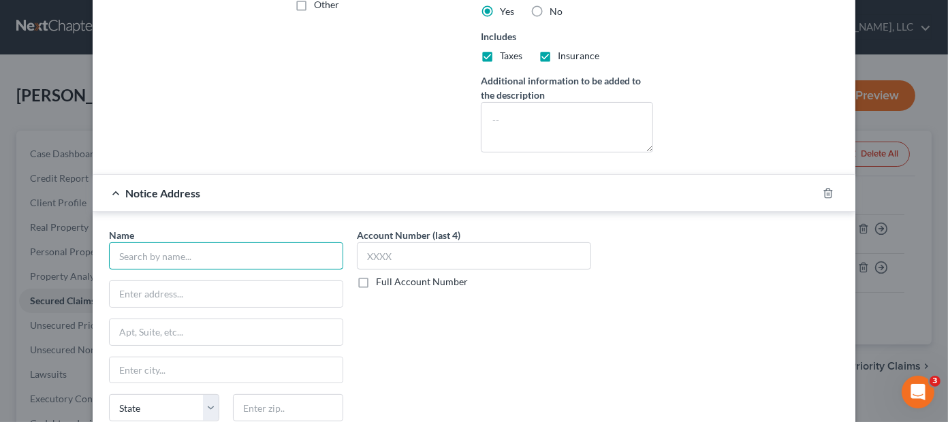
click at [181, 261] on input "text" at bounding box center [226, 255] width 234 height 27
type input "[PERSON_NAME], [PERSON_NAME], [PERSON_NAME], [PERSON_NAME] & Partners, PLLC"
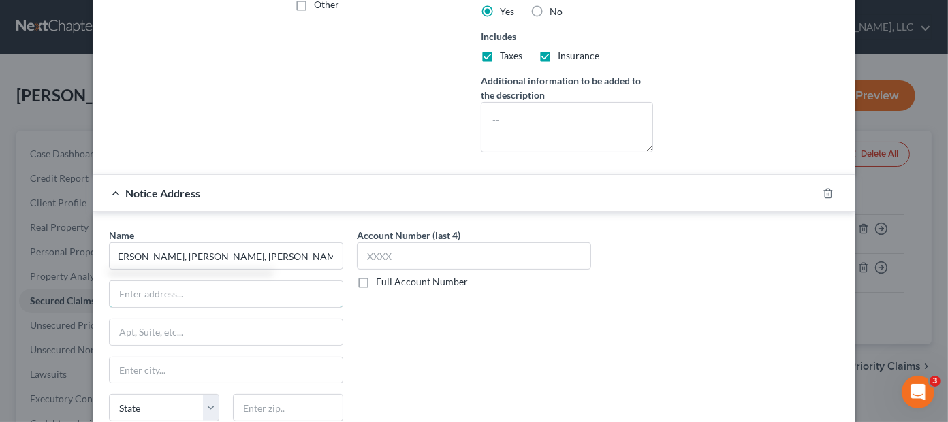
scroll to position [0, 0]
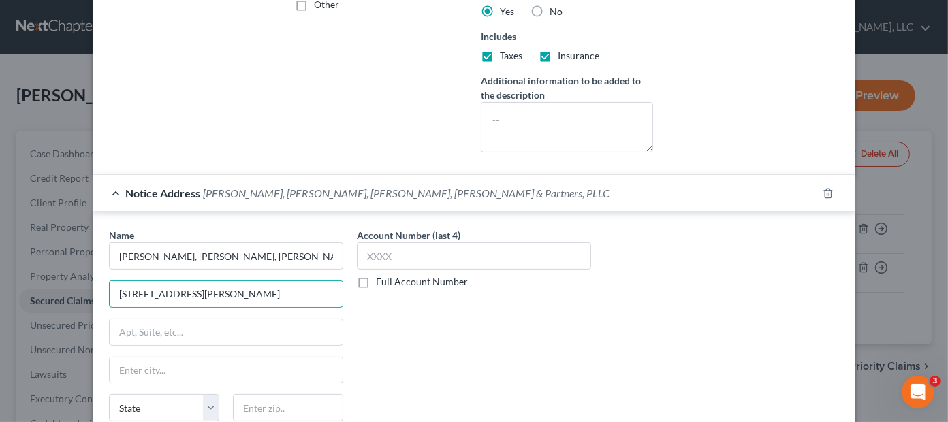
type input "[STREET_ADDRESS][PERSON_NAME]"
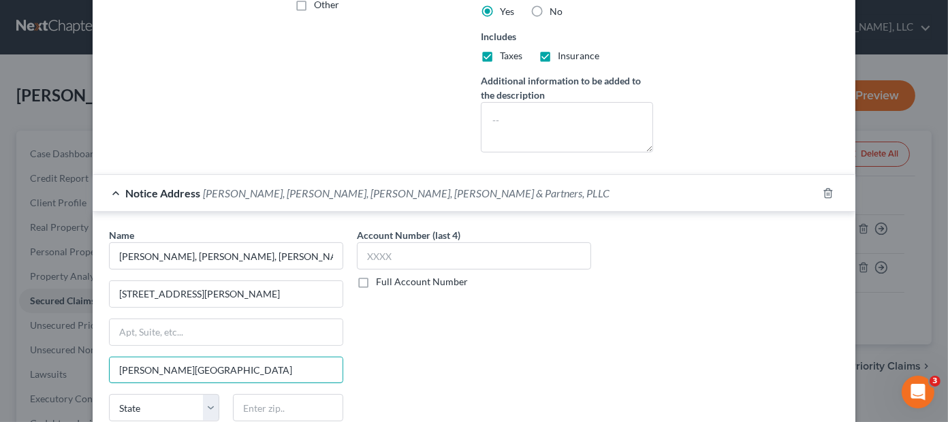
type input "[PERSON_NAME][GEOGRAPHIC_DATA]"
select select "21"
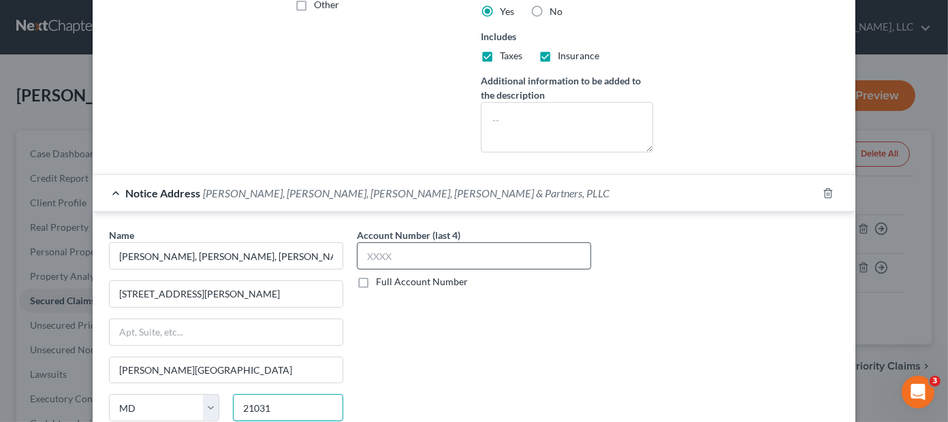
type input "21031"
click at [401, 253] on input "text" at bounding box center [474, 255] width 234 height 27
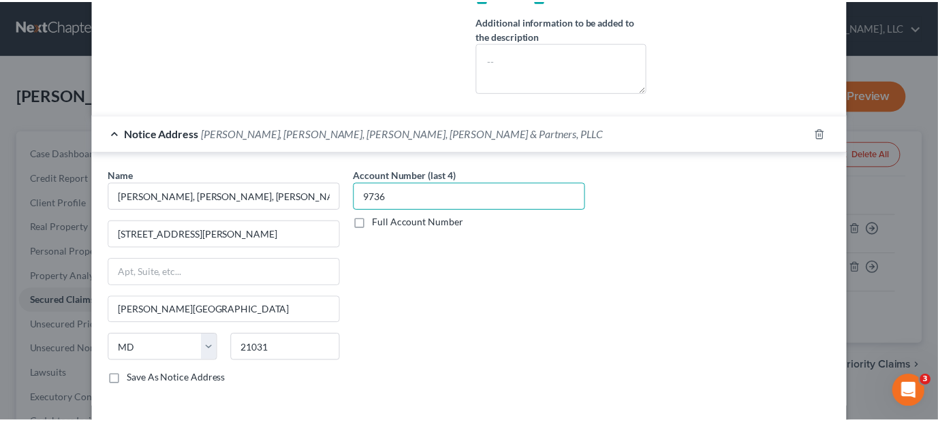
scroll to position [515, 0]
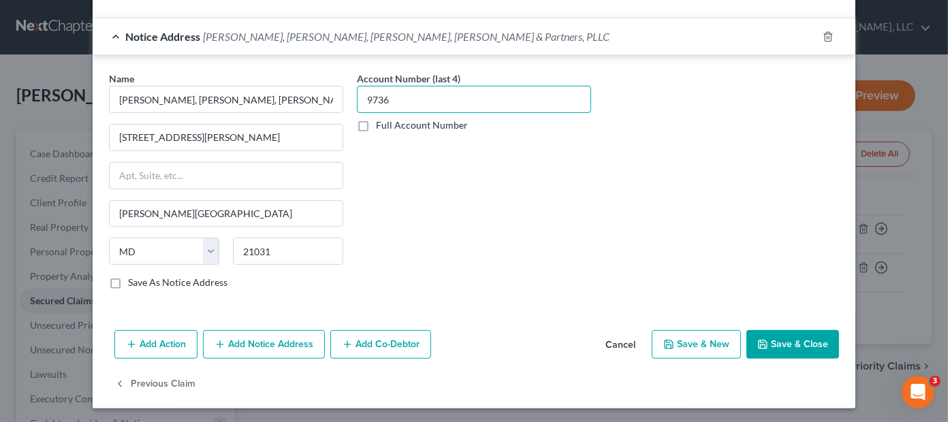
type input "9736"
click at [791, 345] on button "Save & Close" at bounding box center [792, 344] width 93 height 29
select select
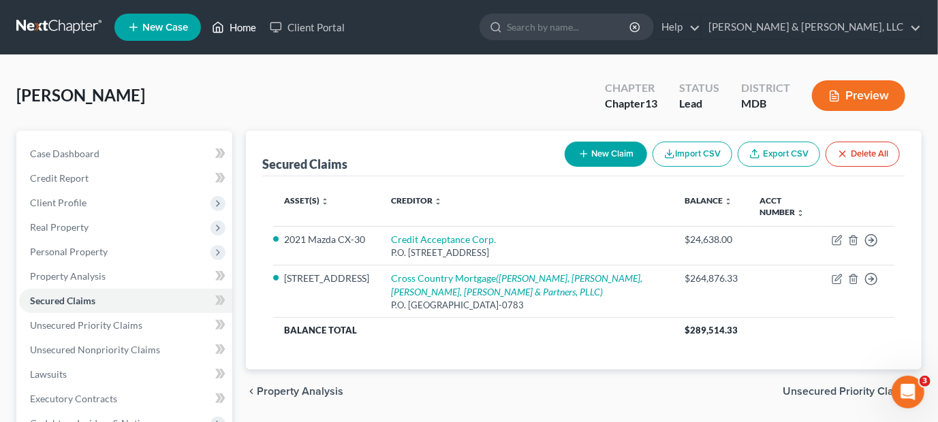
click at [240, 25] on link "Home" at bounding box center [234, 27] width 58 height 25
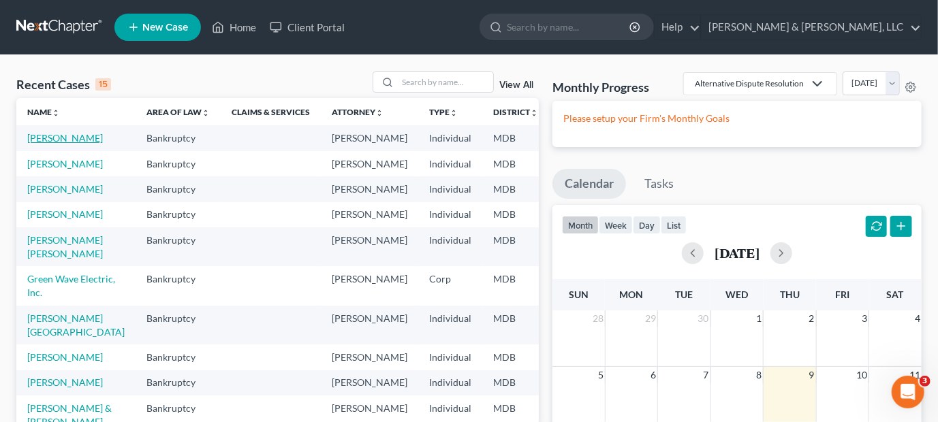
click at [40, 138] on link "[PERSON_NAME]" at bounding box center [65, 138] width 76 height 12
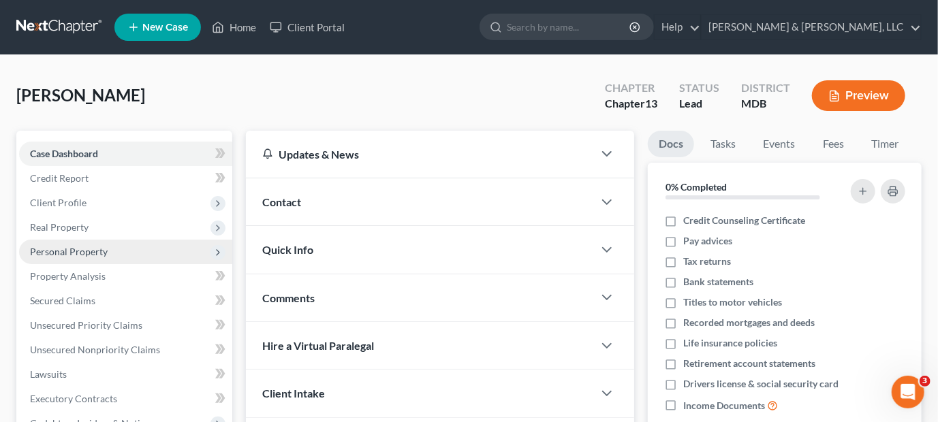
click at [66, 248] on span "Personal Property" at bounding box center [69, 252] width 78 height 12
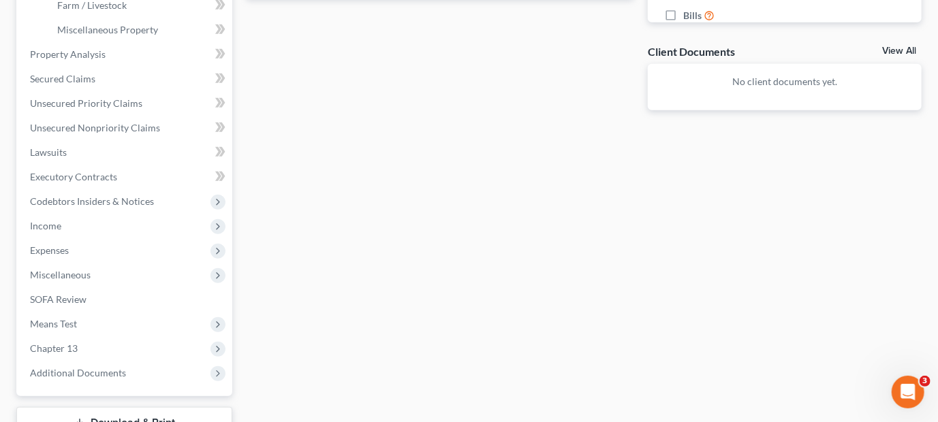
scroll to position [477, 0]
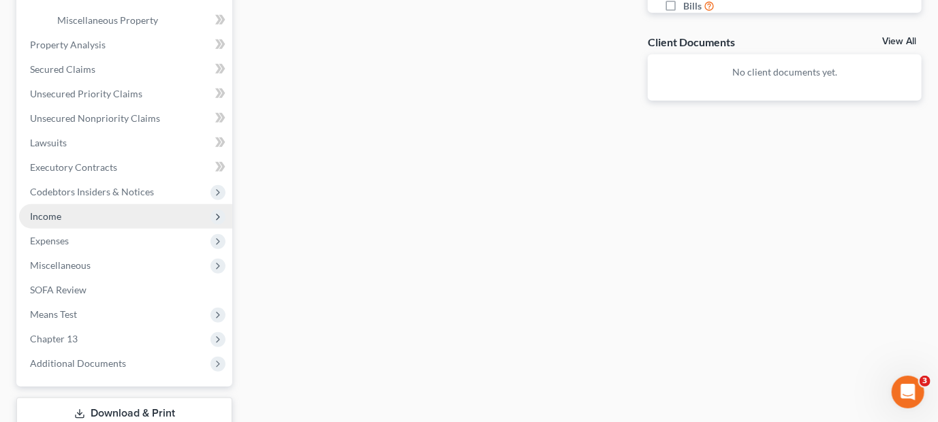
click at [45, 210] on span "Income" at bounding box center [45, 216] width 31 height 12
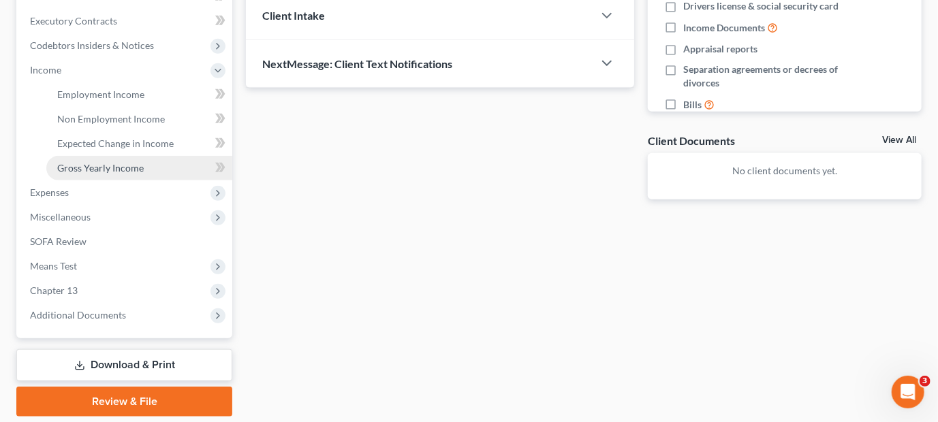
scroll to position [354, 0]
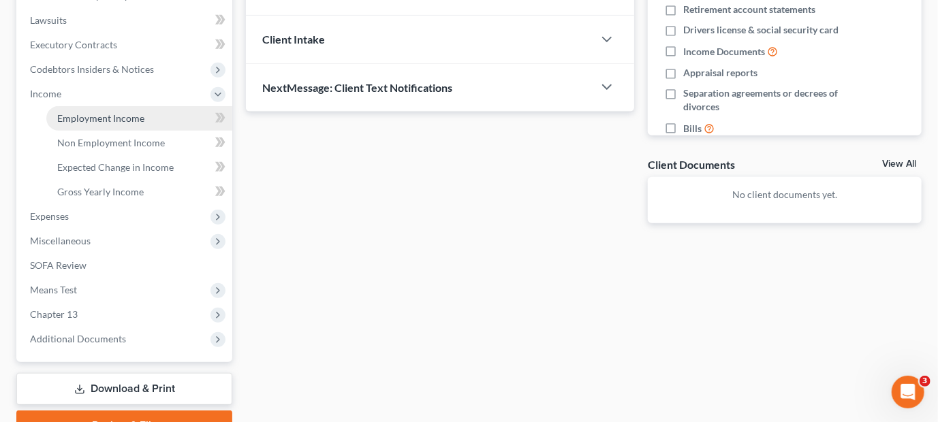
click at [127, 117] on span "Employment Income" at bounding box center [100, 118] width 87 height 12
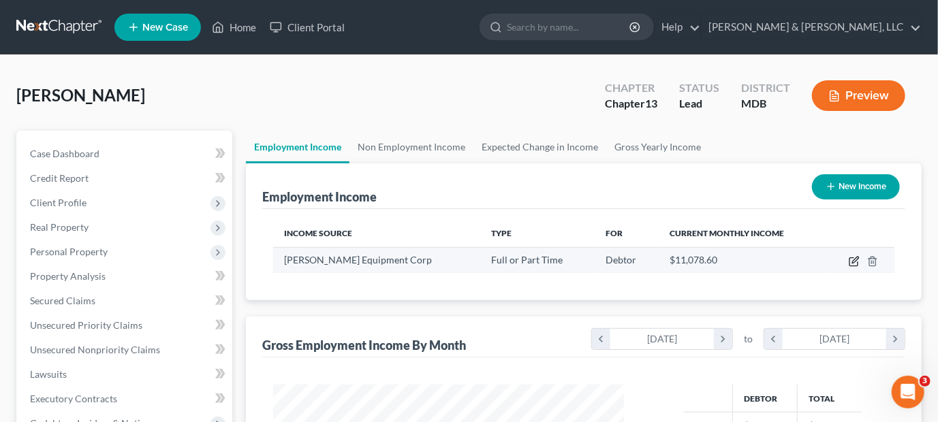
click at [853, 260] on icon "button" at bounding box center [855, 260] width 6 height 6
select select "0"
select select "48"
select select "3"
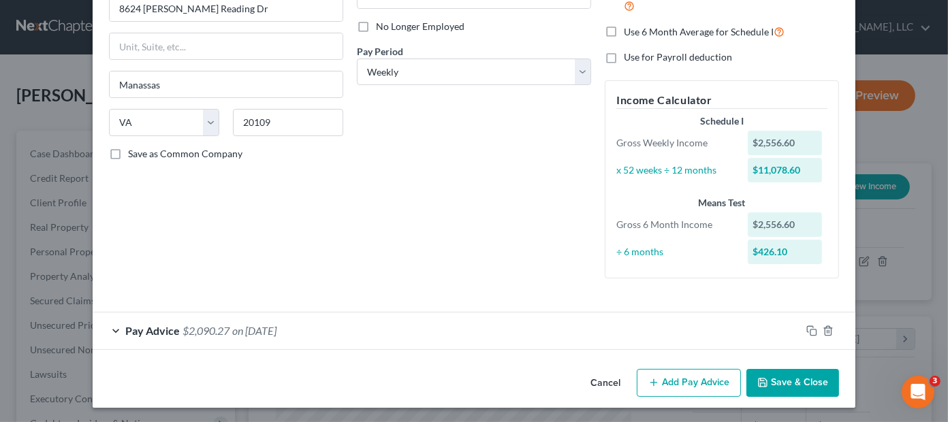
scroll to position [173, 0]
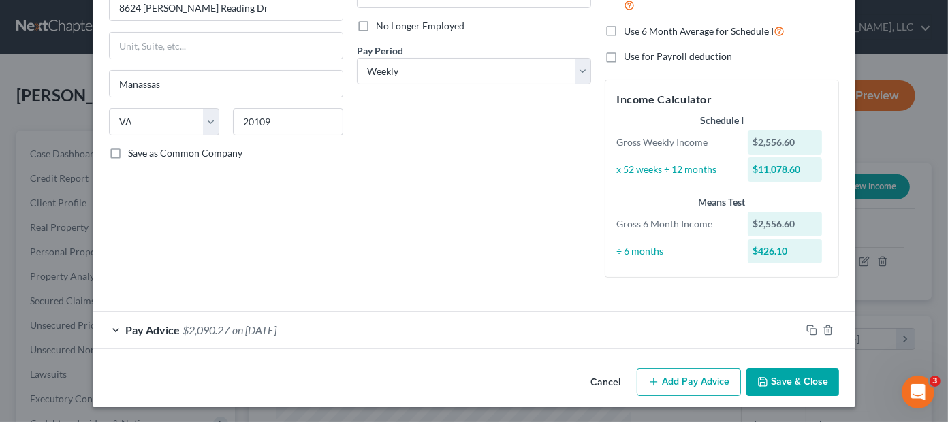
click at [221, 331] on span "$2,090.27" at bounding box center [205, 329] width 47 height 13
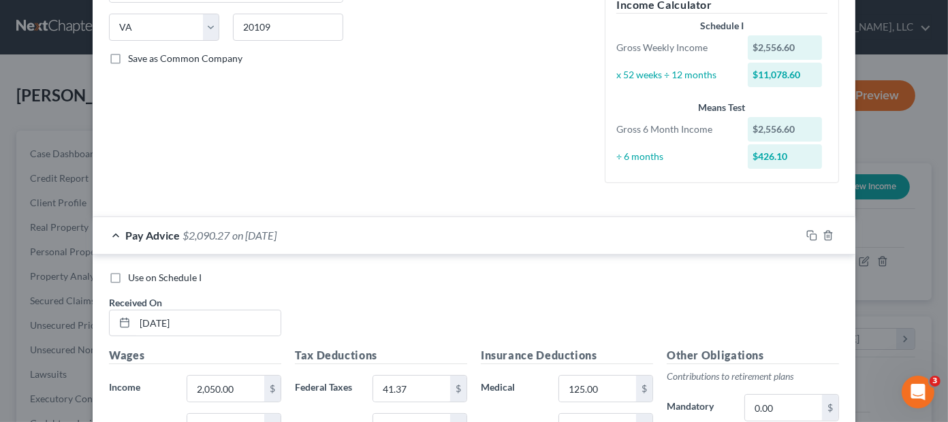
scroll to position [513, 0]
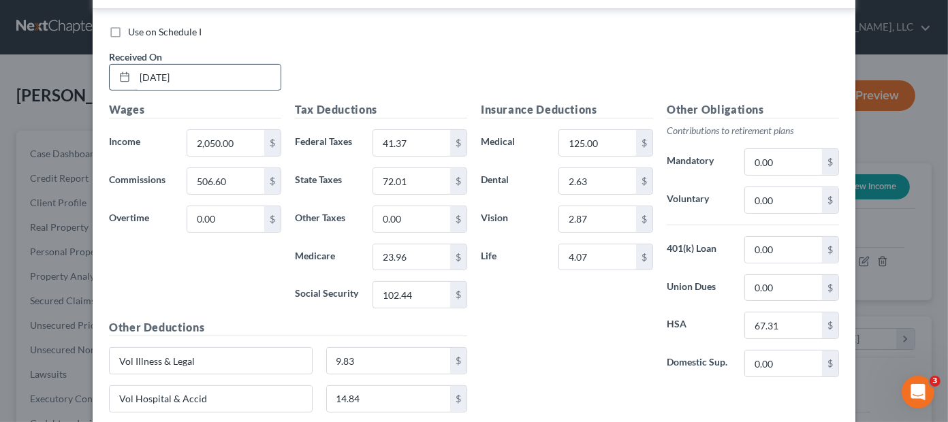
drag, startPoint x: 212, startPoint y: 76, endPoint x: 118, endPoint y: 78, distance: 94.7
click at [118, 78] on div "[DATE]" at bounding box center [195, 77] width 172 height 27
type input "[DATE]"
click at [224, 221] on input "0.00" at bounding box center [225, 219] width 77 height 26
type input "2,520.16"
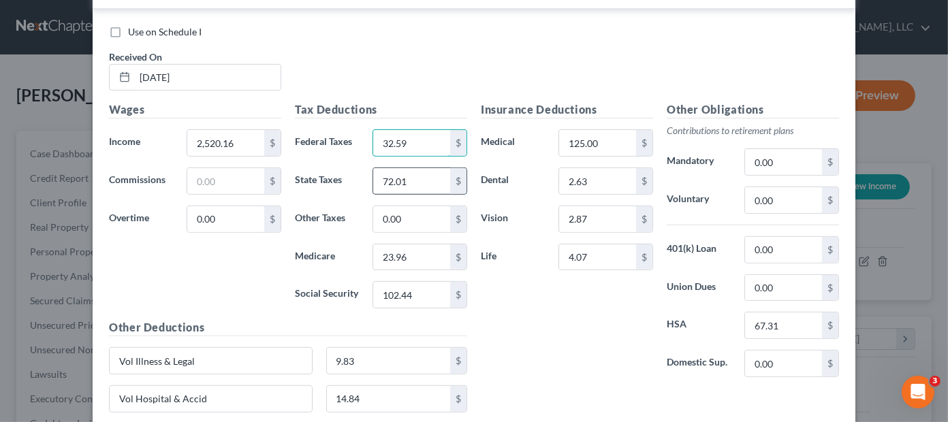
type input "32.59"
type input "65.25"
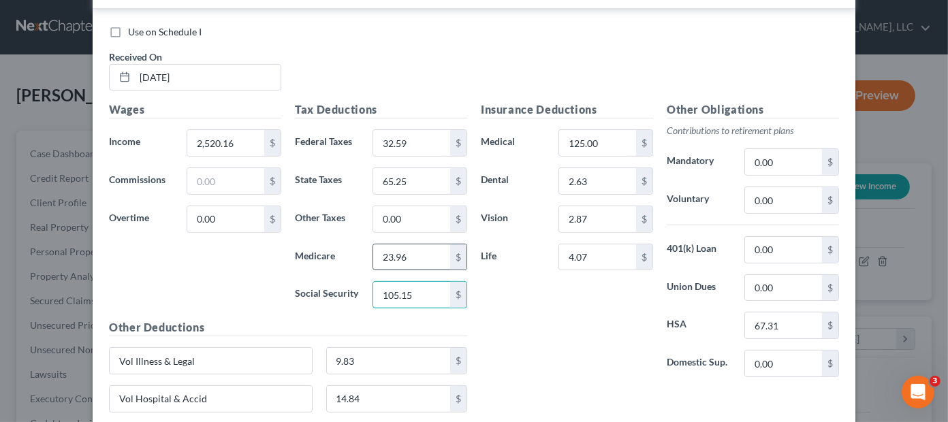
type input "105.15"
type input "24.59"
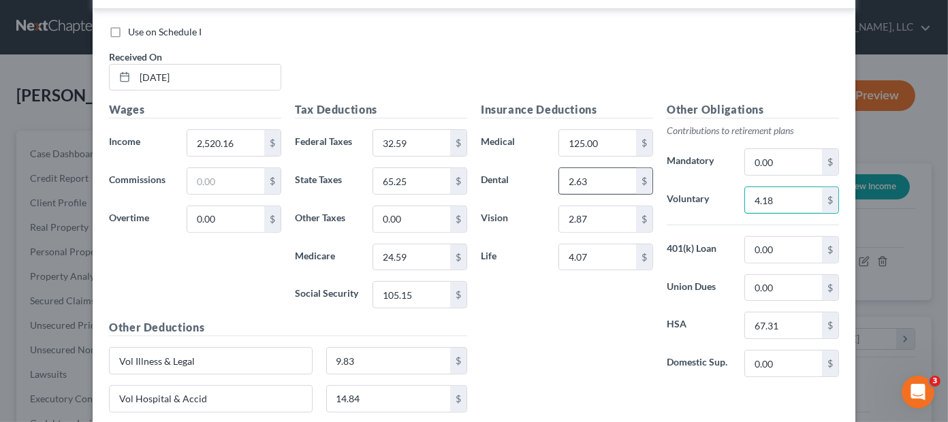
type input "4.18"
type input "2.70"
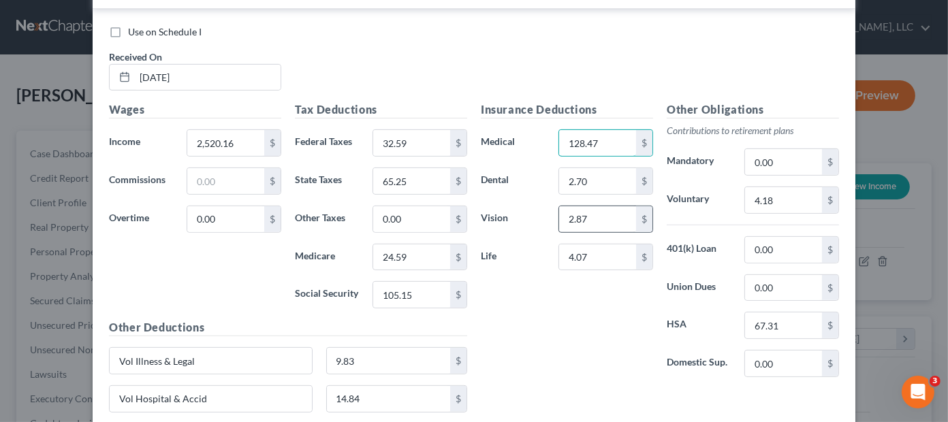
type input "128.47"
type input "2.94"
click at [558, 341] on div "Insurance Deductions Medical 128.47 $ Dental 2.70 $ Vision 2.94 $ Life 4.07 $" at bounding box center [567, 244] width 186 height 287
type input "107.54"
click at [586, 362] on div "Insurance Deductions Medical 128.47 $ Dental 2.70 $ Vision 2.94 $ Life 4.07 $" at bounding box center [567, 244] width 186 height 287
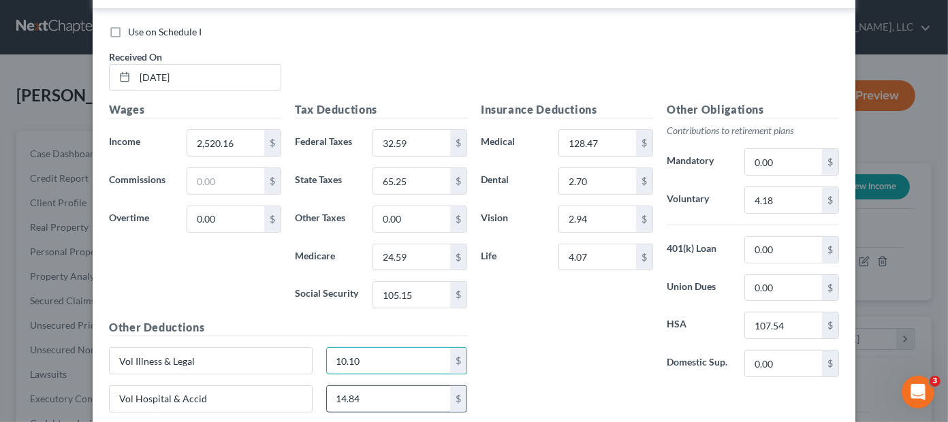
type input "10.10"
type input "15.25"
click at [558, 359] on div "Insurance Deductions Medical 128.47 $ Dental 2.70 $ Vision 2.94 $ Life 4.07 $" at bounding box center [567, 244] width 186 height 287
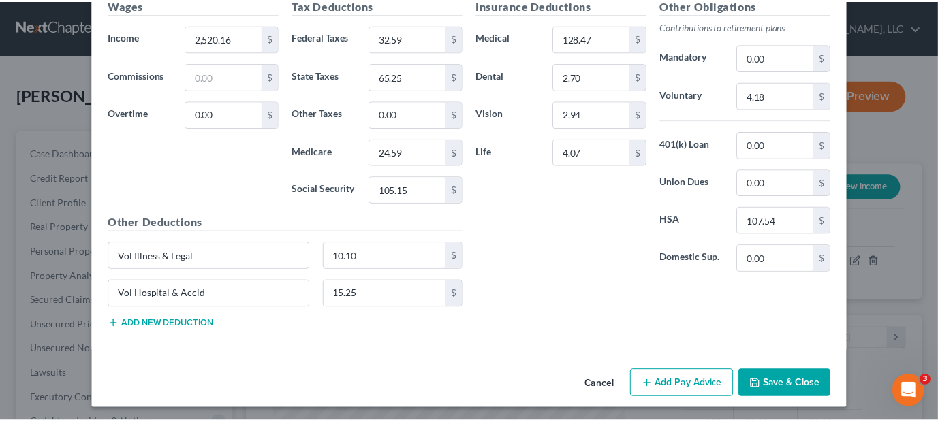
scroll to position [619, 0]
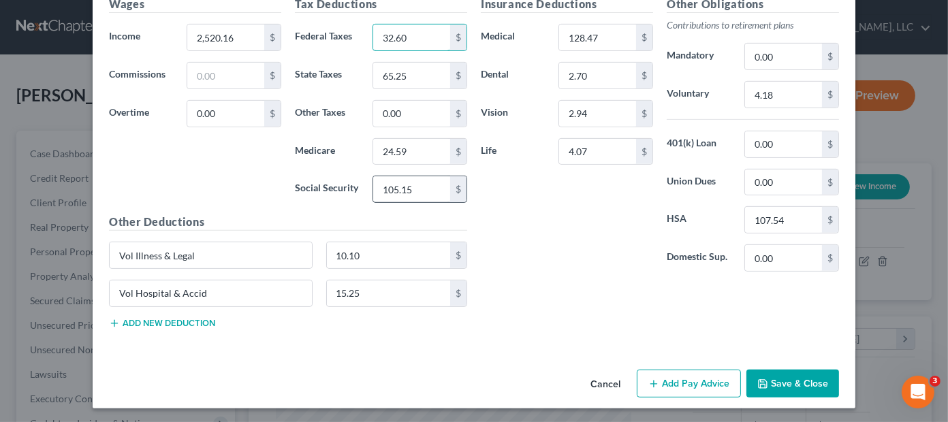
type input "32.60"
click at [417, 192] on input "105.15" at bounding box center [411, 189] width 77 height 26
click at [428, 154] on input "24.59" at bounding box center [411, 152] width 77 height 26
click at [434, 76] on input "65.25" at bounding box center [411, 76] width 77 height 26
type input "4.18"
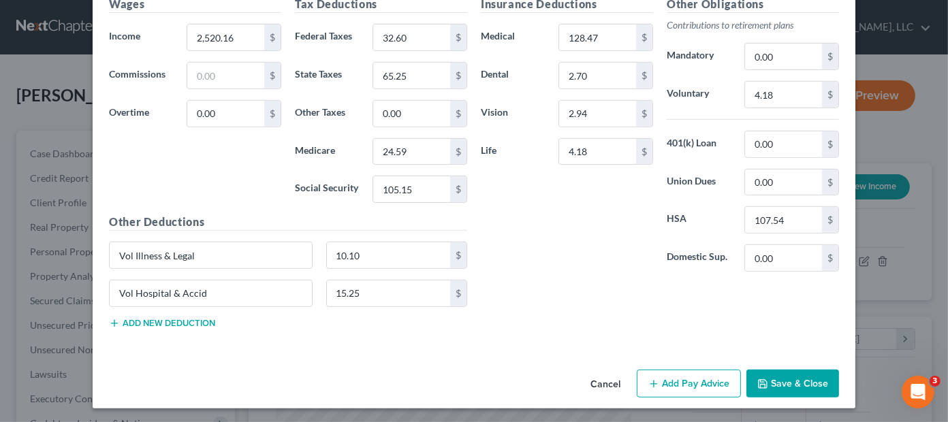
click at [594, 251] on div "Insurance Deductions Medical 128.47 $ Dental 2.70 $ Vision 2.94 $ Life 4.18 $" at bounding box center [567, 139] width 186 height 287
click at [611, 113] on input "2.94" at bounding box center [597, 114] width 77 height 26
type input "2.95"
click at [620, 188] on div "Insurance Deductions Medical 128.47 $ Dental 2.70 $ Vision 2.95 $ Life 4.18 $" at bounding box center [567, 139] width 186 height 287
click at [786, 385] on button "Save & Close" at bounding box center [792, 384] width 93 height 29
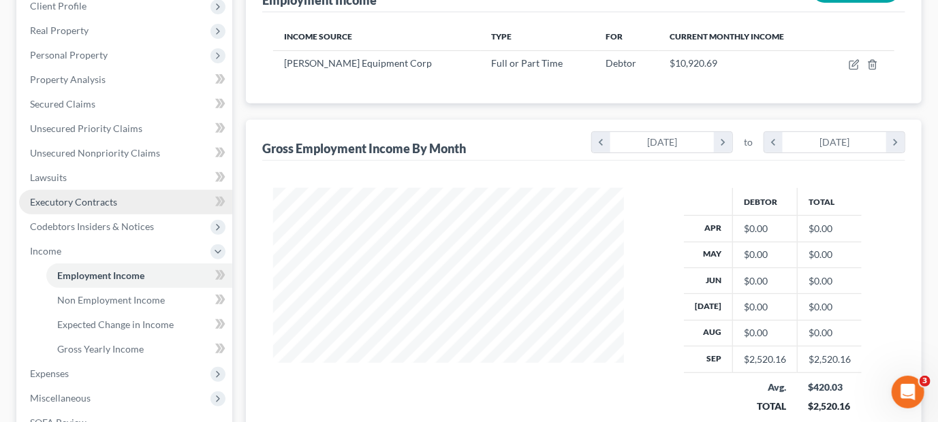
scroll to position [340, 0]
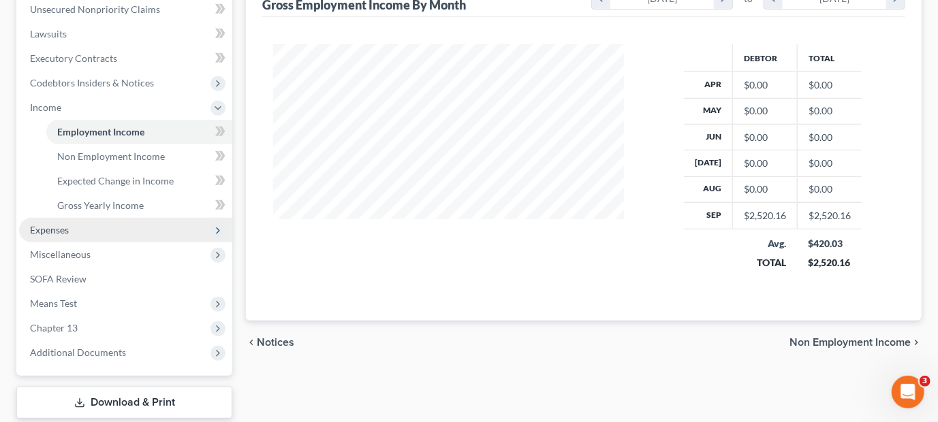
click at [62, 231] on span "Expenses" at bounding box center [49, 230] width 39 height 12
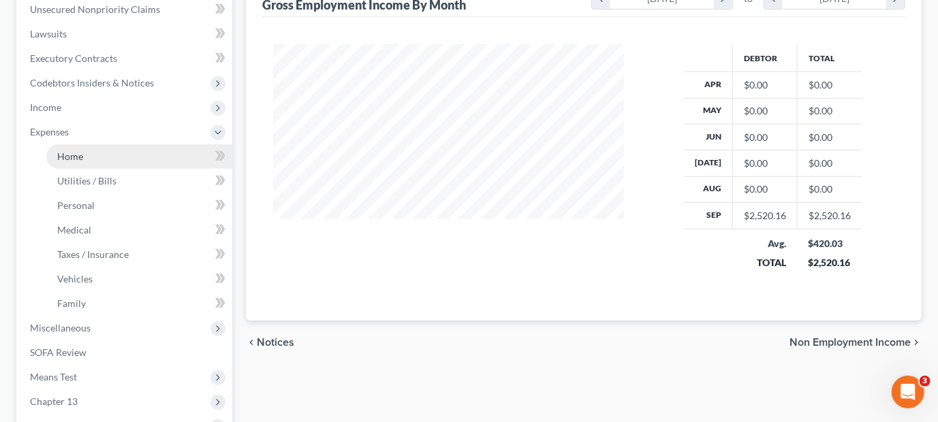
click at [77, 155] on span "Home" at bounding box center [70, 156] width 26 height 12
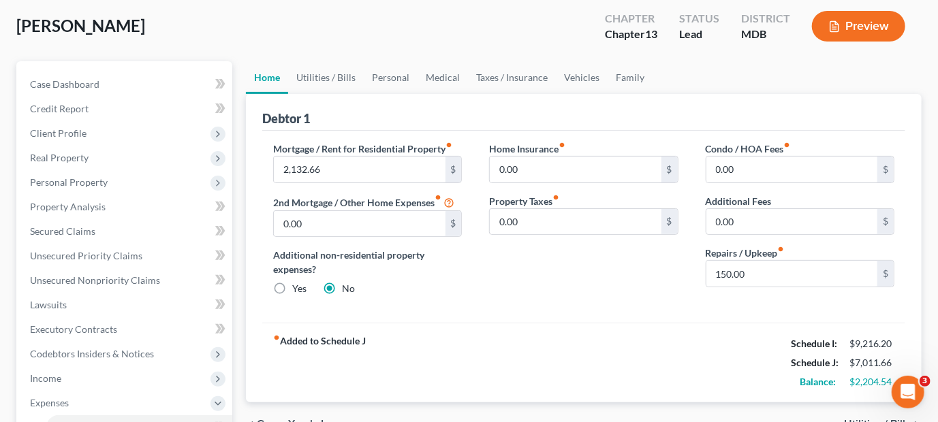
scroll to position [340, 0]
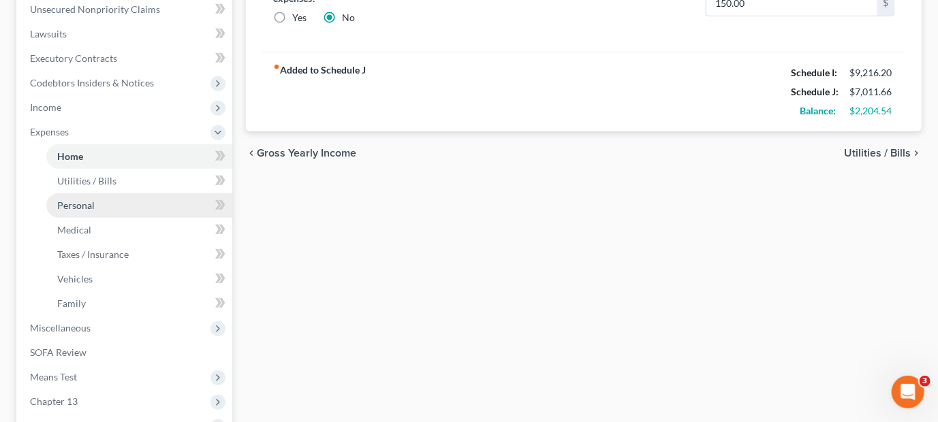
click at [83, 202] on span "Personal" at bounding box center [75, 206] width 37 height 12
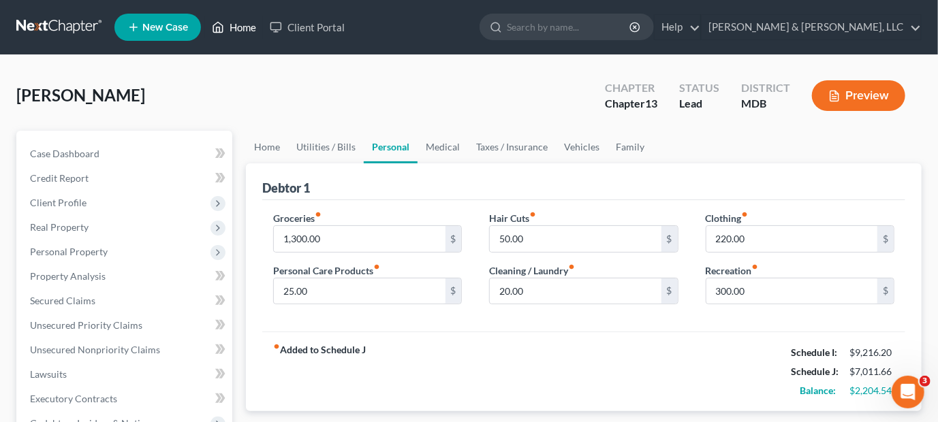
click at [236, 25] on link "Home" at bounding box center [234, 27] width 58 height 25
